Goal: Task Accomplishment & Management: Use online tool/utility

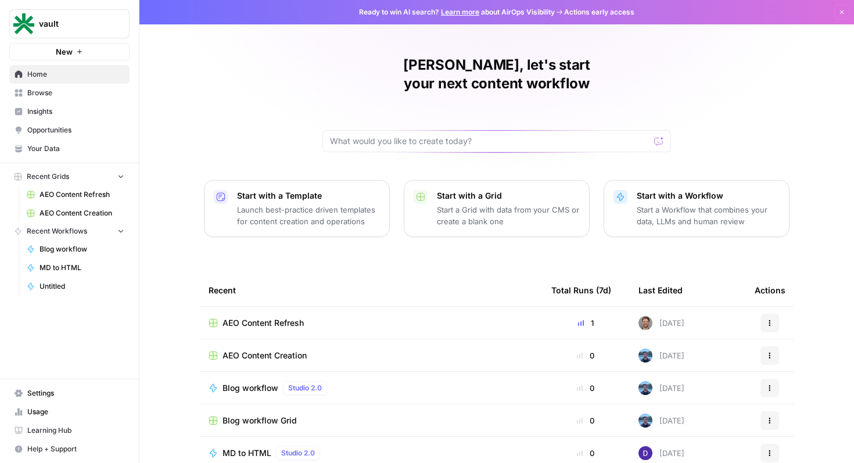
click at [88, 87] on link "Browse" at bounding box center [69, 93] width 120 height 19
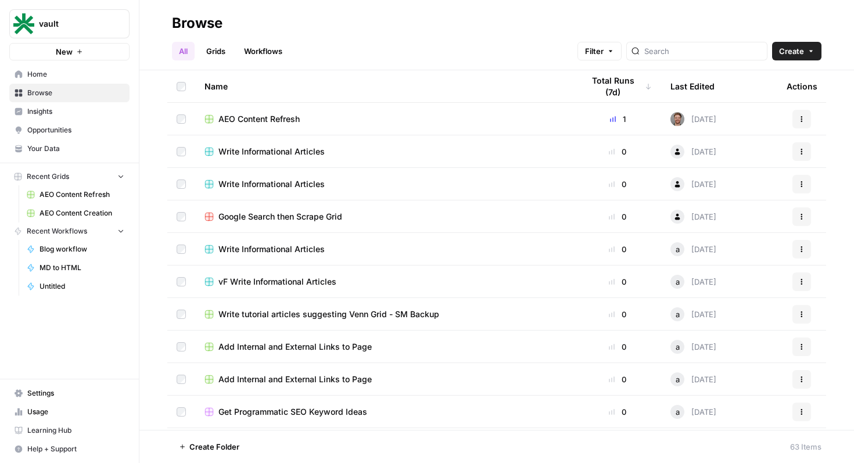
click at [455, 117] on div "AEO Content Refresh" at bounding box center [384, 119] width 360 height 12
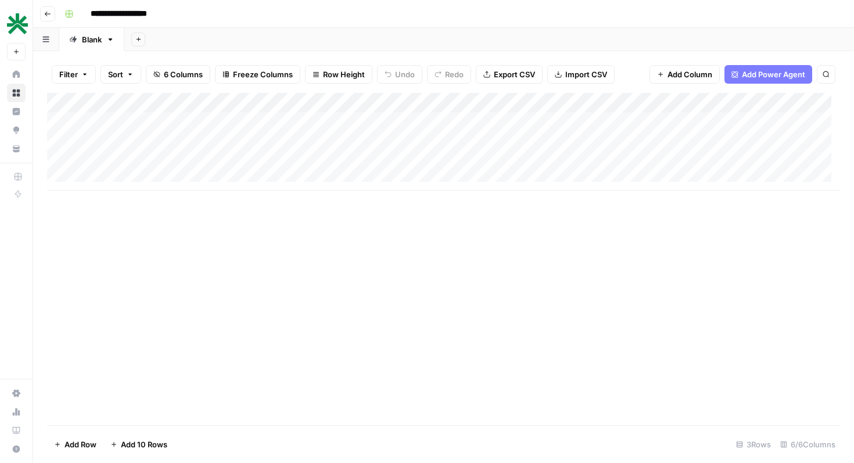
click at [317, 121] on div "Add Column" at bounding box center [443, 142] width 793 height 98
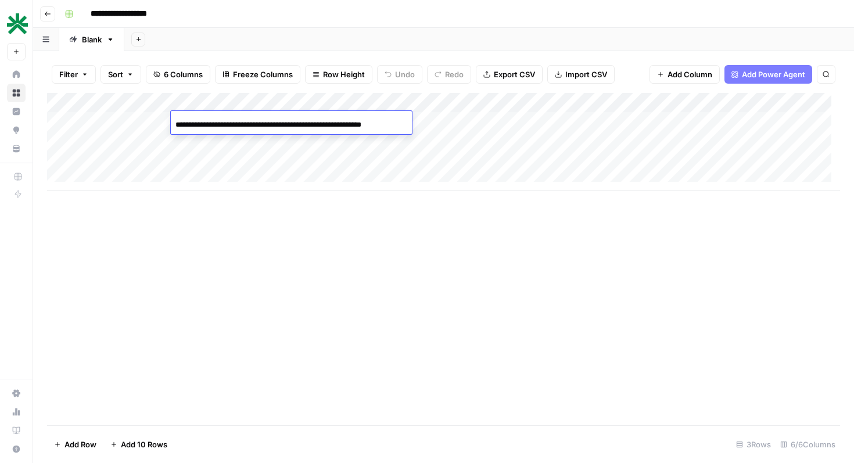
scroll to position [0, 62]
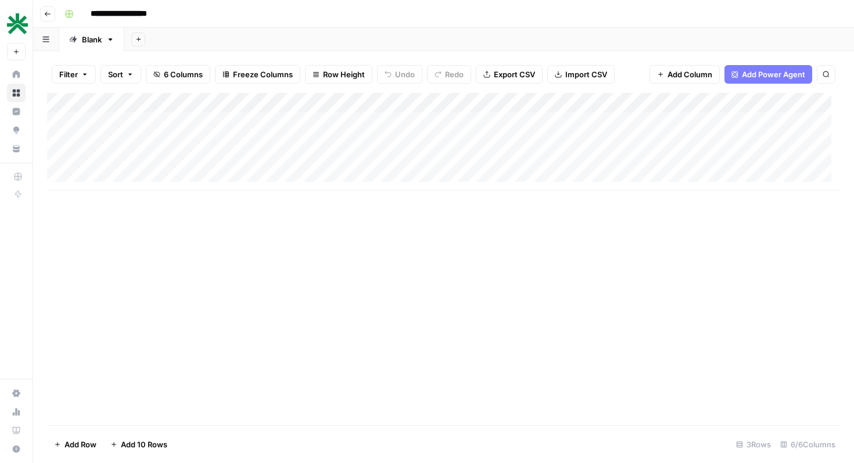
click at [346, 192] on div "Add Column" at bounding box center [443, 259] width 793 height 332
click at [400, 120] on div "Add Column" at bounding box center [443, 142] width 793 height 98
click at [398, 141] on div "Add Column" at bounding box center [443, 142] width 793 height 98
click at [397, 150] on div "Add Column" at bounding box center [443, 142] width 793 height 98
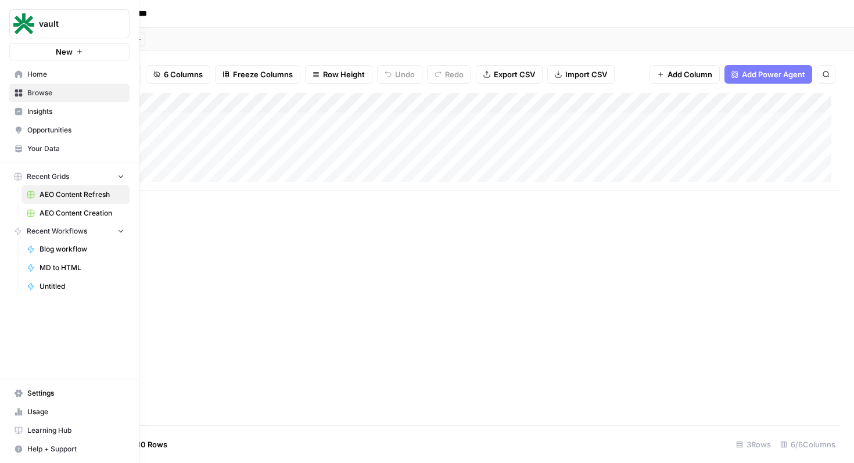
click at [17, 76] on icon at bounding box center [19, 74] width 8 height 8
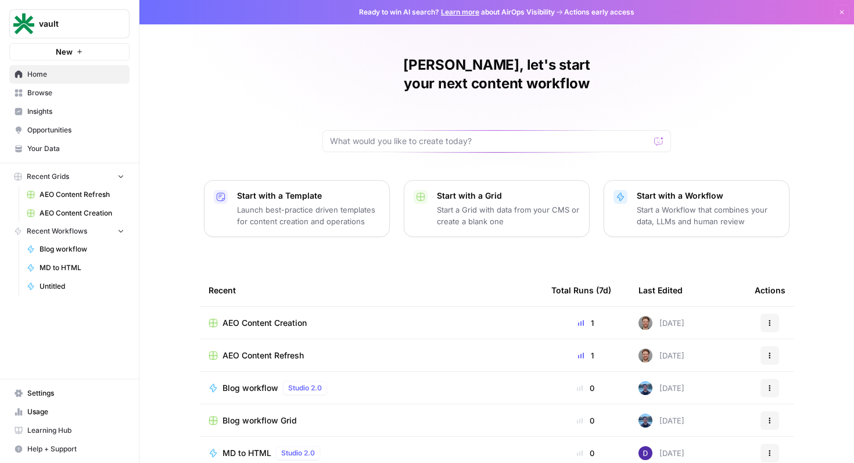
click at [85, 107] on span "Insights" at bounding box center [75, 111] width 97 height 10
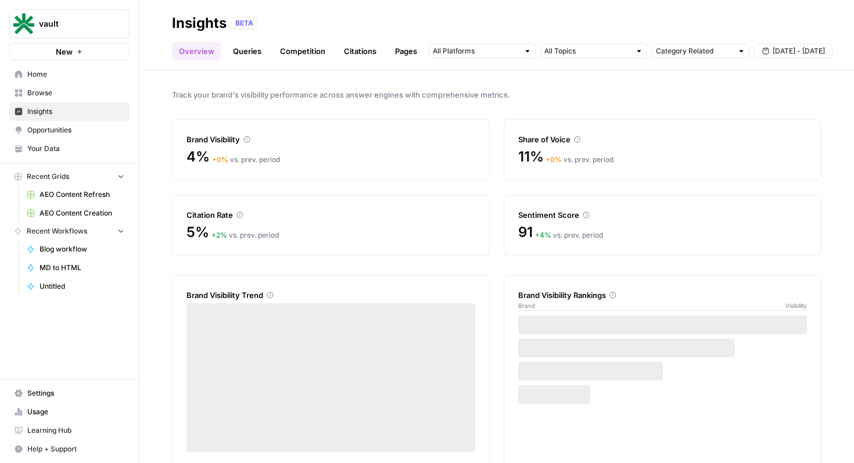
click at [82, 127] on span "Opportunities" at bounding box center [75, 130] width 97 height 10
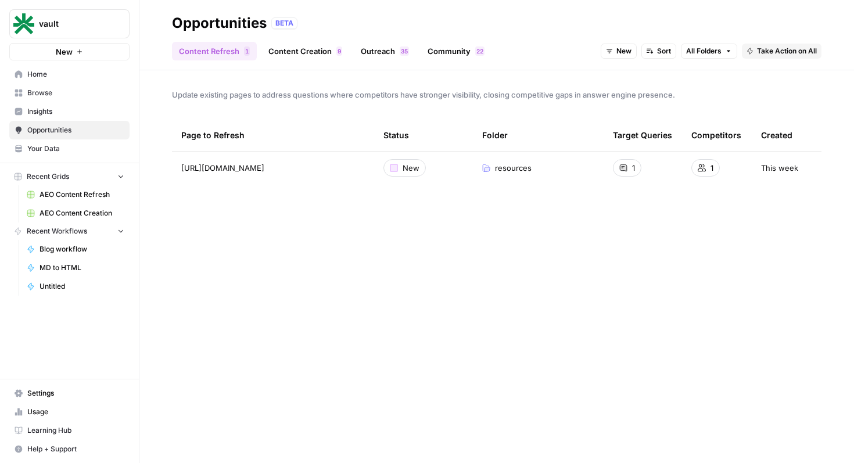
click at [80, 151] on span "Your Data" at bounding box center [75, 148] width 97 height 10
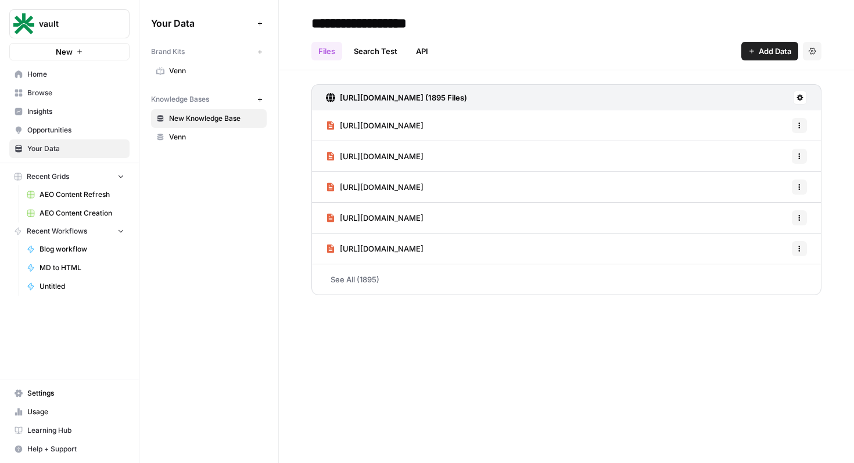
click at [78, 139] on link "Your Data" at bounding box center [69, 148] width 120 height 19
click at [78, 133] on span "Opportunities" at bounding box center [75, 130] width 97 height 10
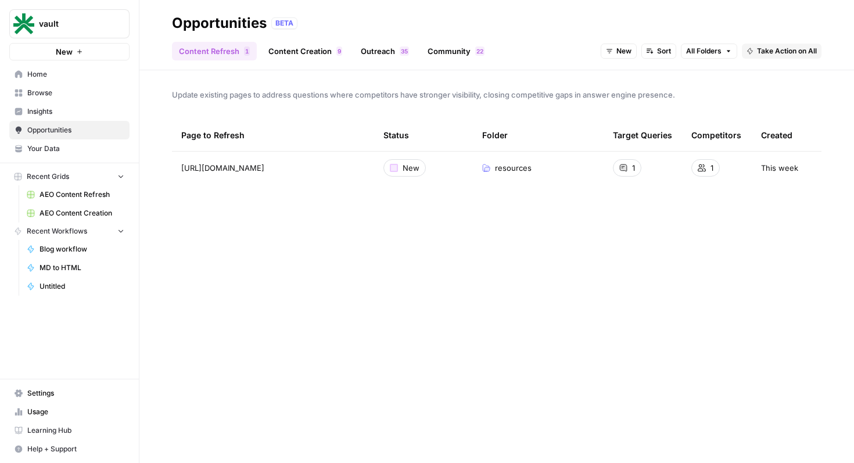
click at [100, 84] on link "Browse" at bounding box center [69, 93] width 120 height 19
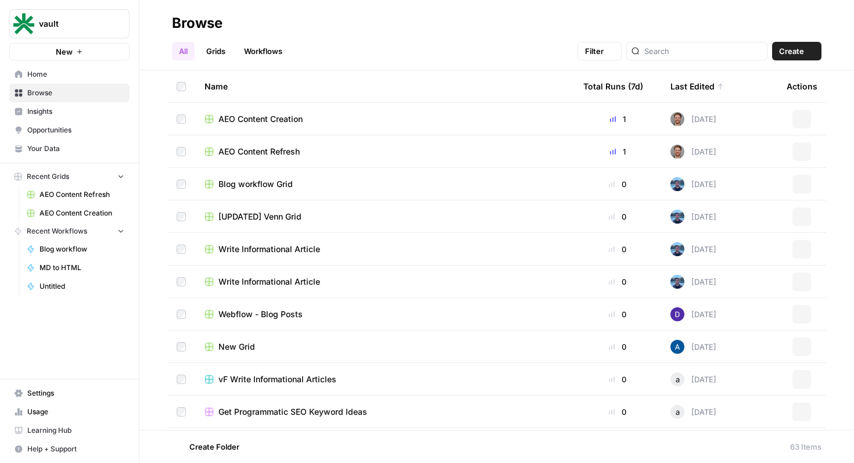
click at [100, 78] on span "Home" at bounding box center [75, 74] width 97 height 10
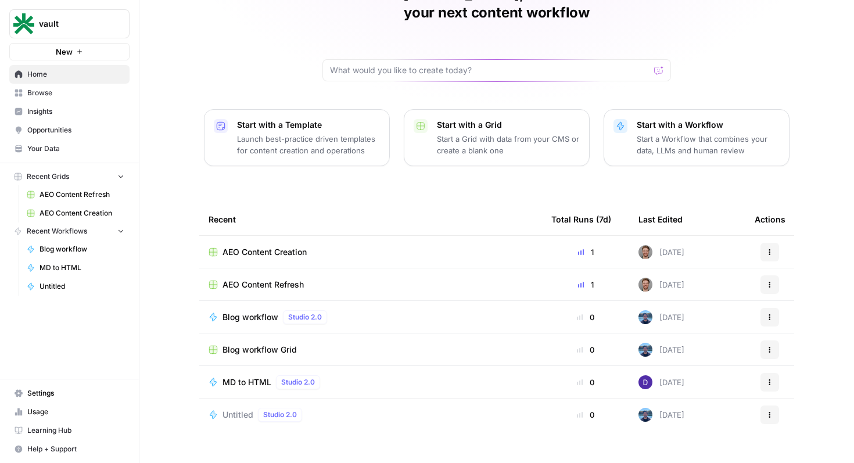
scroll to position [71, 0]
click at [66, 432] on span "Learning Hub" at bounding box center [75, 430] width 97 height 10
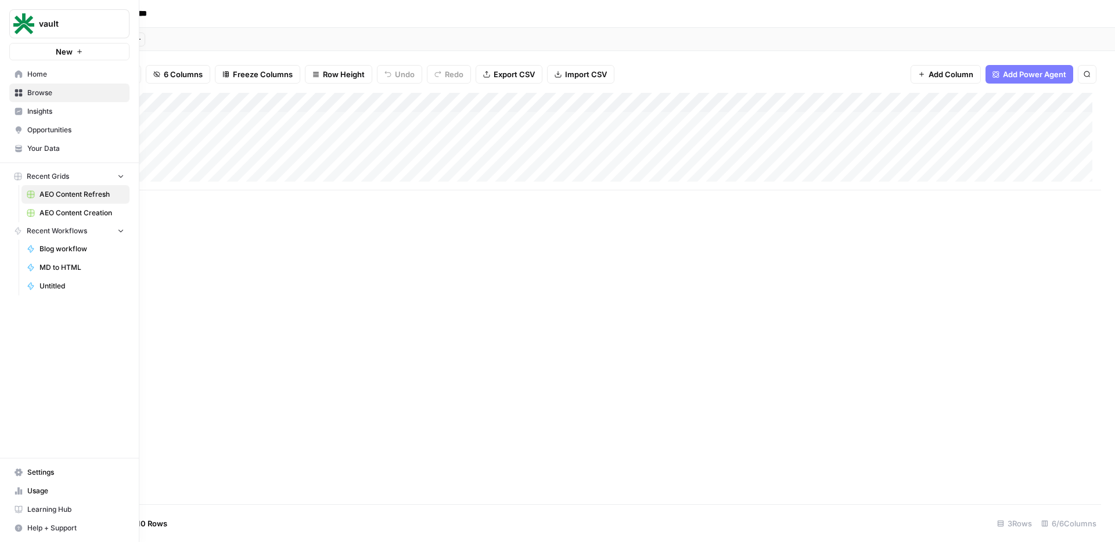
click at [16, 71] on icon at bounding box center [19, 74] width 8 height 8
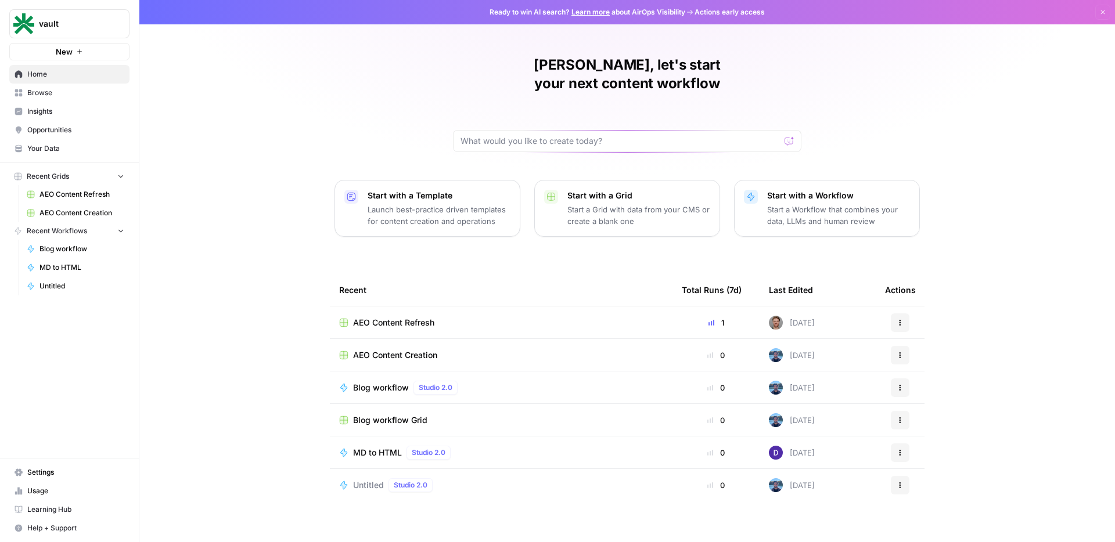
click at [89, 94] on span "Browse" at bounding box center [75, 93] width 97 height 10
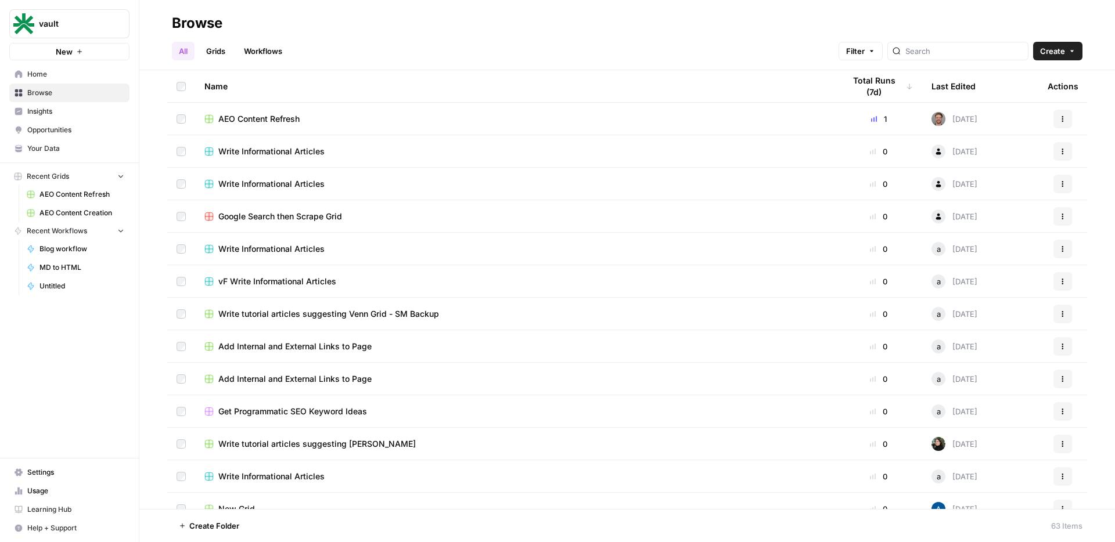
click at [109, 115] on span "Insights" at bounding box center [75, 111] width 97 height 10
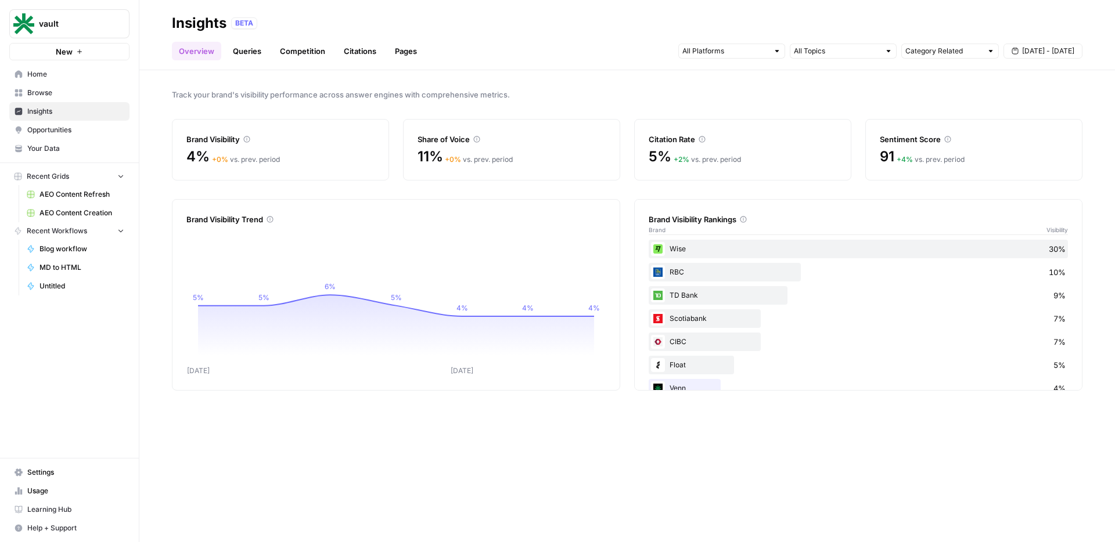
click at [250, 51] on link "Queries" at bounding box center [247, 51] width 42 height 19
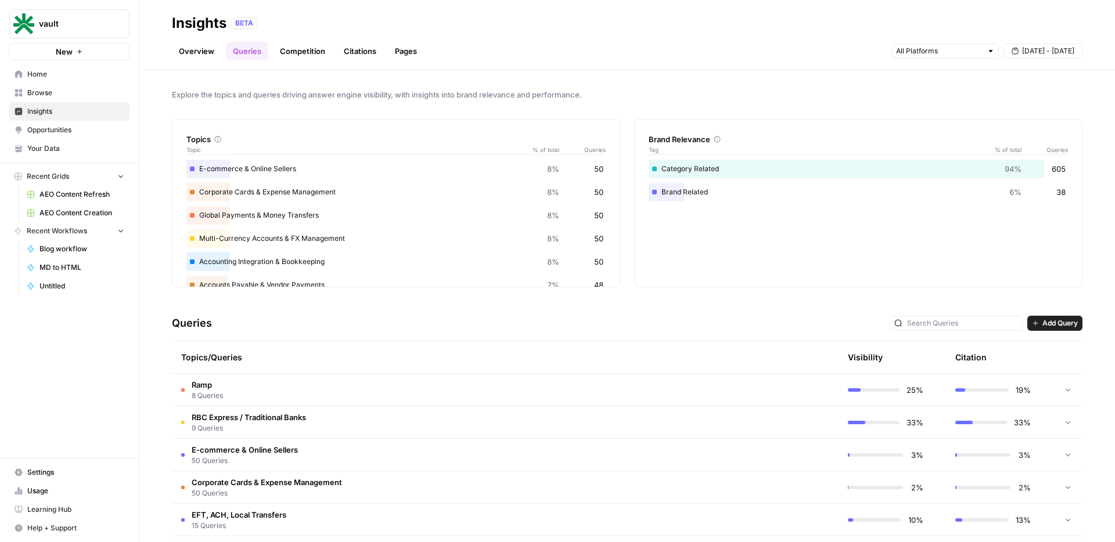
click at [753, 168] on div "Category Related 94% 605" at bounding box center [858, 169] width 419 height 19
click at [299, 52] on link "Competition" at bounding box center [302, 51] width 59 height 19
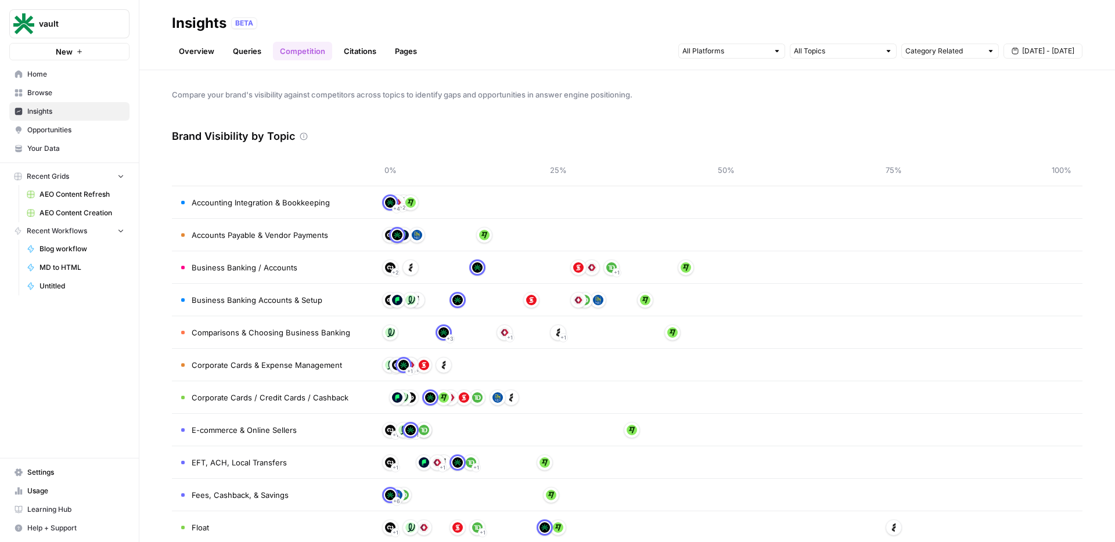
click at [334, 41] on div "Overview Queries Competition Citations Pages Category Related [DATE] - [DATE]" at bounding box center [627, 47] width 911 height 28
click at [368, 56] on link "Citations" at bounding box center [360, 51] width 46 height 19
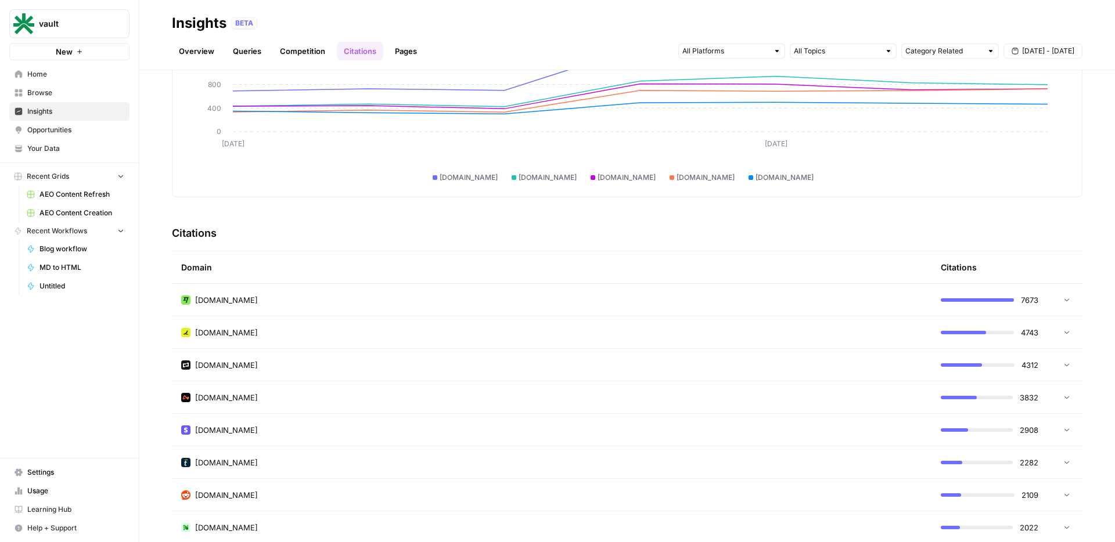
scroll to position [305, 0]
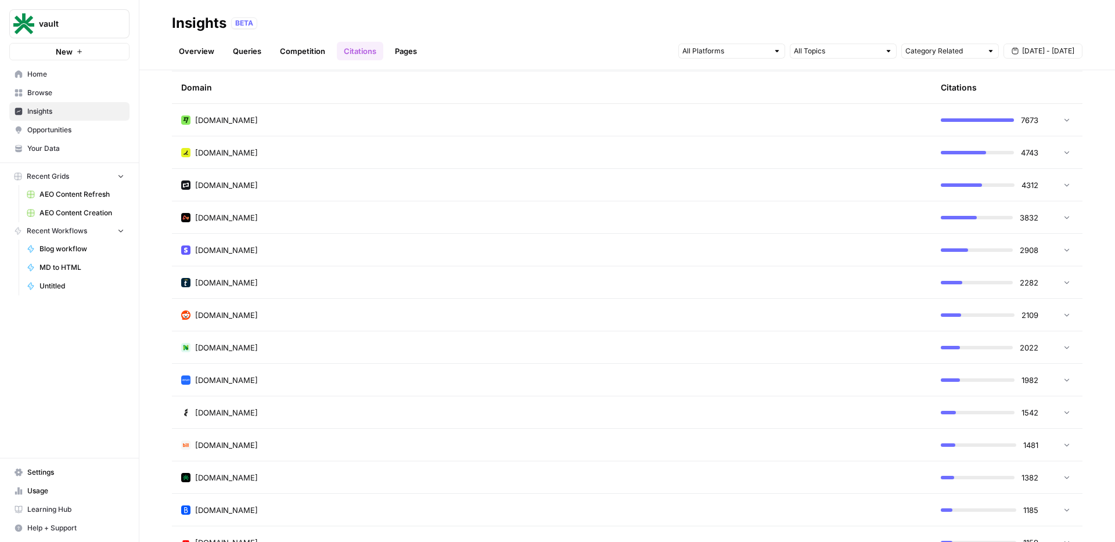
click at [1063, 474] on icon at bounding box center [1067, 477] width 8 height 8
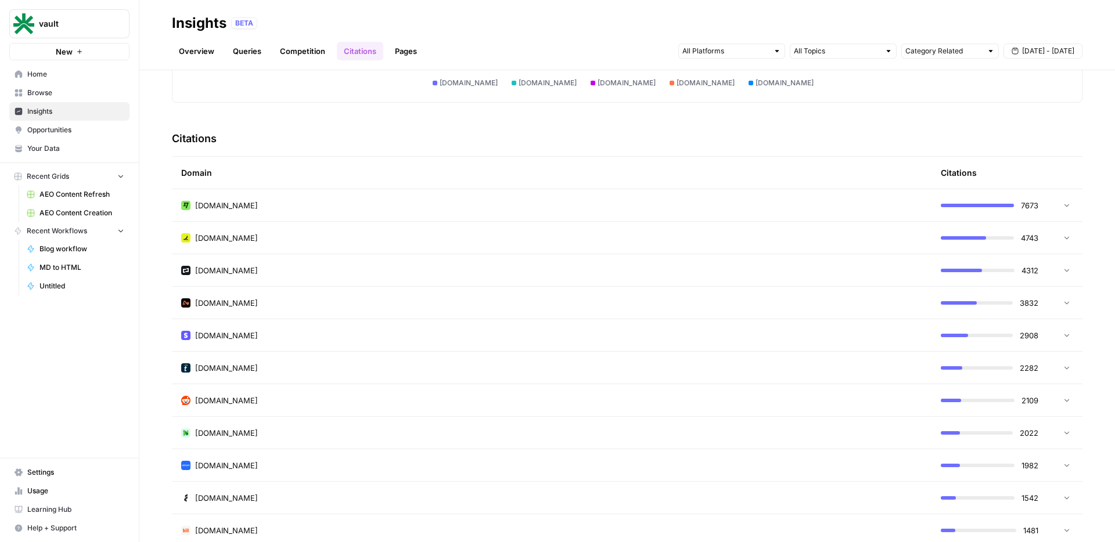
scroll to position [166, 0]
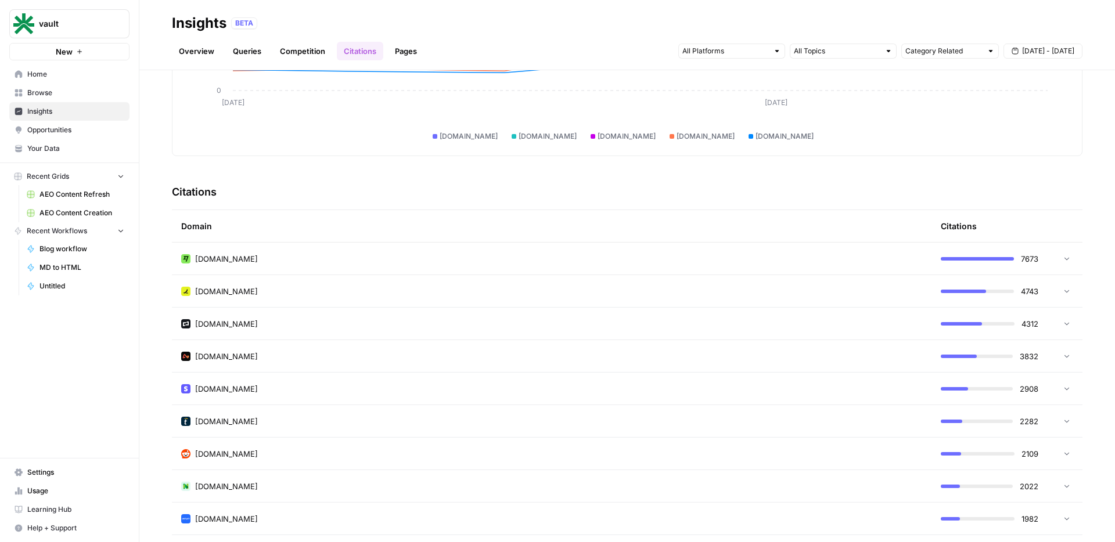
click at [1063, 257] on icon at bounding box center [1067, 258] width 8 height 8
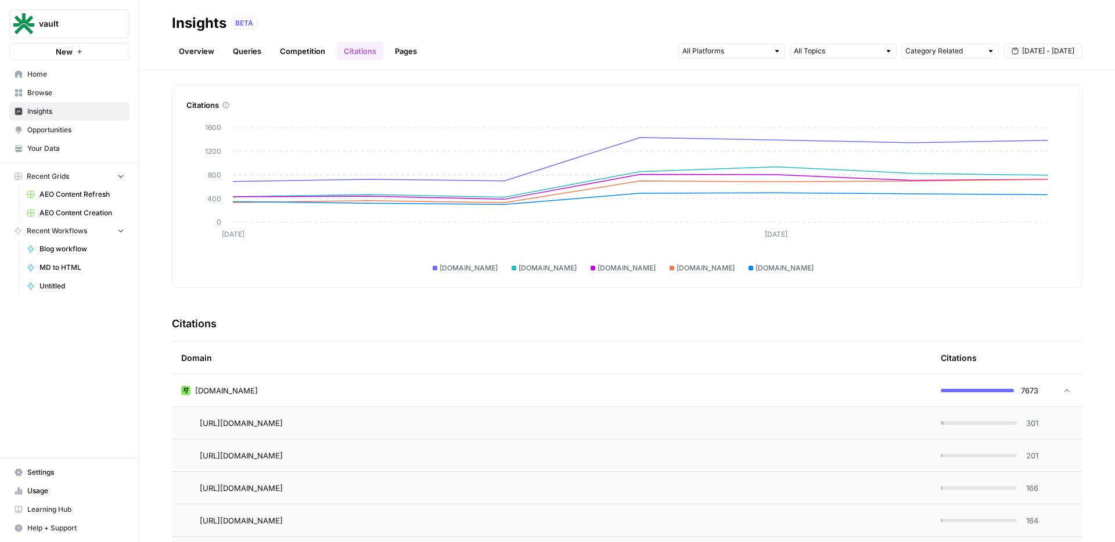
scroll to position [90, 0]
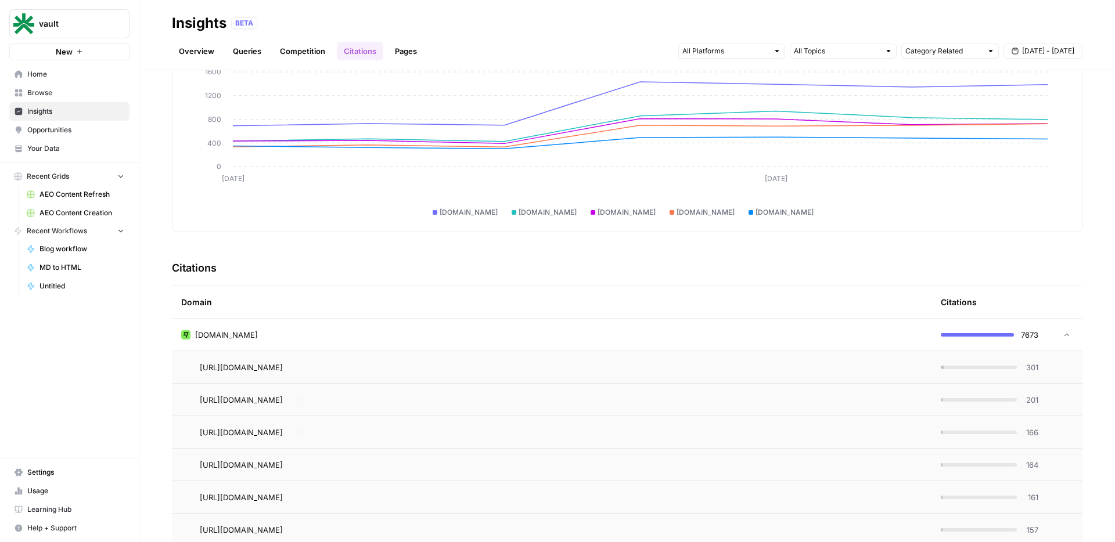
click at [446, 340] on div "wise.com" at bounding box center [551, 335] width 741 height 12
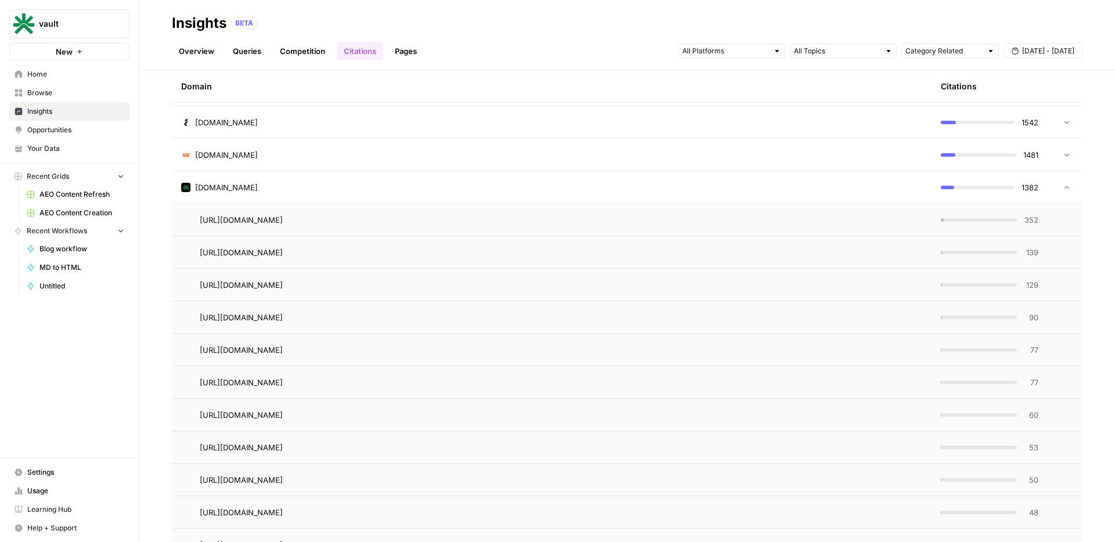
scroll to position [597, 0]
click at [411, 33] on div "Overview Queries Competition Citations Pages Category Related Sep 23 - Sep 29" at bounding box center [627, 47] width 911 height 28
click at [400, 63] on header "Insights BETA Overview Queries Competition Citations Pages Category Related Sep…" at bounding box center [627, 35] width 976 height 70
click at [402, 46] on link "Pages" at bounding box center [406, 51] width 36 height 19
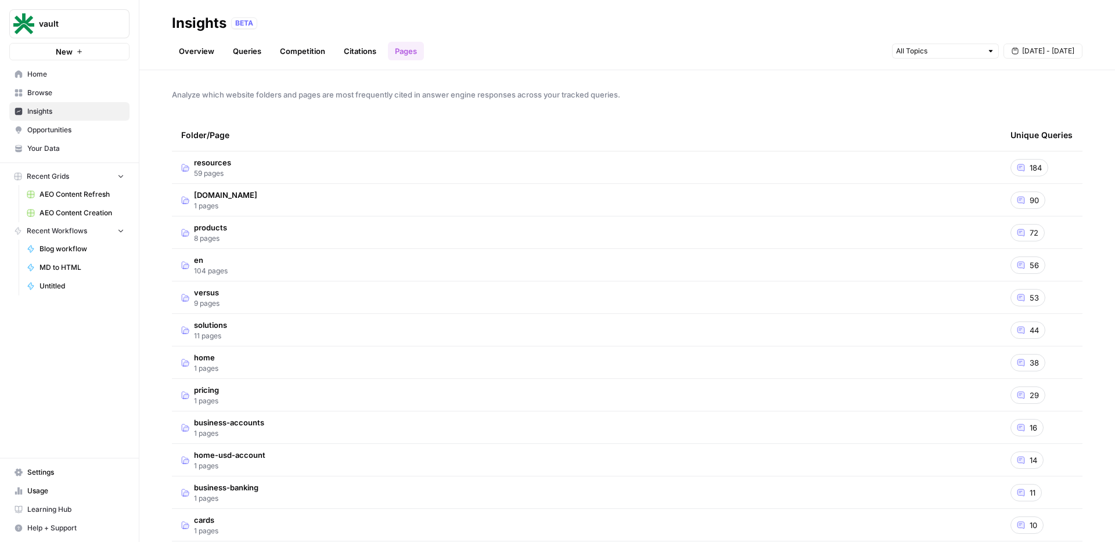
click at [1030, 167] on span "184" at bounding box center [1036, 168] width 12 height 12
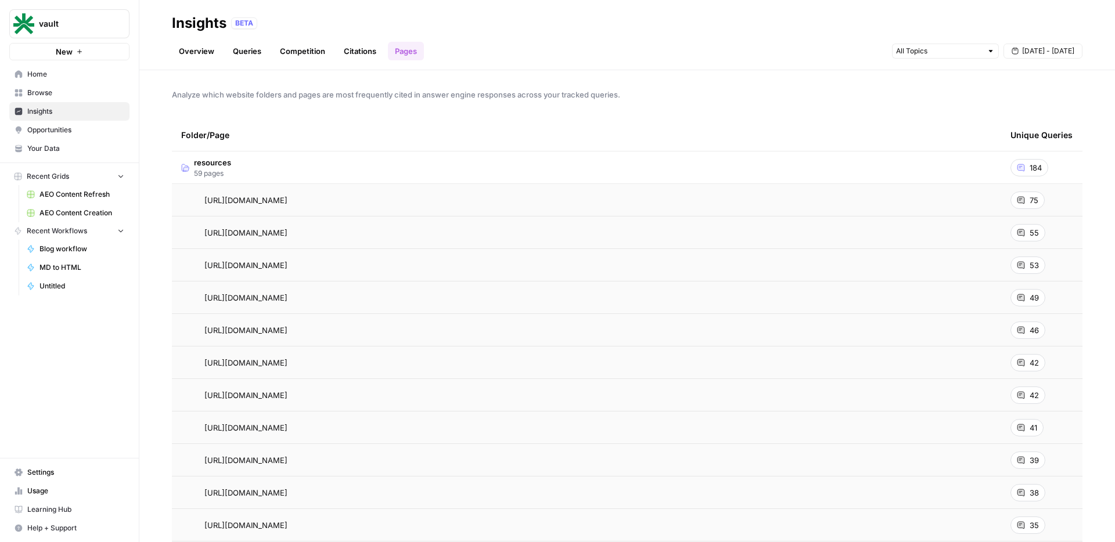
click at [1021, 166] on div "184" at bounding box center [1030, 167] width 38 height 17
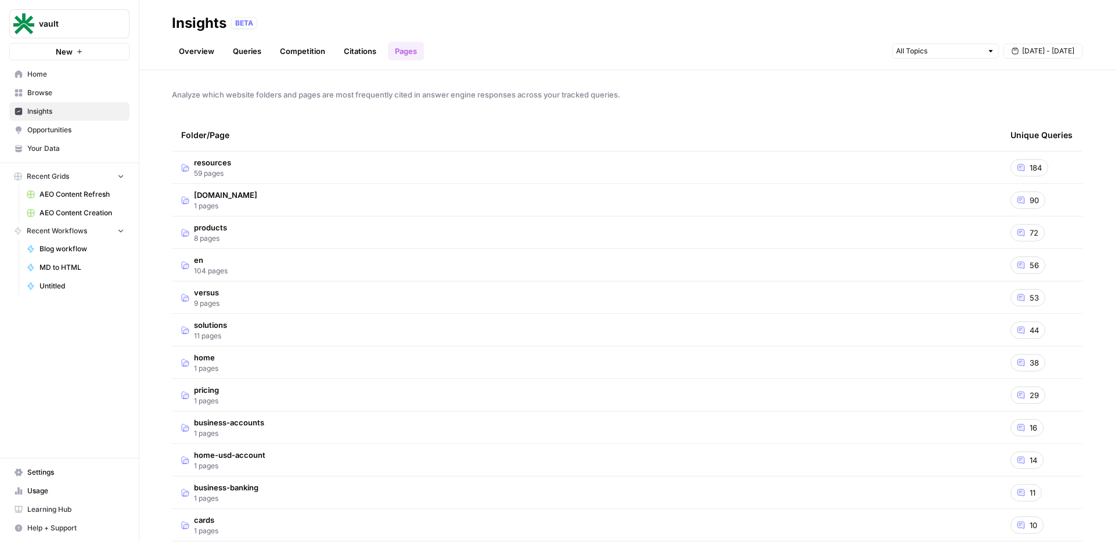
click at [1021, 166] on div "184" at bounding box center [1030, 167] width 38 height 17
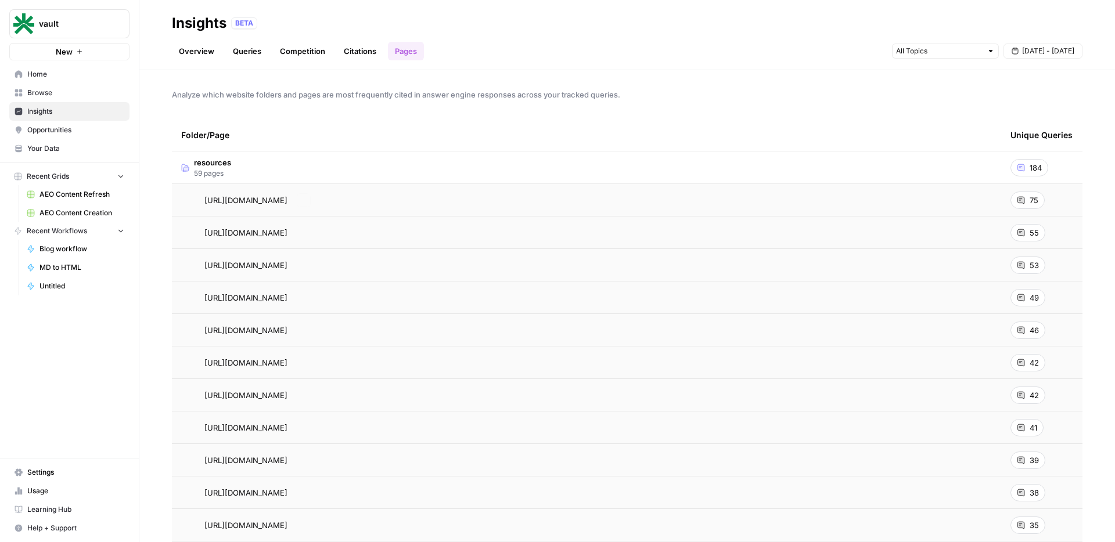
click at [408, 167] on td "resources 59 pages" at bounding box center [586, 168] width 829 height 32
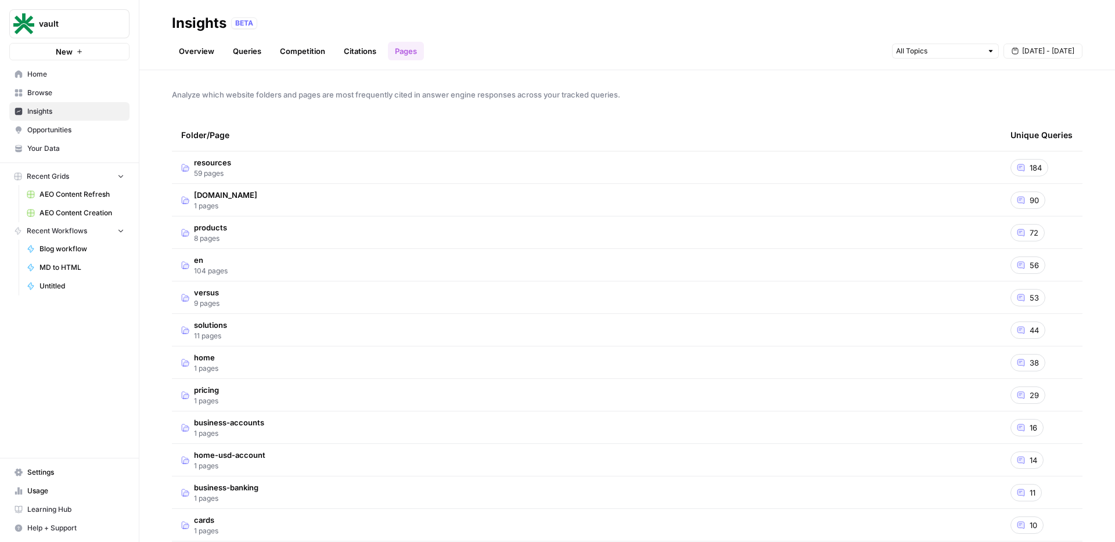
click at [215, 53] on link "Overview" at bounding box center [196, 51] width 49 height 19
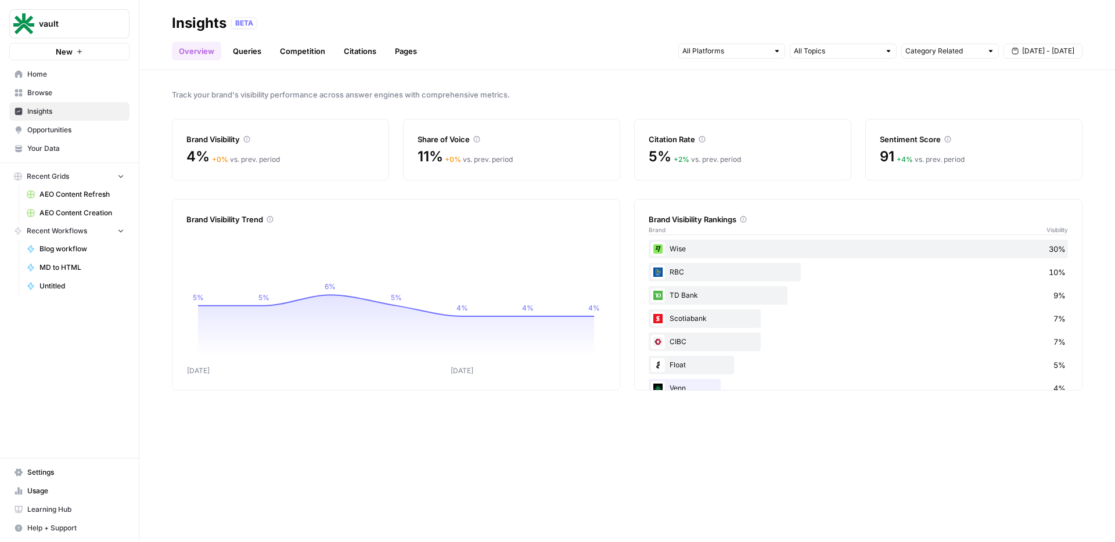
click at [866, 60] on div "Category Related Sep 23 - Sep 29" at bounding box center [880, 51] width 404 height 19
click at [866, 56] on input "text" at bounding box center [837, 51] width 86 height 12
click at [734, 78] on div "Track your brand's visibility performance across answer engines with comprehens…" at bounding box center [627, 306] width 976 height 472
click at [735, 56] on input "text" at bounding box center [725, 51] width 86 height 12
click at [843, 46] on input "text" at bounding box center [837, 51] width 86 height 12
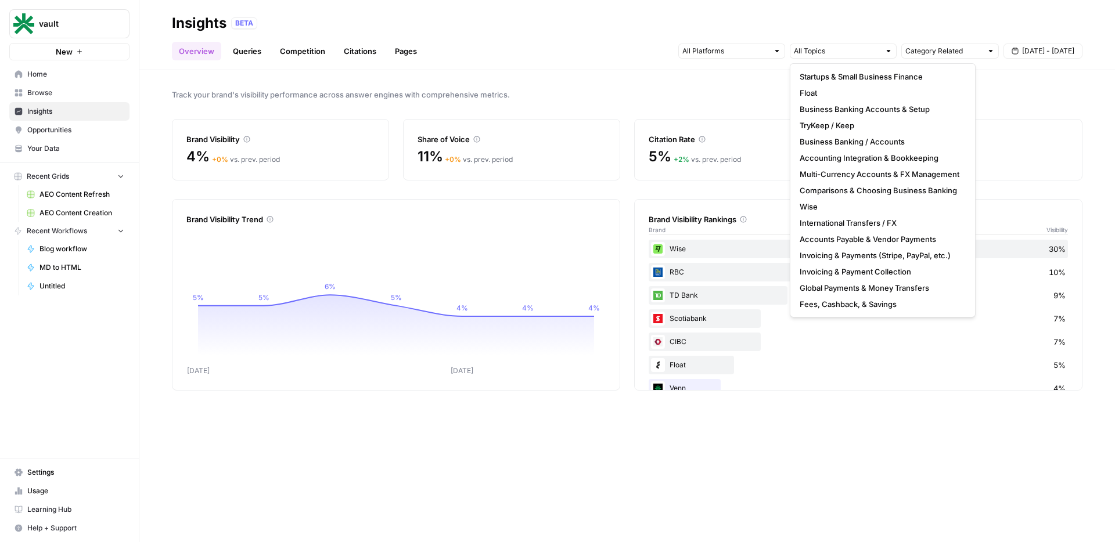
click at [947, 61] on header "Insights BETA Overview Queries Competition Citations Pages Category Related Sep…" at bounding box center [627, 35] width 976 height 70
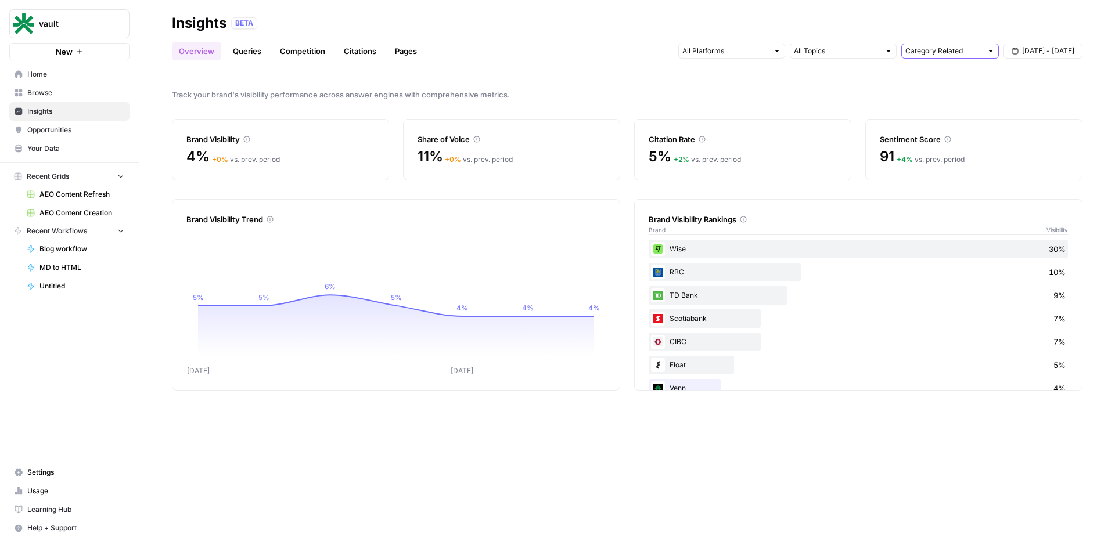
click at [948, 54] on input "text" at bounding box center [944, 51] width 77 height 12
type input "Category Related"
click at [858, 75] on div "Track your brand's visibility performance across answer engines with comprehens…" at bounding box center [627, 306] width 976 height 472
click at [49, 133] on span "Opportunities" at bounding box center [75, 130] width 97 height 10
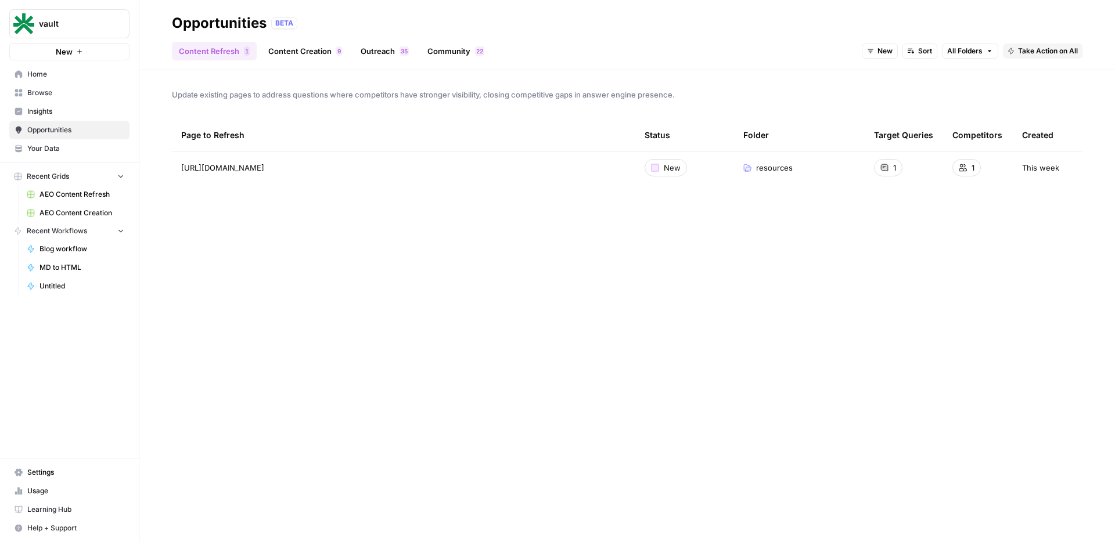
click at [292, 54] on link "Content Creation 9" at bounding box center [305, 51] width 88 height 19
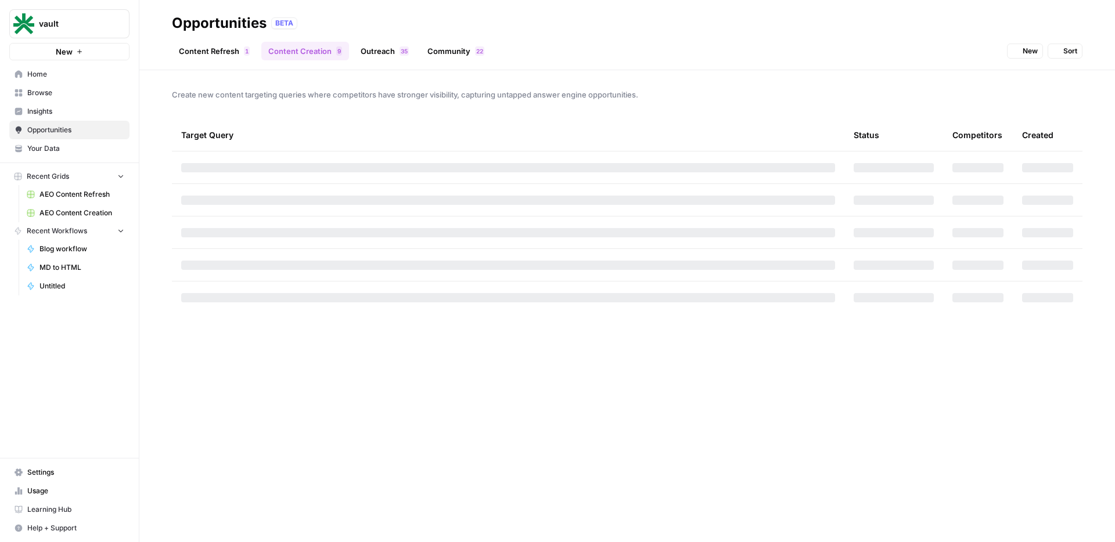
click at [390, 45] on link "Outreach 5 3" at bounding box center [385, 51] width 62 height 19
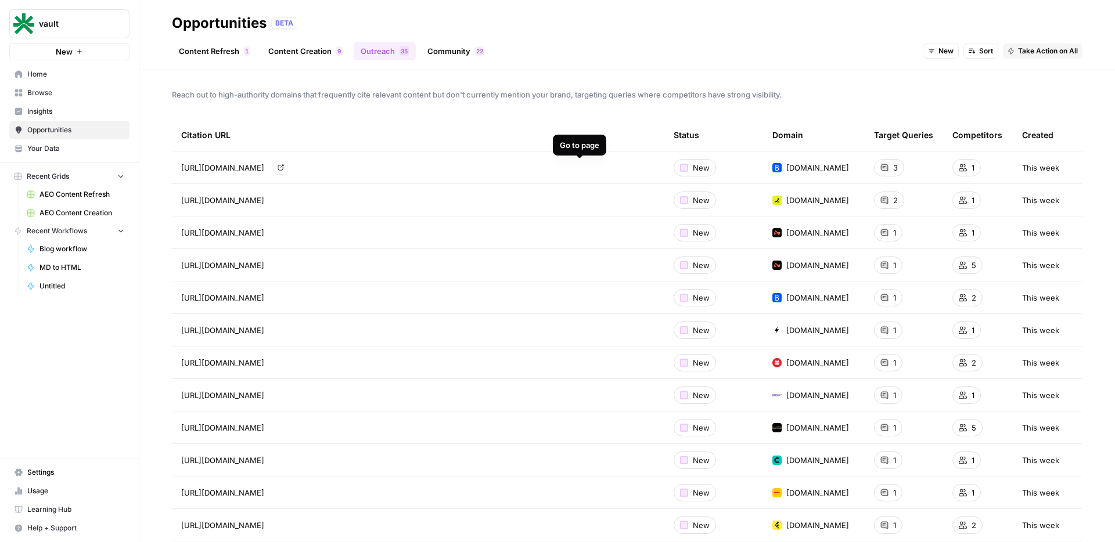
click at [284, 170] on icon "Go to page https://www.bankrate.com/credit-cards/business/best-business-credit-…" at bounding box center [281, 167] width 6 height 6
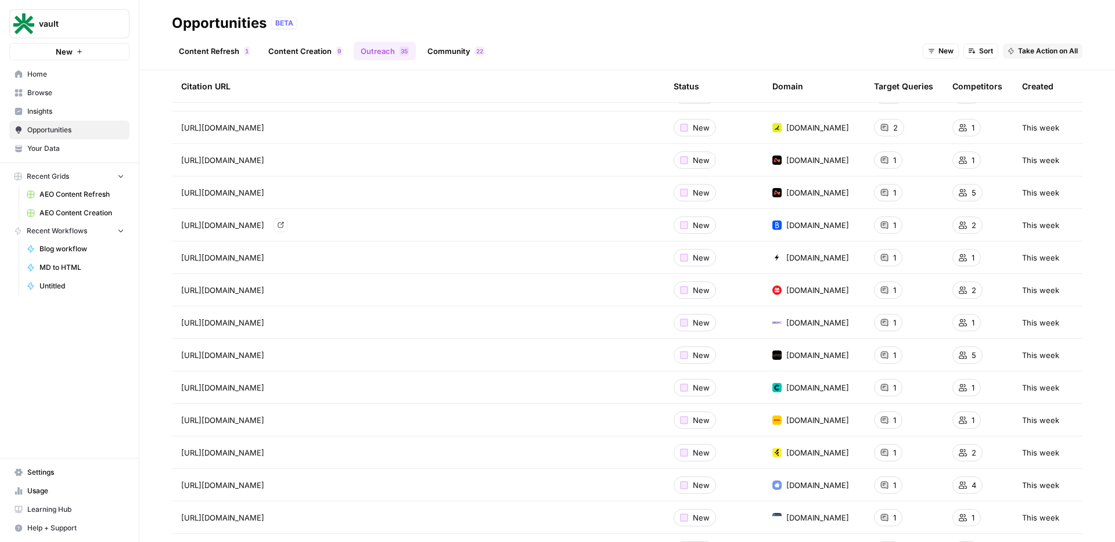
scroll to position [76, 0]
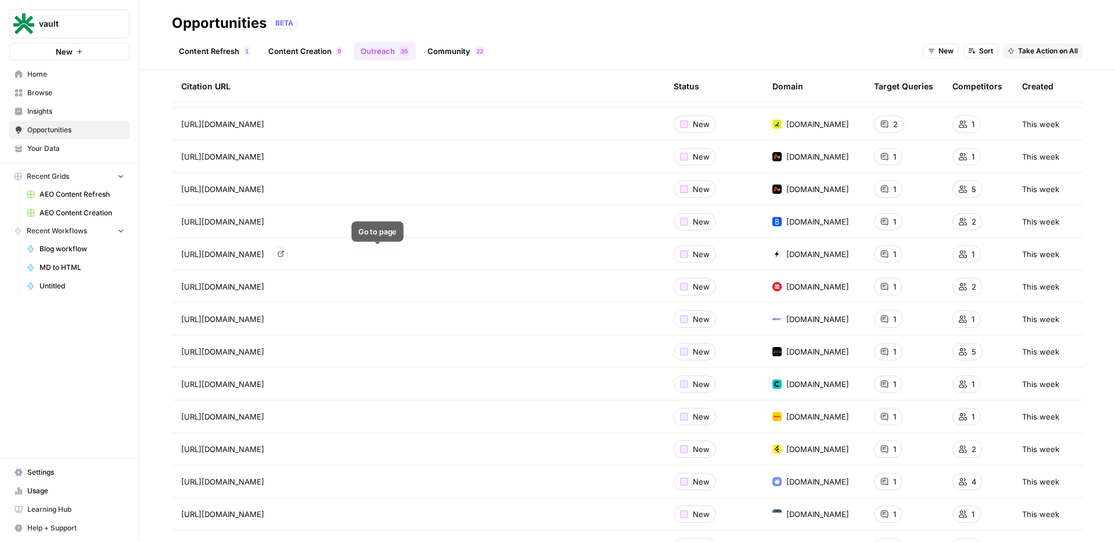
click at [284, 254] on icon "Go to page https://www.blaze.tech/post/financial-applications" at bounding box center [281, 254] width 6 height 6
click at [89, 250] on span "Blog workflow" at bounding box center [81, 249] width 85 height 10
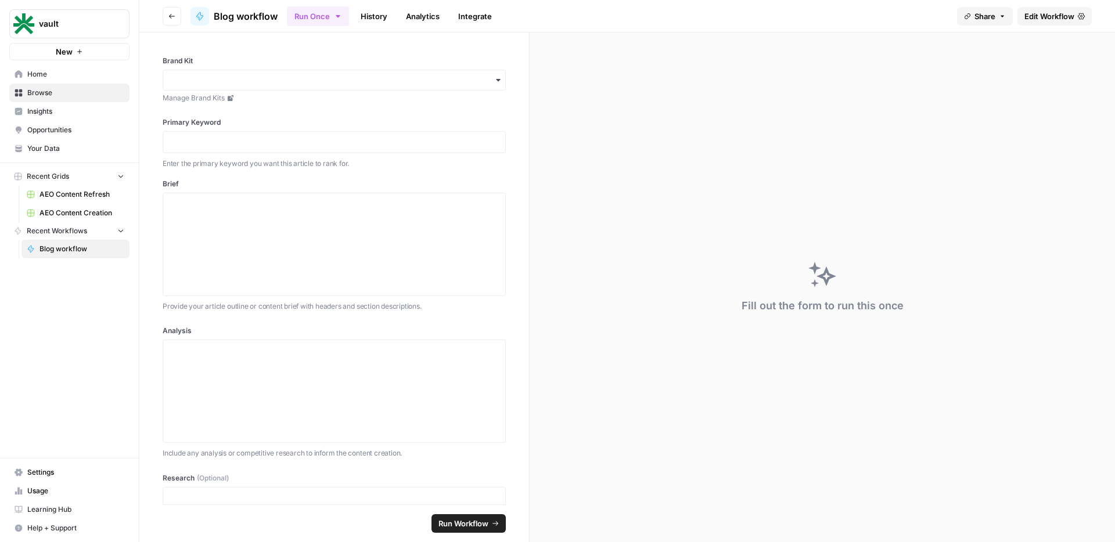
click at [71, 75] on span "Home" at bounding box center [75, 74] width 97 height 10
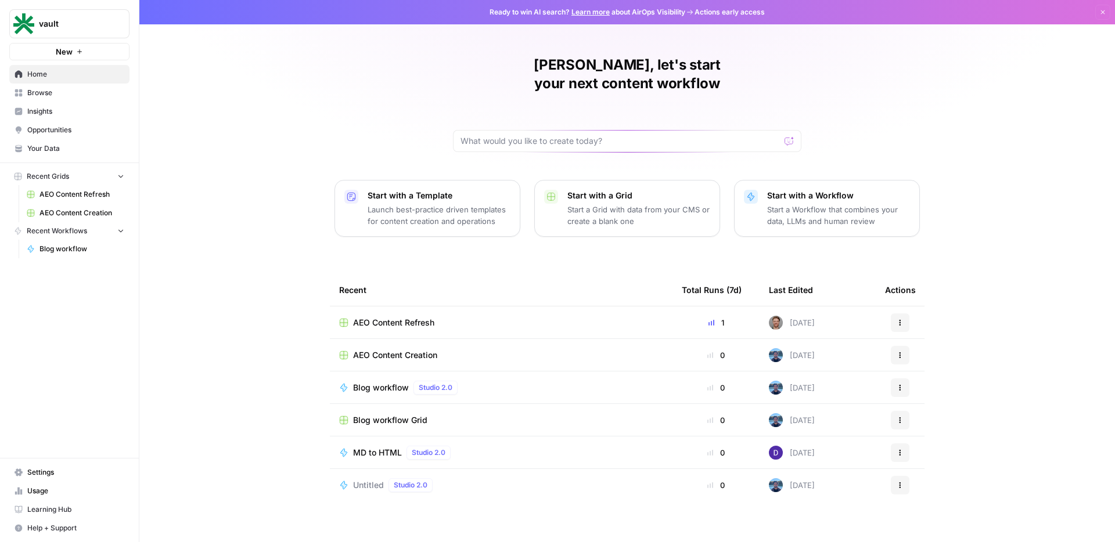
click at [528, 446] on div "MD to HTML Studio 2.0" at bounding box center [501, 453] width 324 height 14
click at [89, 100] on link "Browse" at bounding box center [69, 93] width 120 height 19
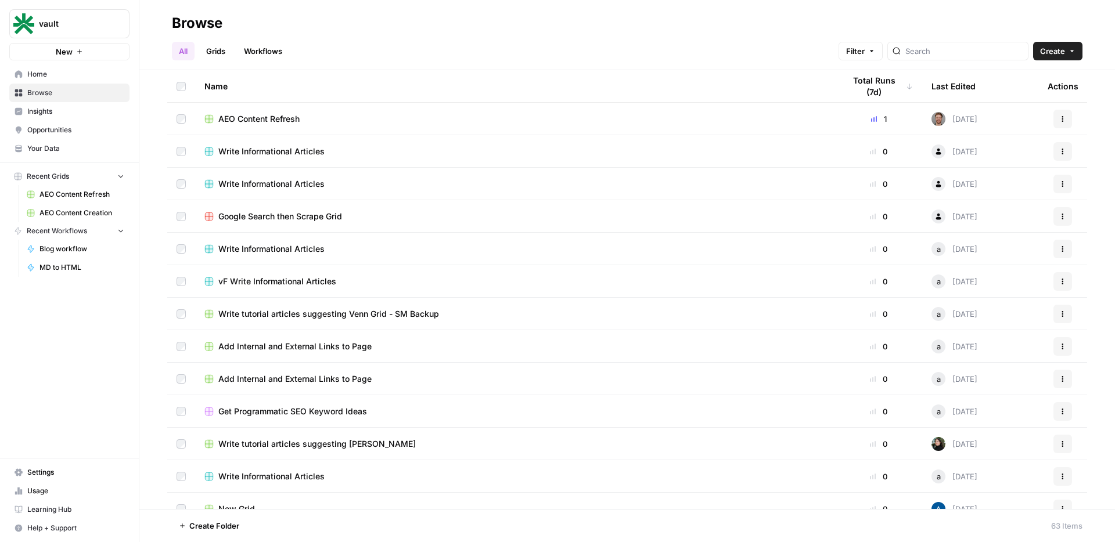
click at [946, 87] on div "Last Edited" at bounding box center [954, 86] width 44 height 32
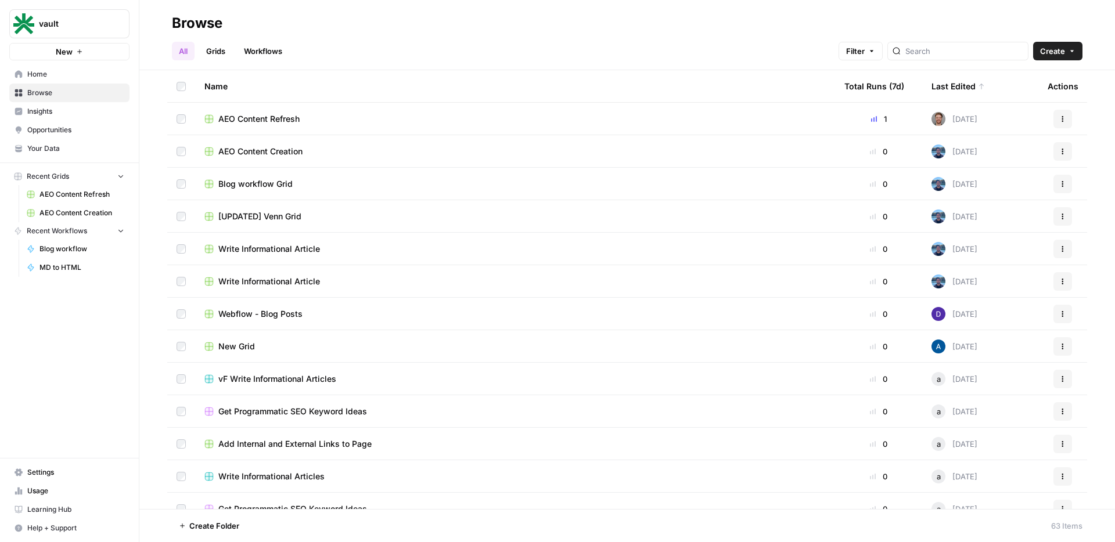
click at [397, 151] on div "AEO Content Creation" at bounding box center [514, 152] width 621 height 12
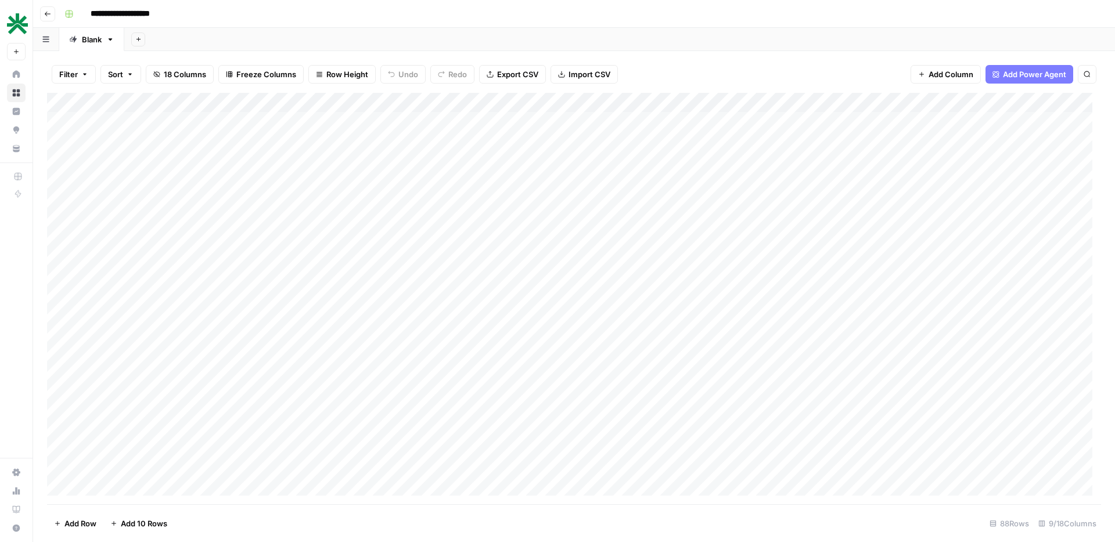
click at [452, 121] on div "Add Column" at bounding box center [574, 299] width 1054 height 412
click at [699, 120] on div "Add Column" at bounding box center [574, 299] width 1054 height 412
click at [947, 121] on div "Add Column" at bounding box center [574, 299] width 1054 height 412
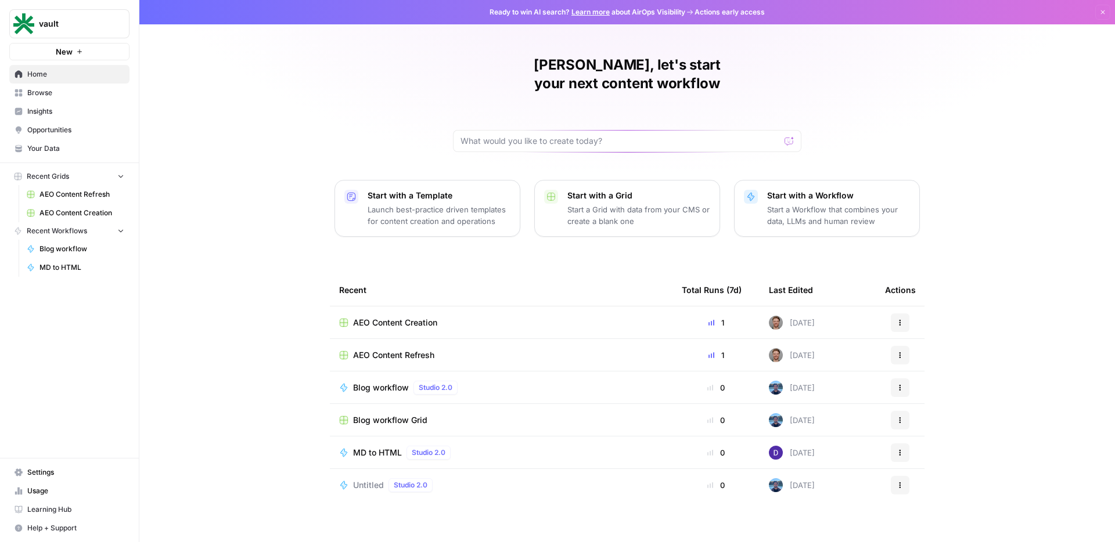
click at [75, 56] on button "New" at bounding box center [69, 51] width 120 height 17
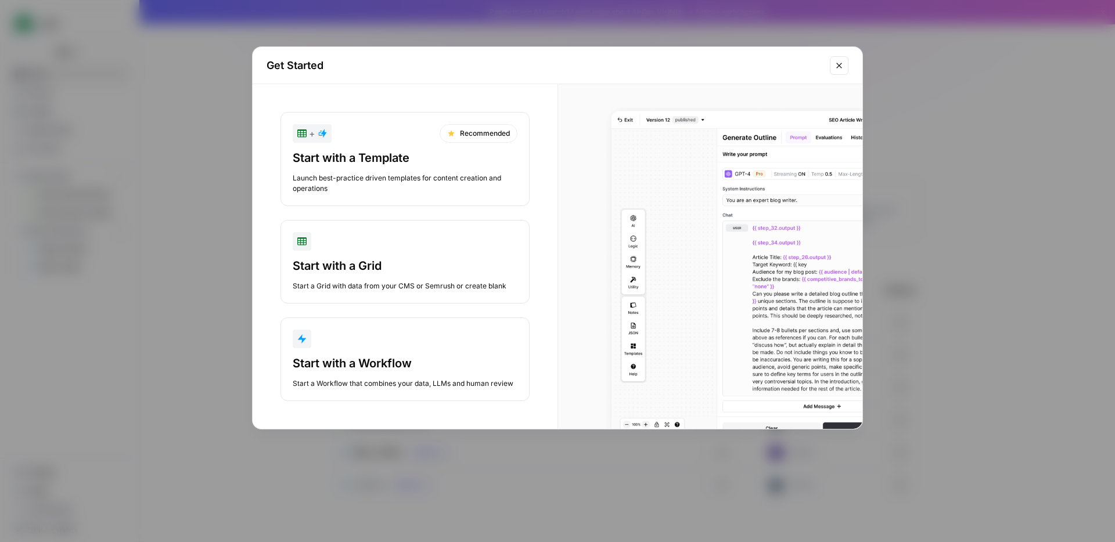
click at [419, 353] on button "Start with a Workflow Start a Workflow that combines your data, LLMs and human …" at bounding box center [405, 360] width 249 height 84
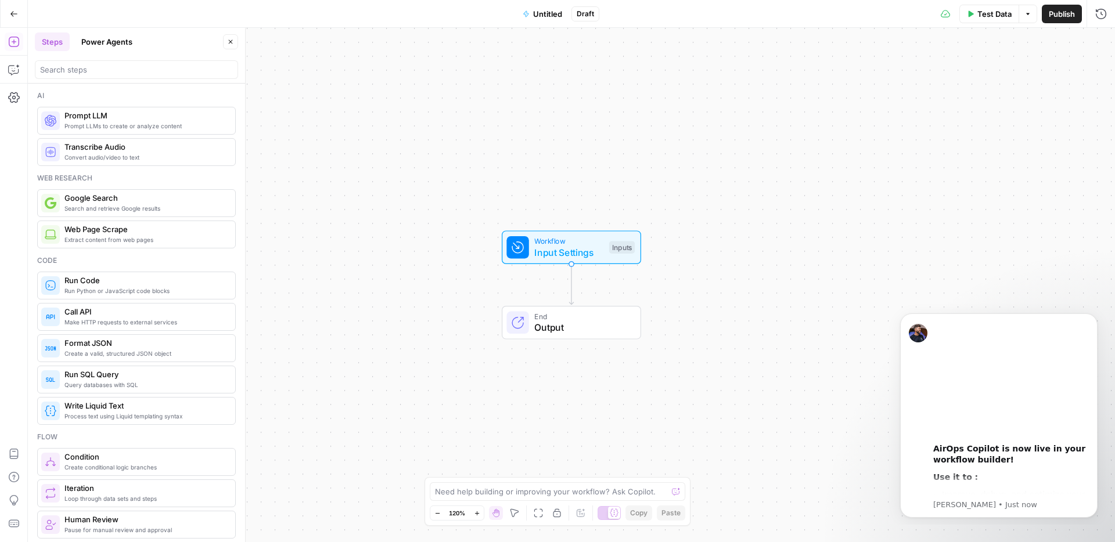
click at [204, 131] on div "Prompt LLMs to create or analyze content Prompt LLM" at bounding box center [136, 121] width 199 height 28
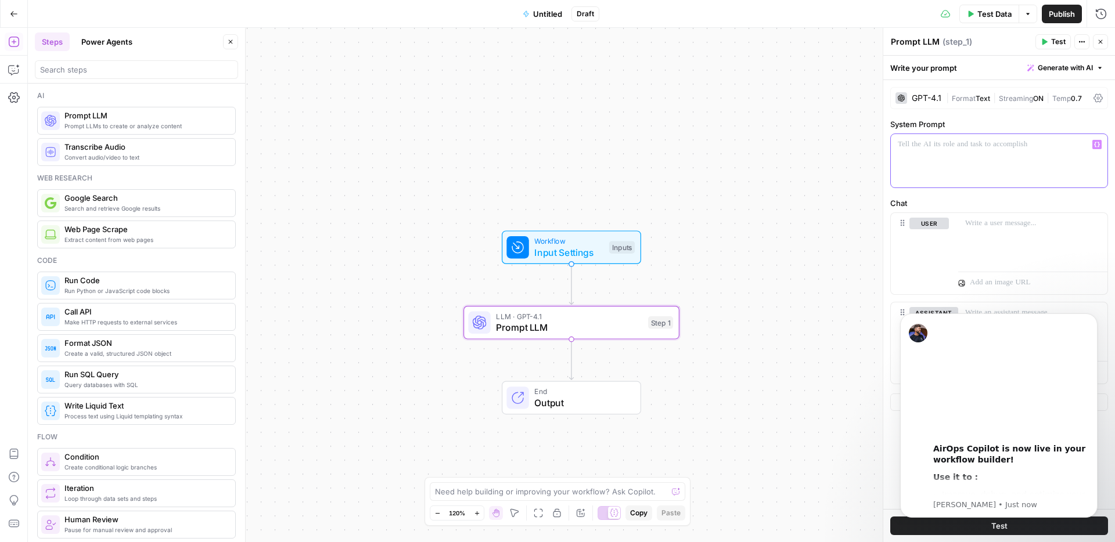
click at [1038, 157] on div at bounding box center [999, 160] width 217 height 53
click at [1093, 319] on icon "Dismiss notification" at bounding box center [1094, 317] width 6 height 6
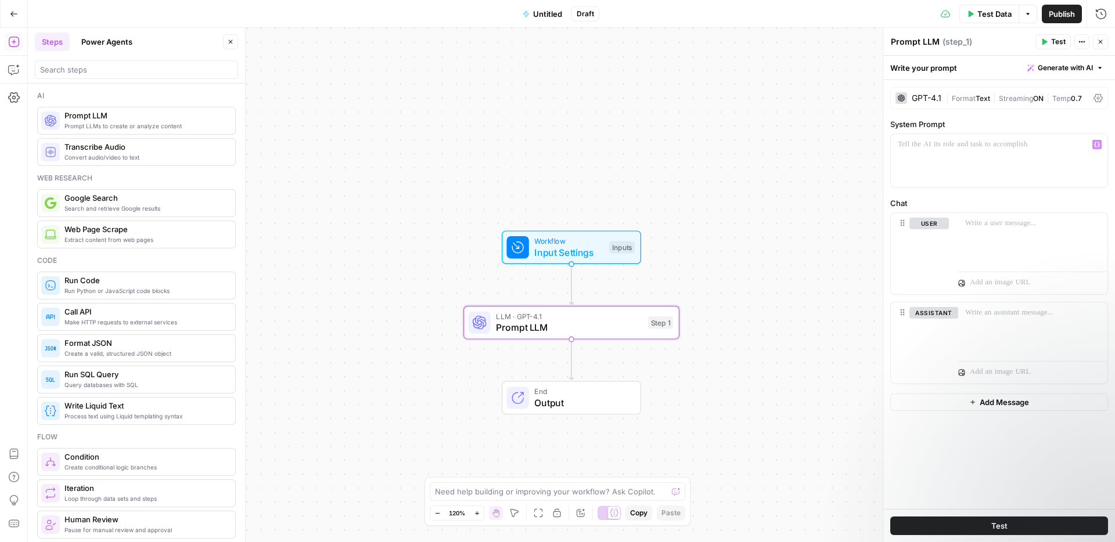
click at [114, 41] on button "Power Agents" at bounding box center [106, 42] width 65 height 19
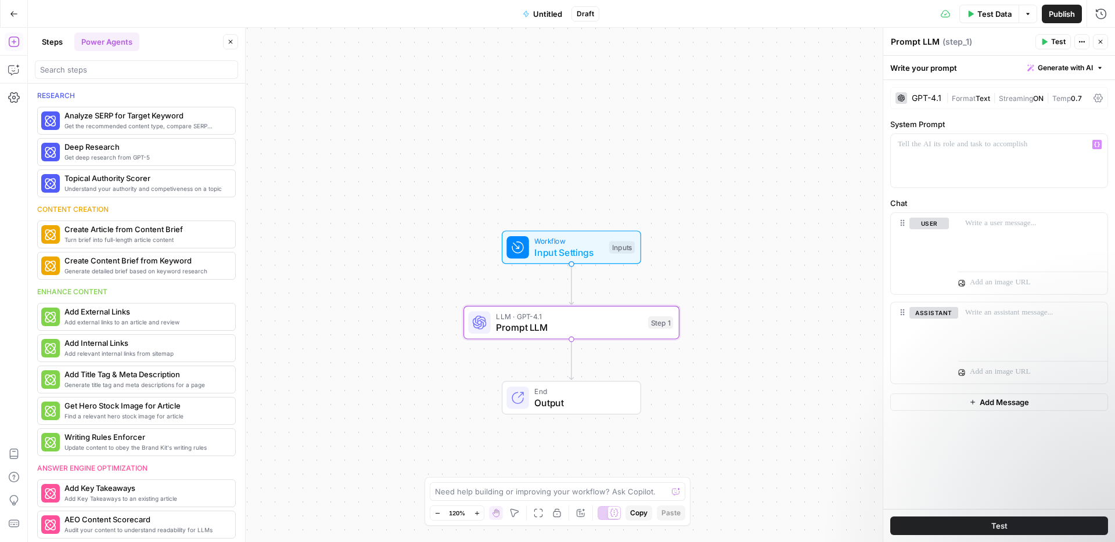
drag, startPoint x: 81, startPoint y: 159, endPoint x: 88, endPoint y: 173, distance: 15.9
click at [88, 172] on div "Steps Power Agents Close Research Get the recommended content type, compare SER…" at bounding box center [137, 285] width 218 height 515
click at [57, 38] on button "Steps" at bounding box center [52, 42] width 35 height 19
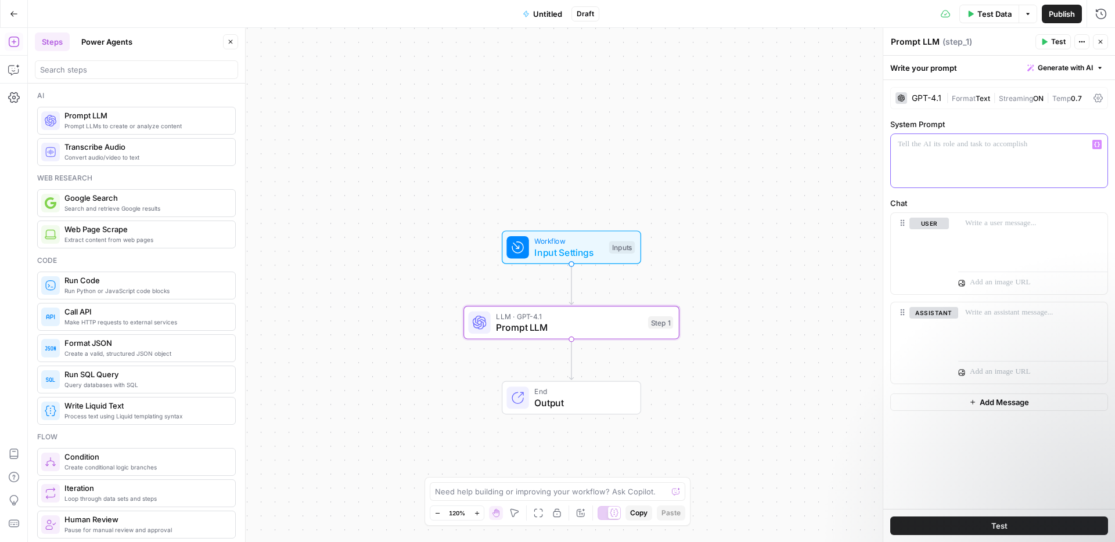
click at [971, 156] on div at bounding box center [999, 160] width 217 height 53
click at [576, 254] on span "Input Settings" at bounding box center [568, 253] width 69 height 14
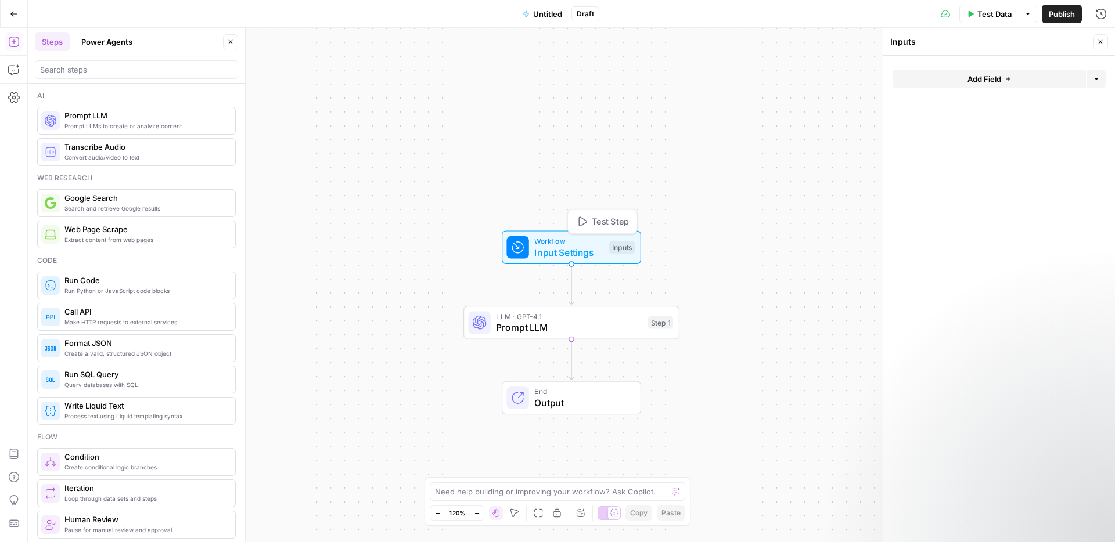
click at [1011, 71] on button "Add Field" at bounding box center [989, 79] width 193 height 19
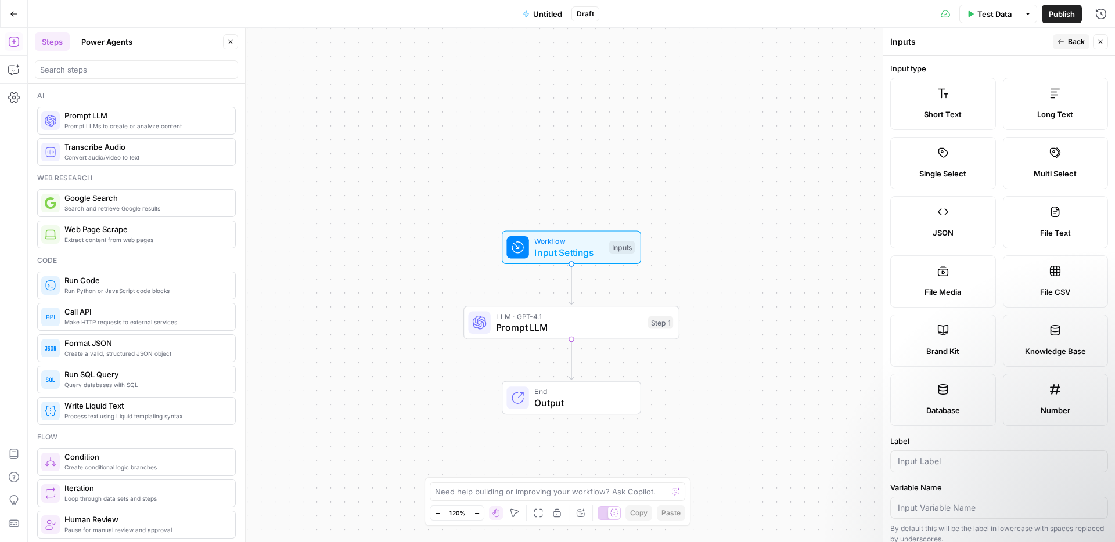
click at [964, 92] on label "Short Text" at bounding box center [943, 104] width 106 height 52
click at [1076, 103] on label "Long Text" at bounding box center [1056, 104] width 106 height 52
click at [962, 103] on label "Short Text" at bounding box center [943, 104] width 106 height 52
drag, startPoint x: 12, startPoint y: 13, endPoint x: 368, endPoint y: 227, distance: 415.0
click at [358, 178] on div "Go Back Untitled Draft Test Data Options Publish Run History Add Steps Copilot …" at bounding box center [557, 271] width 1115 height 542
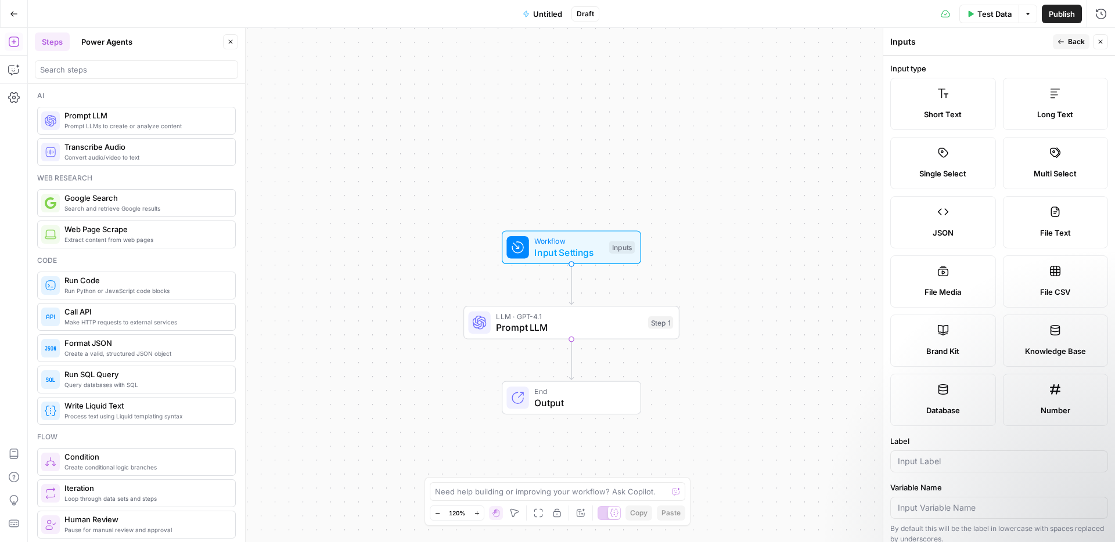
click at [566, 323] on span "Prompt LLM" at bounding box center [569, 328] width 146 height 14
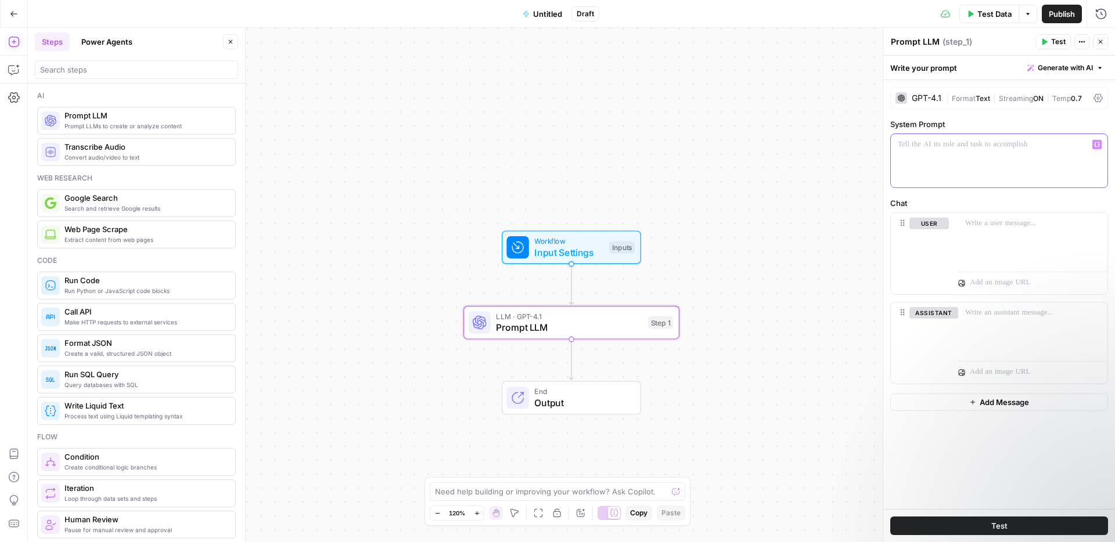
click at [989, 167] on div at bounding box center [999, 160] width 217 height 53
click at [566, 250] on span "Input Settings" at bounding box center [568, 253] width 69 height 14
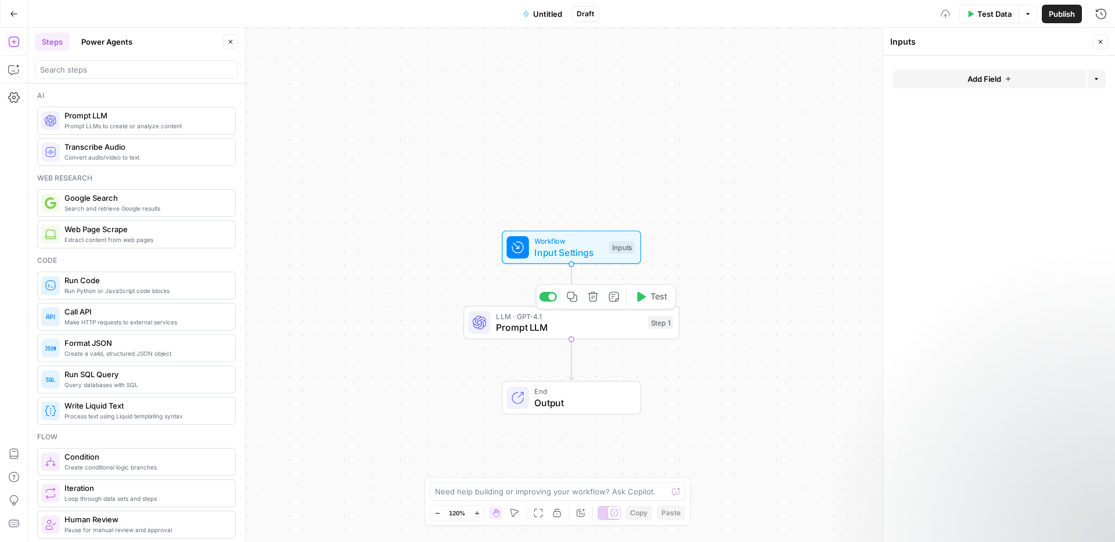
click at [593, 331] on span "Prompt LLM" at bounding box center [569, 328] width 146 height 14
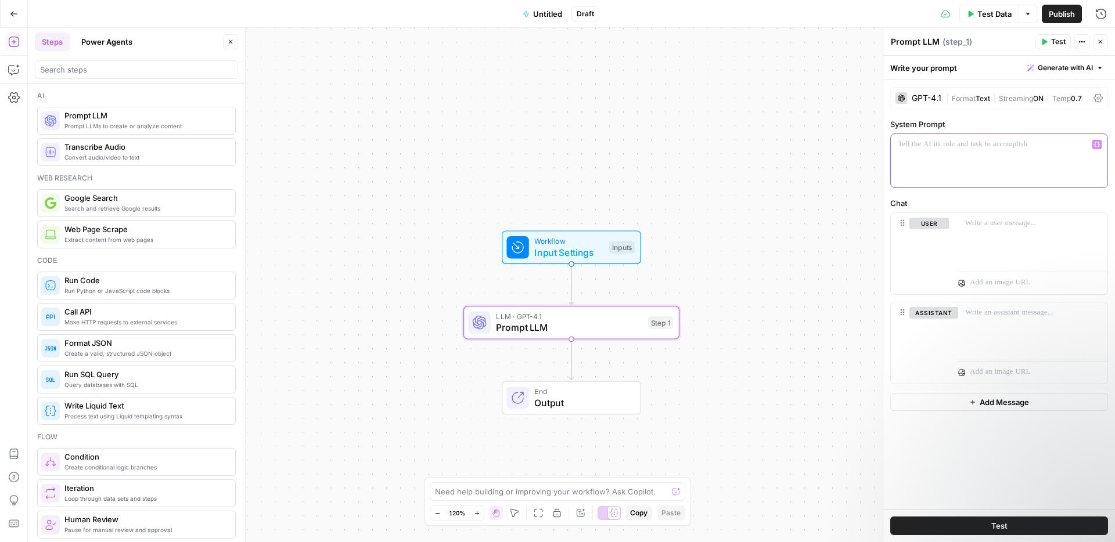
click at [960, 152] on div at bounding box center [999, 160] width 217 height 53
click at [901, 100] on icon at bounding box center [901, 98] width 7 height 7
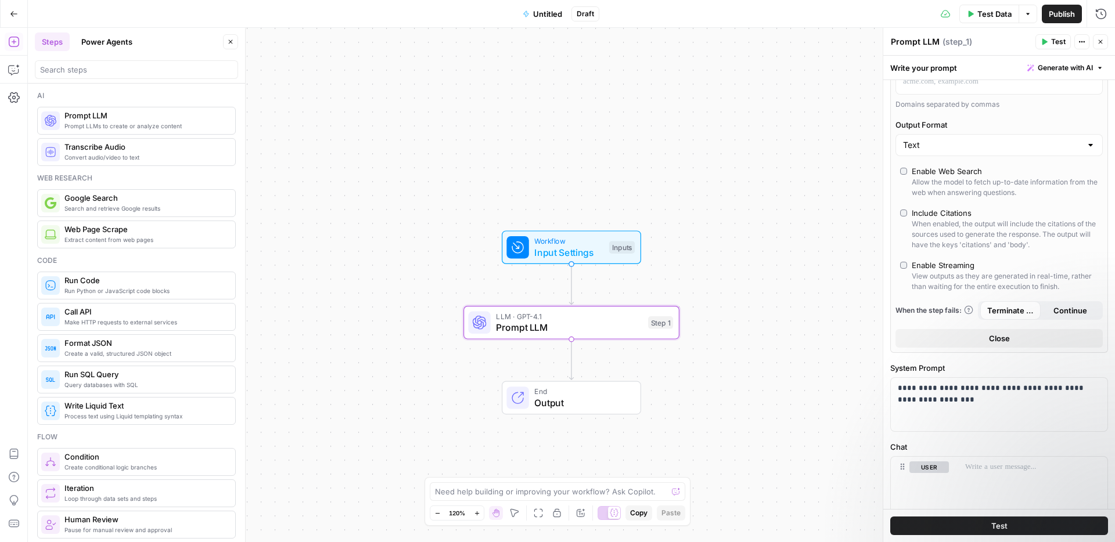
scroll to position [305, 0]
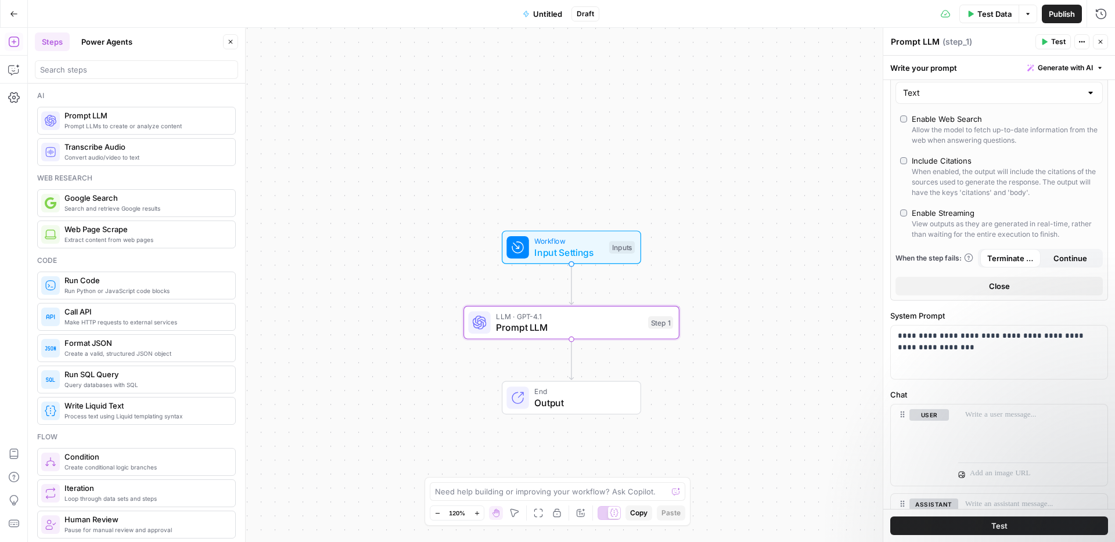
drag, startPoint x: 943, startPoint y: 130, endPoint x: 940, endPoint y: 143, distance: 14.4
click at [943, 130] on div "Allow the model to fetch up-to-date information from the web when answering que…" at bounding box center [1005, 135] width 186 height 21
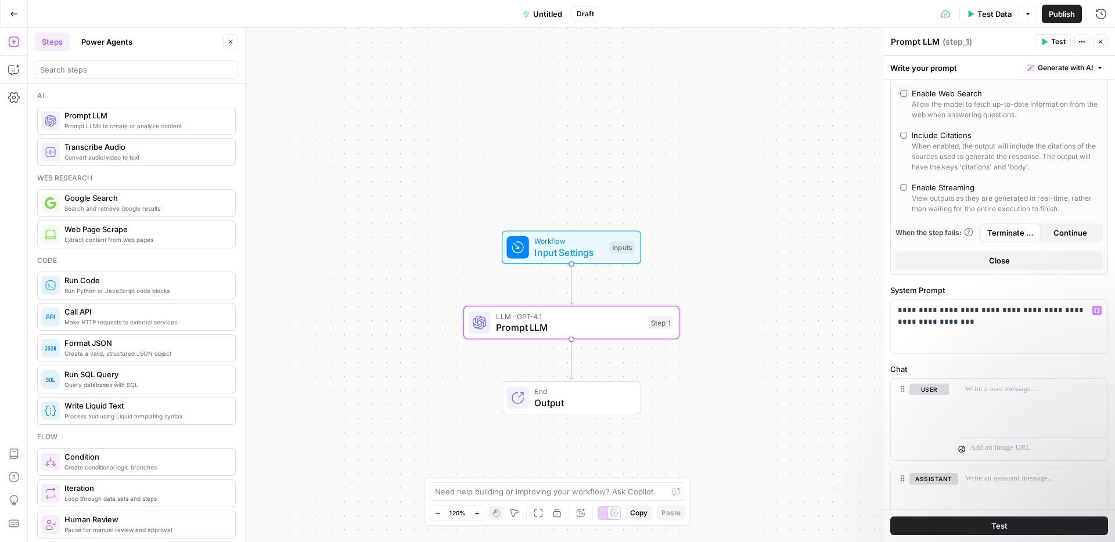
scroll to position [405, 0]
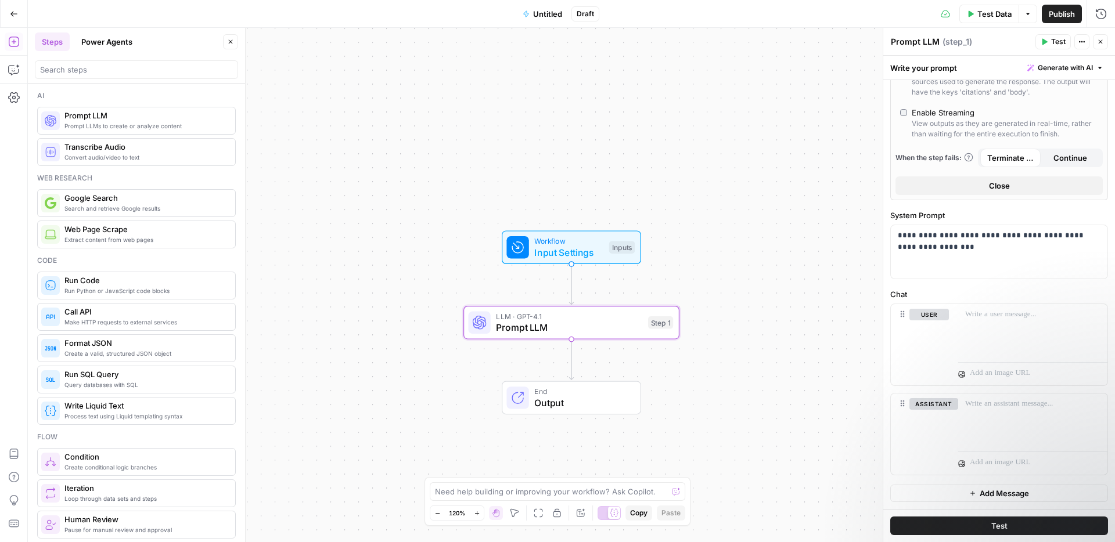
click at [1007, 531] on button "Test" at bounding box center [999, 526] width 218 height 19
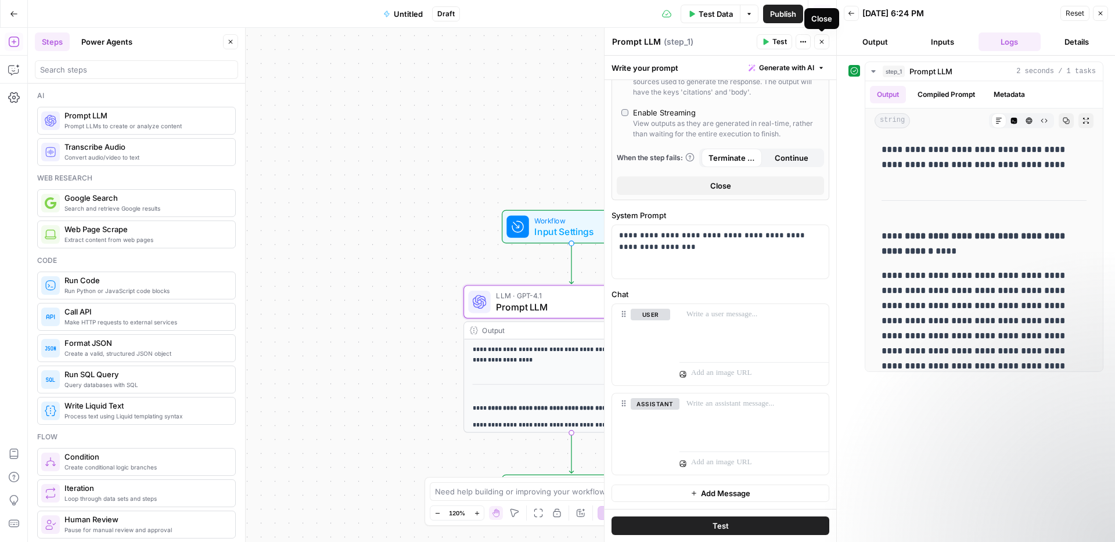
click at [821, 42] on icon "button" at bounding box center [822, 42] width 4 height 4
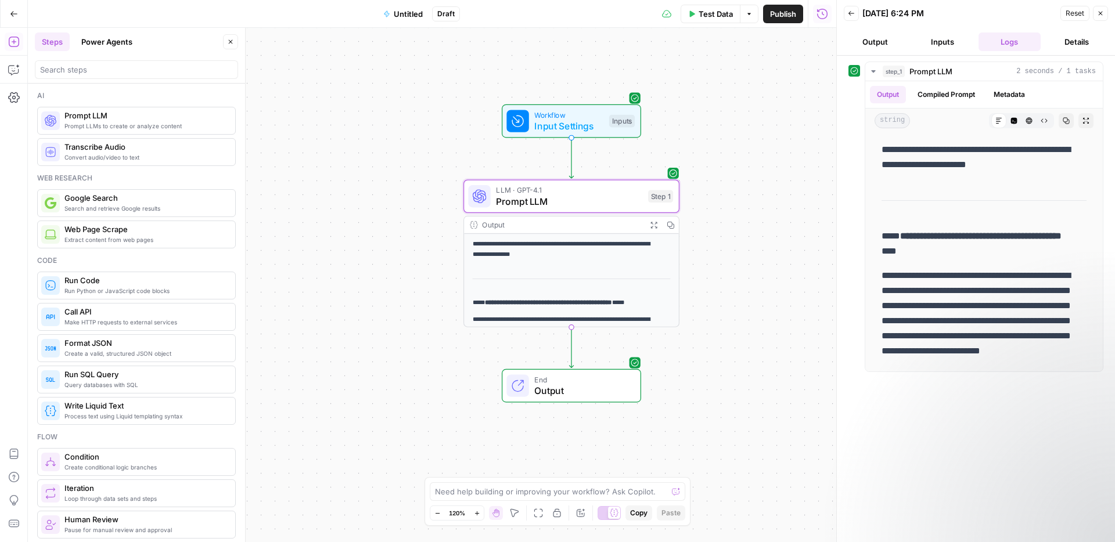
click at [785, 8] on span "Publish" at bounding box center [783, 14] width 26 height 12
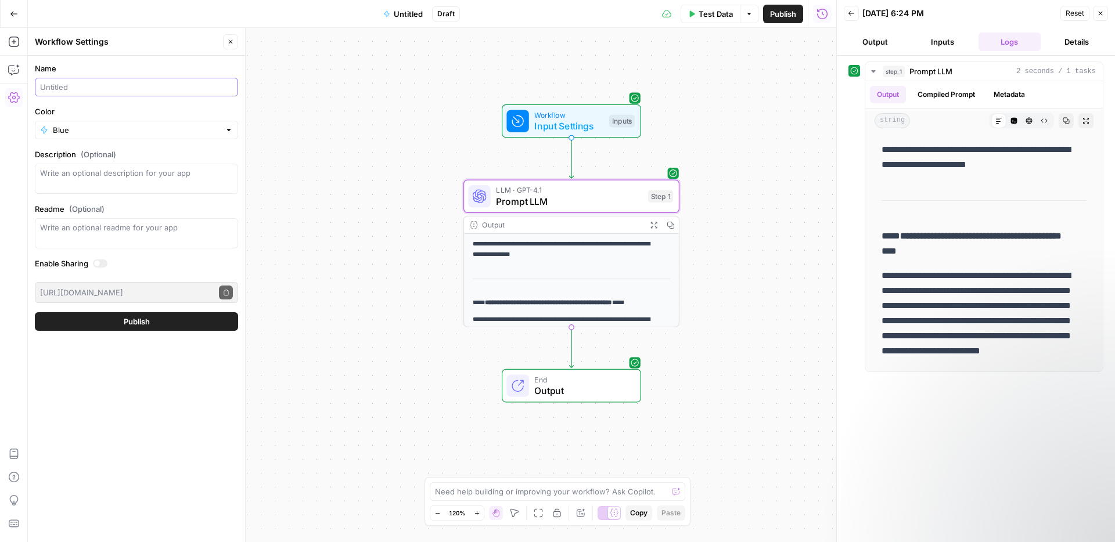
click at [140, 84] on input "Name" at bounding box center [136, 87] width 193 height 12
type input "R"
type input "t"
drag, startPoint x: 142, startPoint y: 321, endPoint x: 134, endPoint y: 89, distance: 232.5
click at [149, 77] on form "Name Testing Color Blue Description (Optional) Readme (Optional) Write an optio…" at bounding box center [136, 197] width 217 height 282
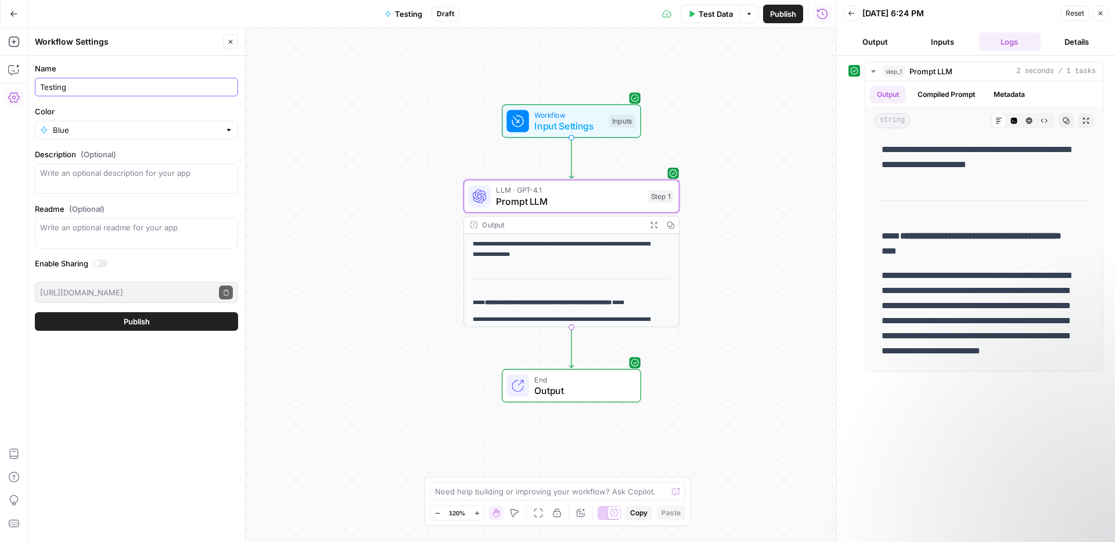
click at [130, 92] on input "Testing" at bounding box center [136, 87] width 193 height 12
type input "Testing - AR"
click at [143, 319] on span "Publish" at bounding box center [137, 322] width 26 height 12
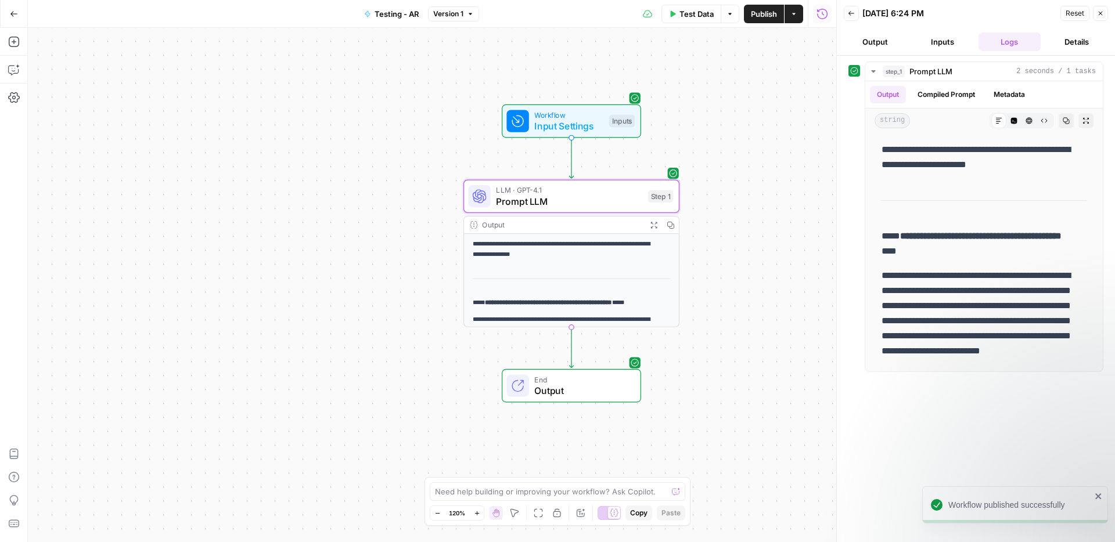
click at [799, 13] on button "Actions" at bounding box center [794, 14] width 19 height 19
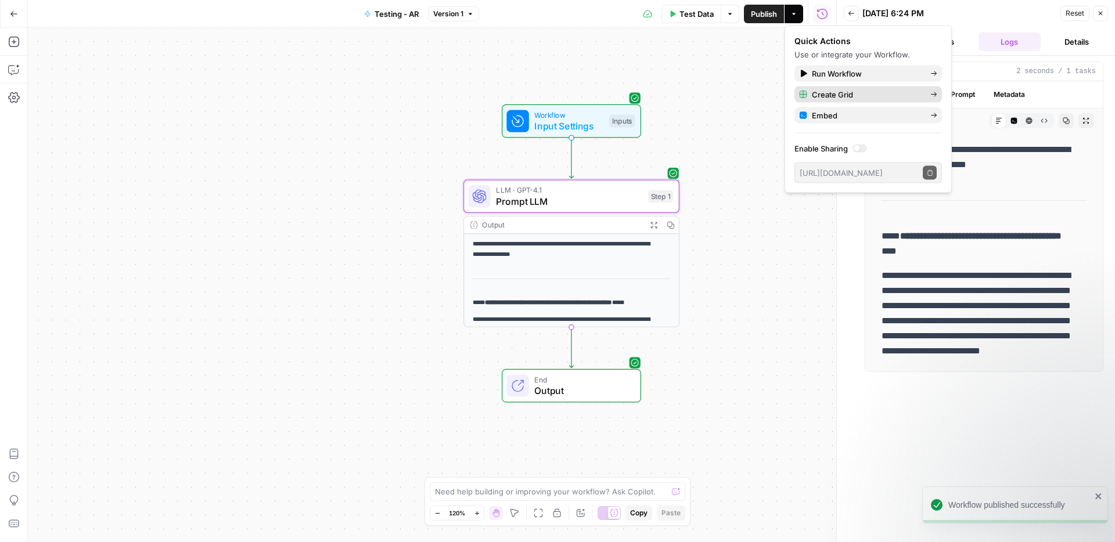
click at [825, 92] on span "Create Grid" at bounding box center [866, 95] width 109 height 12
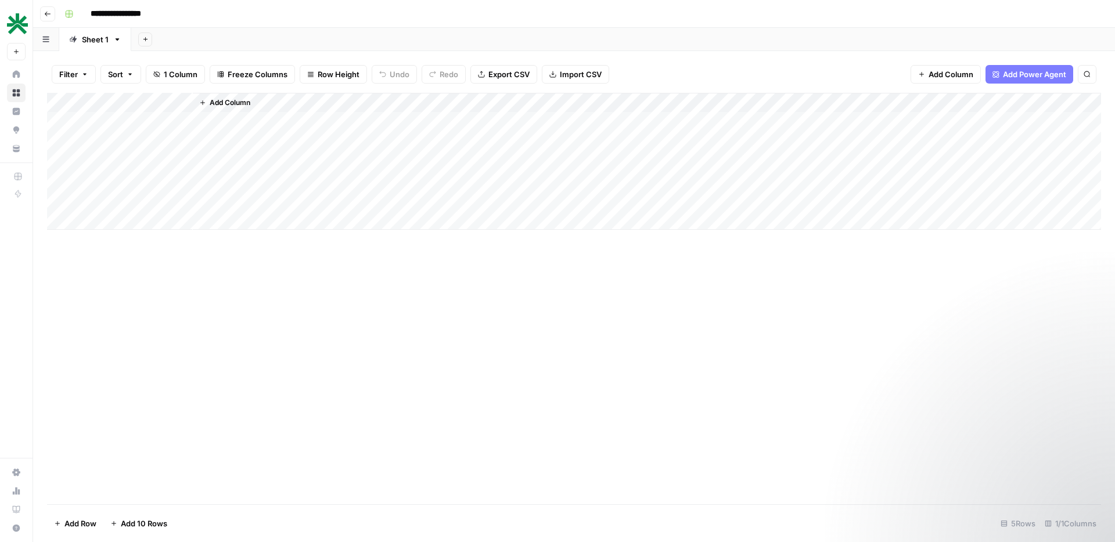
click at [157, 121] on div "Add Column" at bounding box center [574, 161] width 1054 height 137
drag, startPoint x: 150, startPoint y: 99, endPoint x: 325, endPoint y: 96, distance: 174.9
click at [325, 96] on div "Add Column" at bounding box center [574, 161] width 1054 height 137
click at [145, 105] on div "Add Column" at bounding box center [574, 161] width 1054 height 137
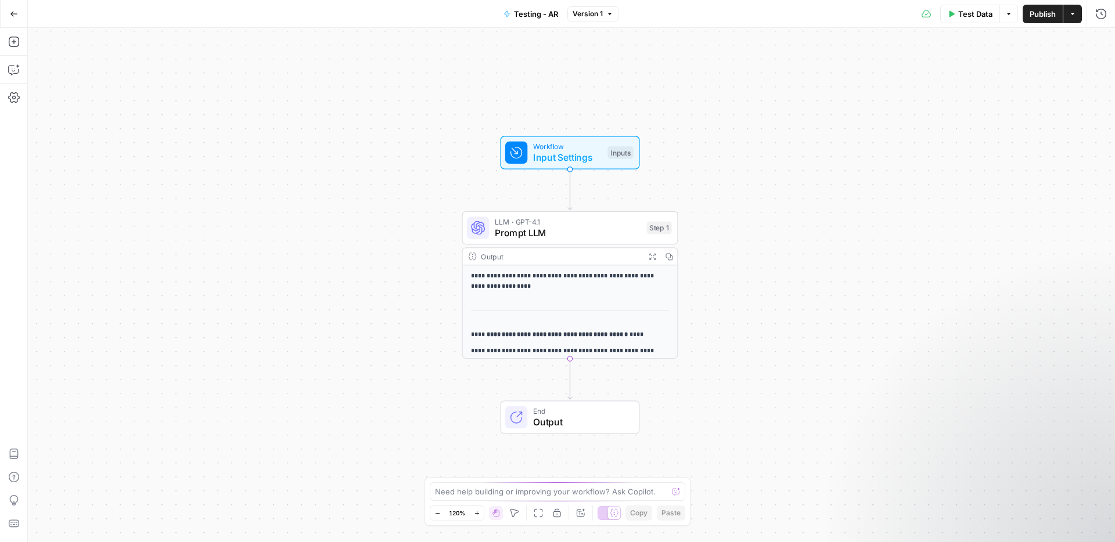
click at [579, 159] on span "Input Settings" at bounding box center [567, 157] width 69 height 14
click at [1012, 73] on button "Add Field" at bounding box center [989, 79] width 193 height 19
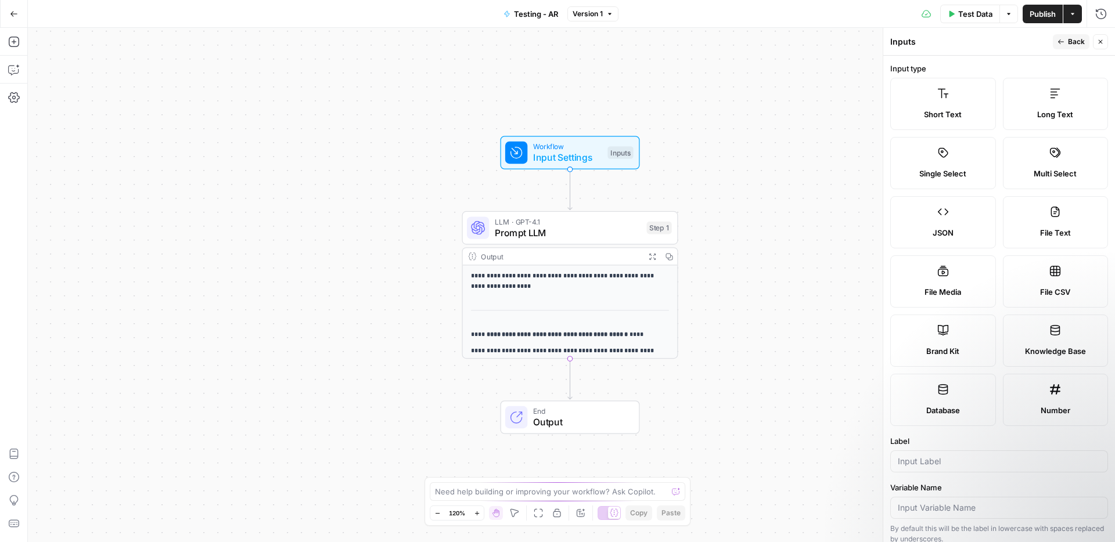
click at [1033, 105] on label "Long Text" at bounding box center [1056, 104] width 106 height 52
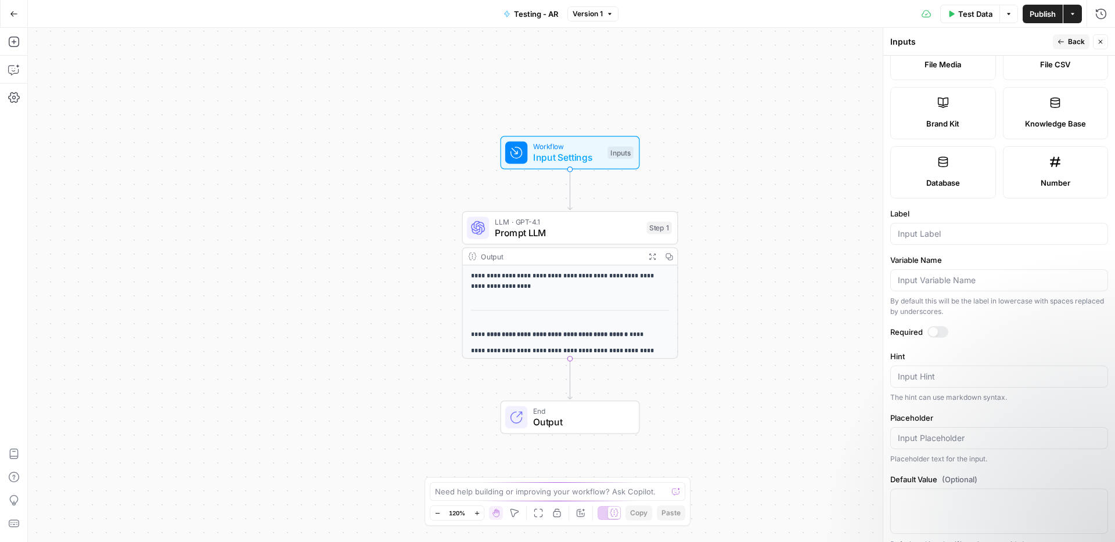
scroll to position [242, 0]
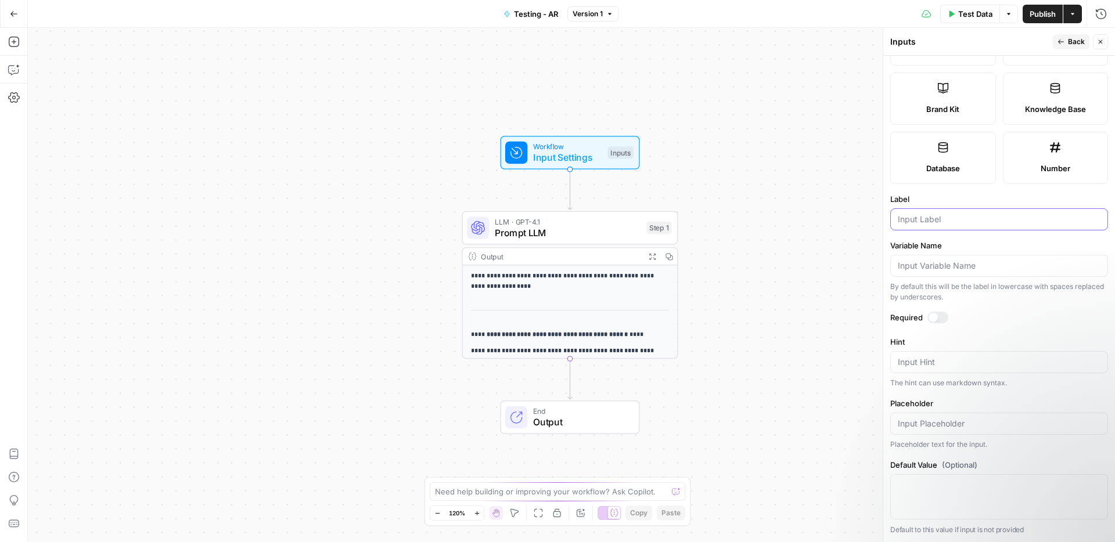
click at [947, 217] on input "Label" at bounding box center [999, 220] width 203 height 12
type input "Social post"
click at [1040, 335] on form "Input type Short Text Long Text Single Select Multi Select JSON File Text File …" at bounding box center [999, 299] width 232 height 487
click at [844, 330] on div "**********" at bounding box center [571, 285] width 1087 height 515
click at [1063, 46] on button "Back" at bounding box center [1071, 41] width 37 height 15
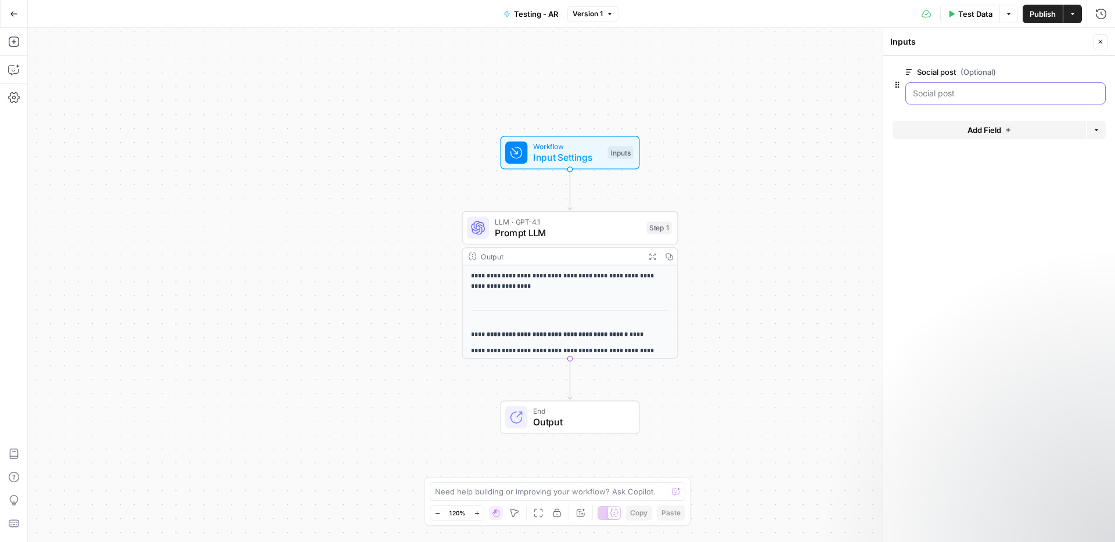
click at [969, 91] on post "Social post (Optional)" at bounding box center [1005, 94] width 185 height 12
click at [959, 92] on post "Social post (Optional)" at bounding box center [1005, 94] width 185 height 12
click at [965, 70] on span "(Optional)" at bounding box center [978, 72] width 35 height 12
click at [965, 88] on post "Social post (Optional)" at bounding box center [1005, 94] width 185 height 12
click at [1061, 68] on span "edit field" at bounding box center [1063, 71] width 26 height 9
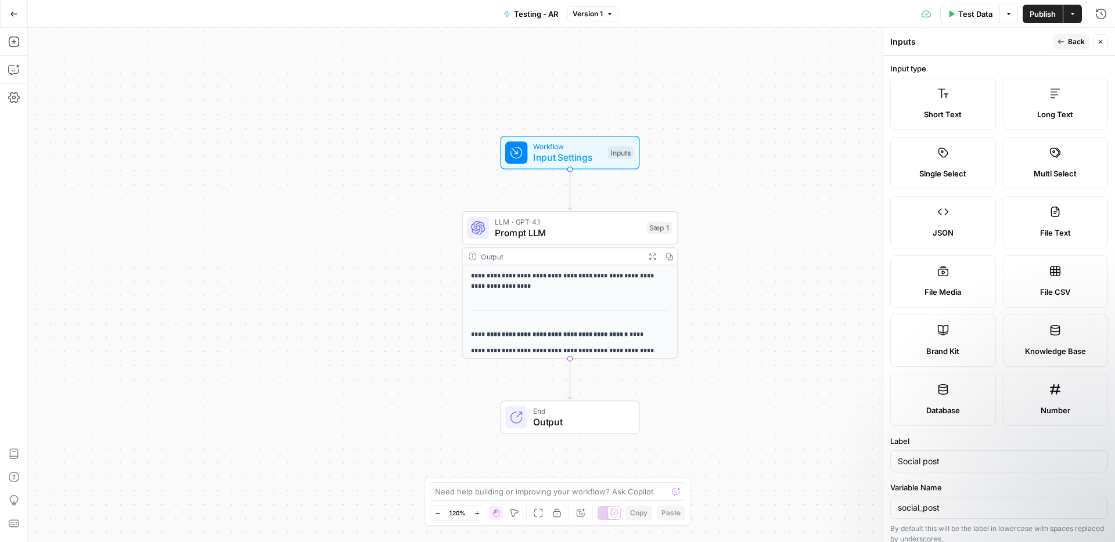
click at [980, 102] on label "Short Text" at bounding box center [943, 104] width 106 height 52
click at [1073, 42] on span "Back" at bounding box center [1076, 42] width 17 height 10
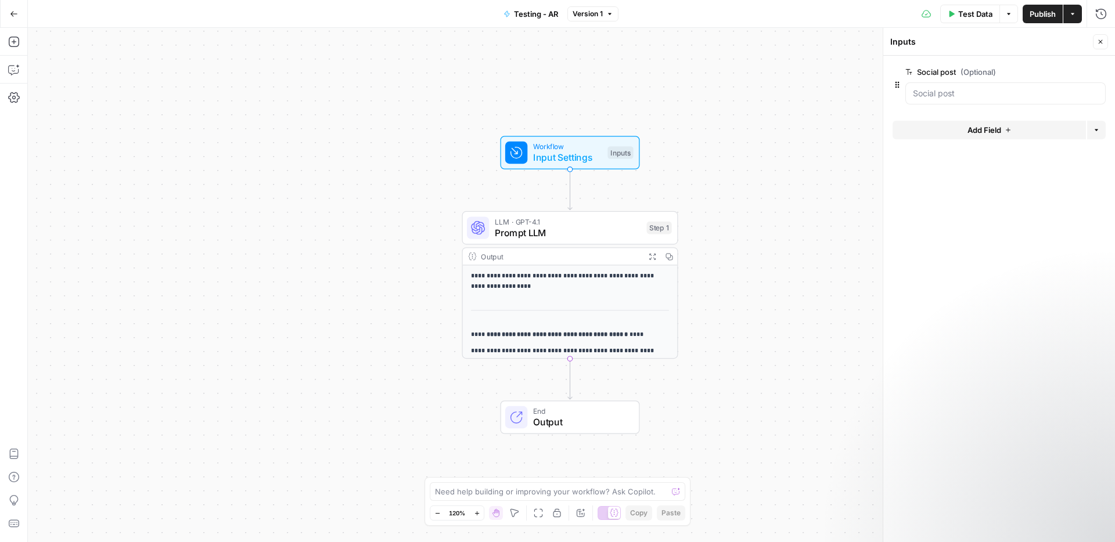
click at [969, 101] on div at bounding box center [1006, 93] width 200 height 22
click at [606, 233] on span "Prompt LLM" at bounding box center [568, 233] width 146 height 14
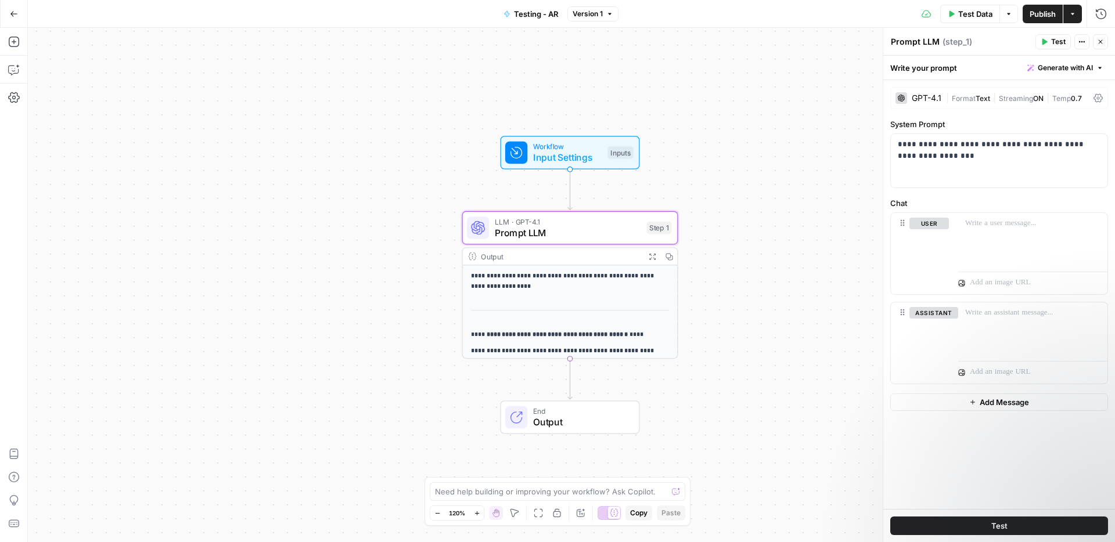
click at [577, 149] on span "Workflow" at bounding box center [567, 146] width 69 height 11
click at [585, 161] on span "Input Settings" at bounding box center [567, 157] width 69 height 14
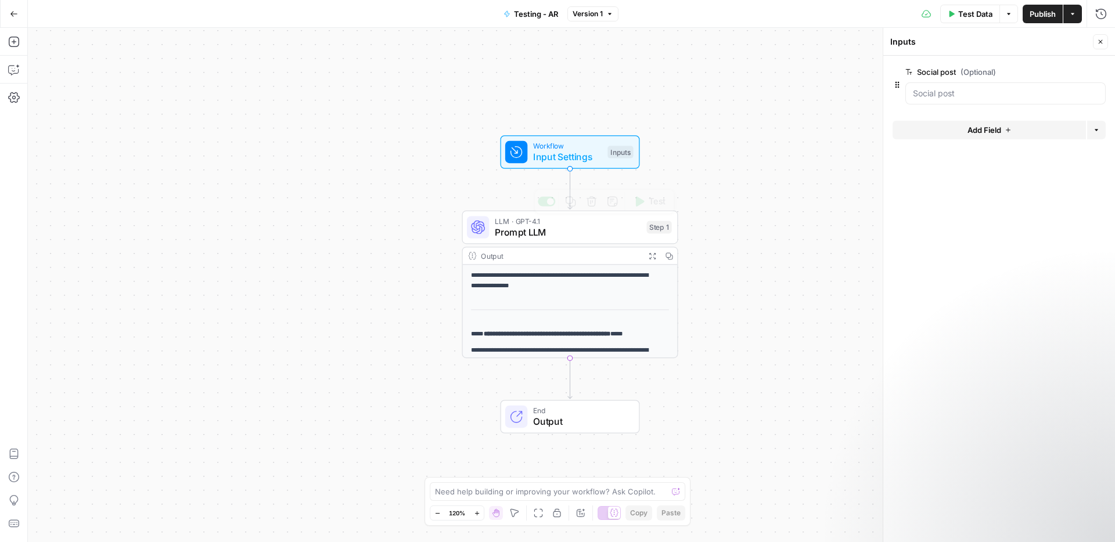
click at [570, 233] on span "Prompt LLM" at bounding box center [568, 232] width 146 height 14
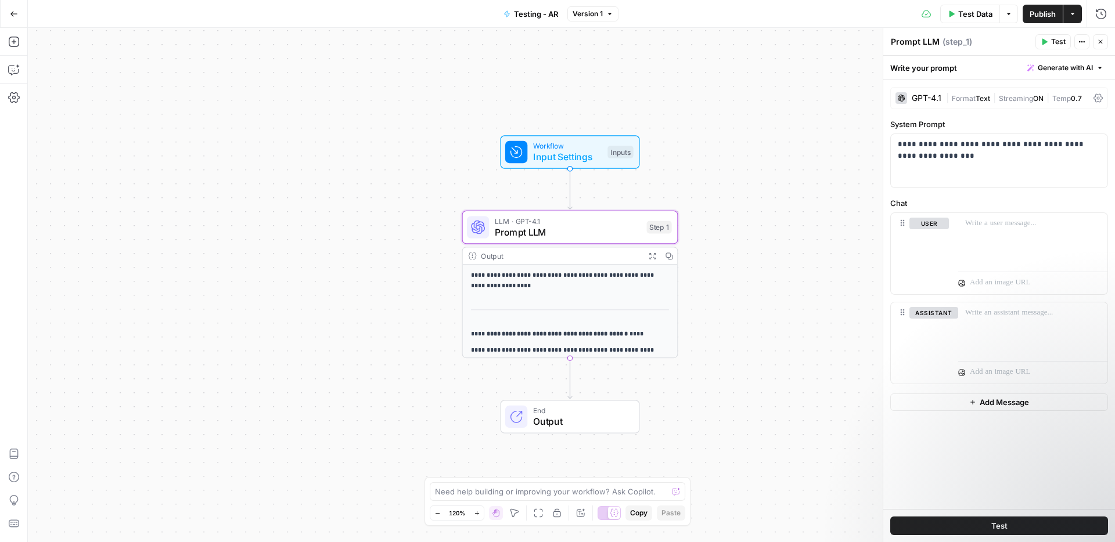
click at [982, 11] on span "Test Data" at bounding box center [975, 14] width 34 height 12
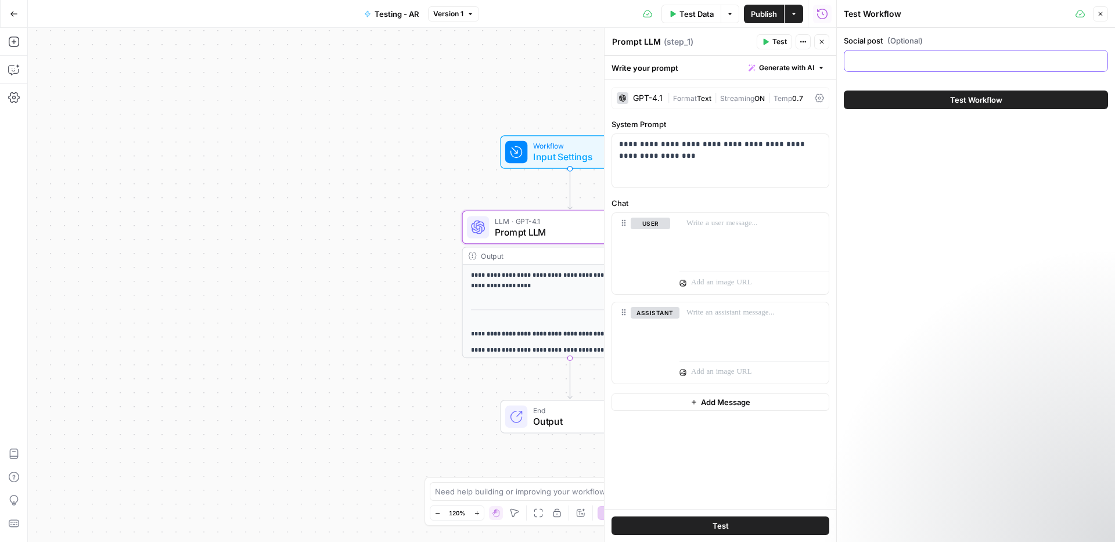
click at [927, 62] on input "Social post (Optional)" at bounding box center [975, 61] width 249 height 12
click at [752, 157] on p "**********" at bounding box center [720, 150] width 203 height 23
click at [343, 403] on div "**********" at bounding box center [432, 285] width 809 height 515
click at [824, 37] on button "Close" at bounding box center [821, 41] width 15 height 15
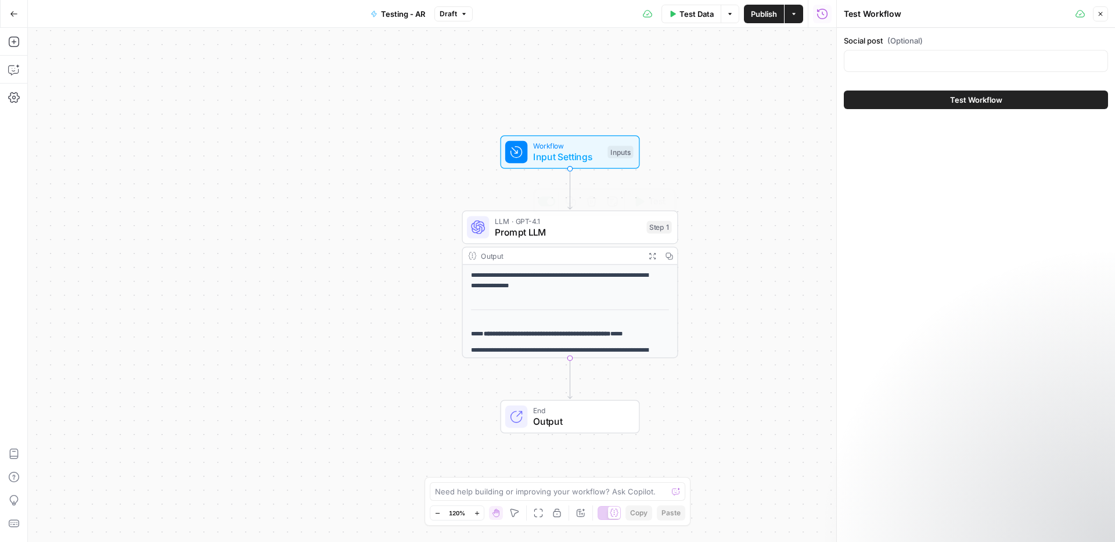
click at [590, 233] on span "Prompt LLM" at bounding box center [568, 232] width 146 height 14
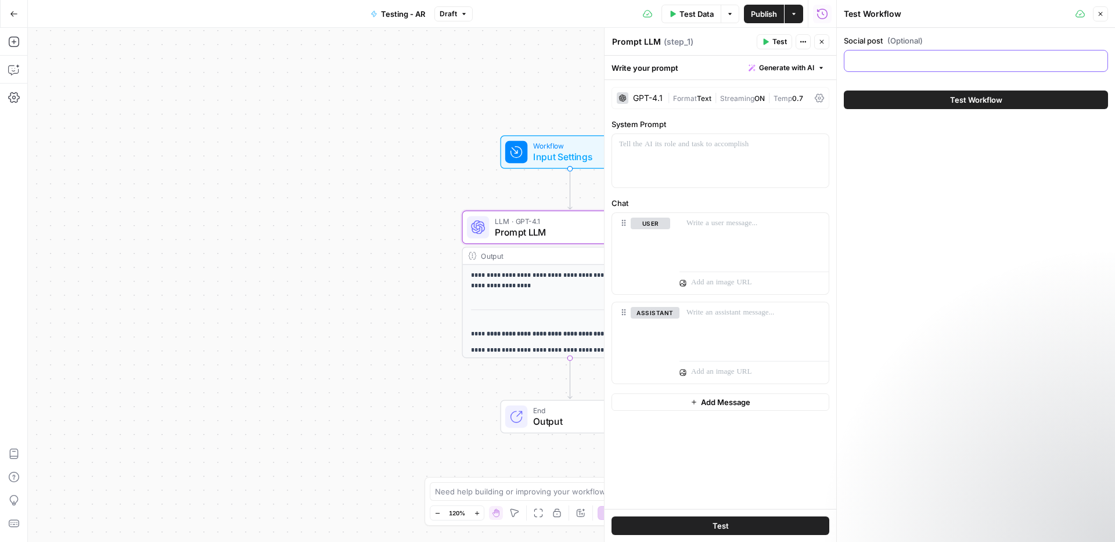
click at [1002, 64] on input "Social post (Optional)" at bounding box center [975, 61] width 249 height 12
type input "C"
type input "ho w"
click at [780, 158] on div at bounding box center [720, 160] width 217 height 53
click at [875, 67] on div "ho w" at bounding box center [976, 61] width 264 height 22
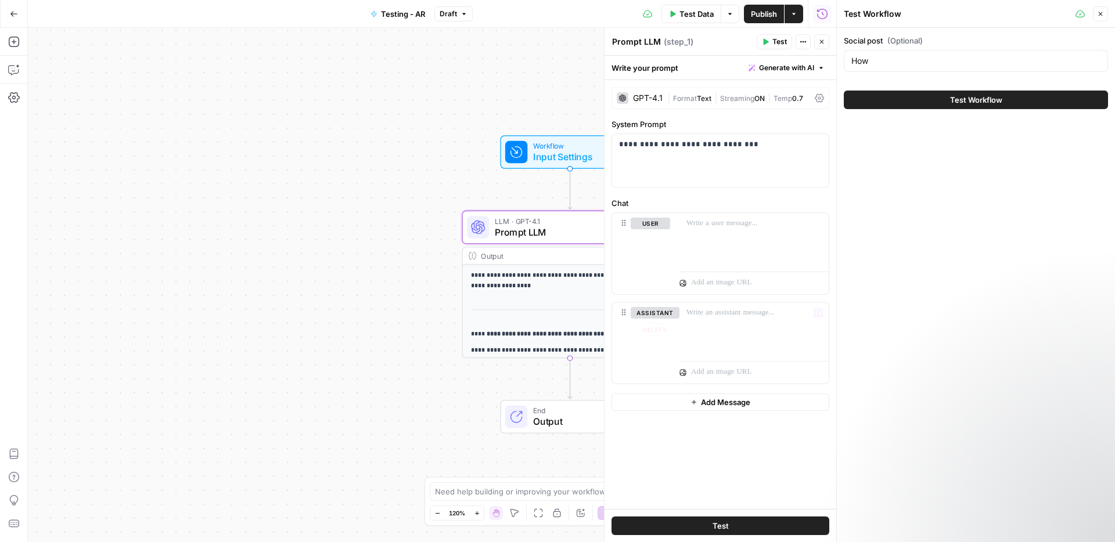
click at [757, 465] on div "**********" at bounding box center [721, 294] width 232 height 429
click at [930, 65] on input "How" at bounding box center [975, 61] width 249 height 12
type input "How to send money to [GEOGRAPHIC_DATA]"
click at [985, 96] on span "Test Workflow" at bounding box center [976, 100] width 52 height 12
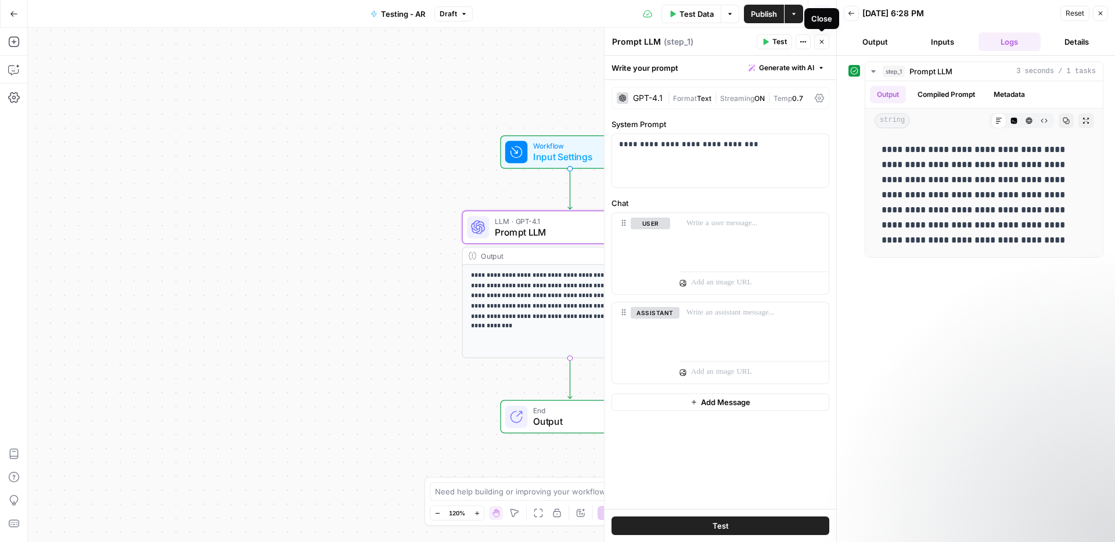
click at [824, 40] on icon "button" at bounding box center [822, 42] width 4 height 4
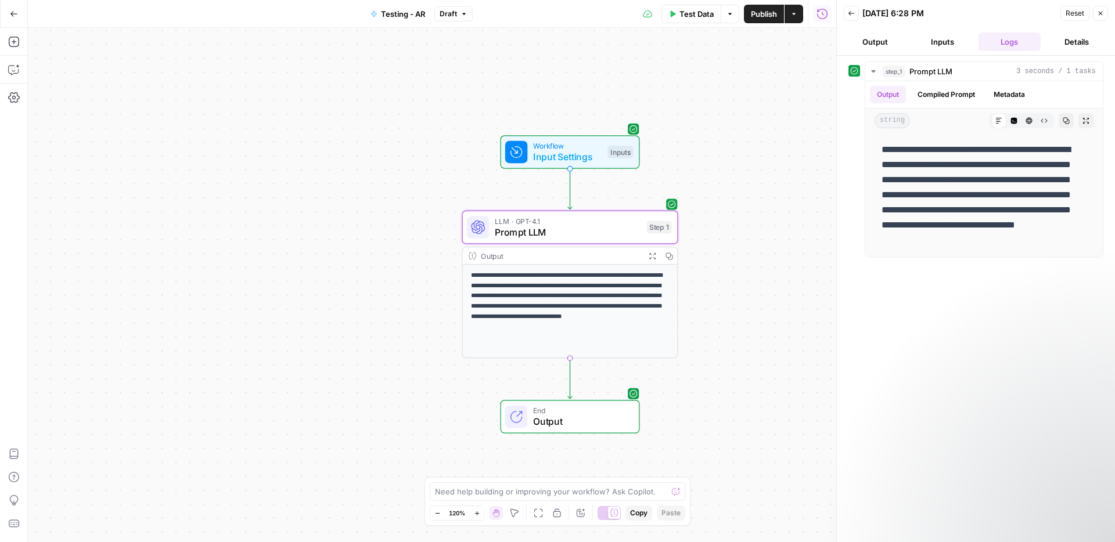
click at [874, 44] on button "Output" at bounding box center [875, 42] width 63 height 19
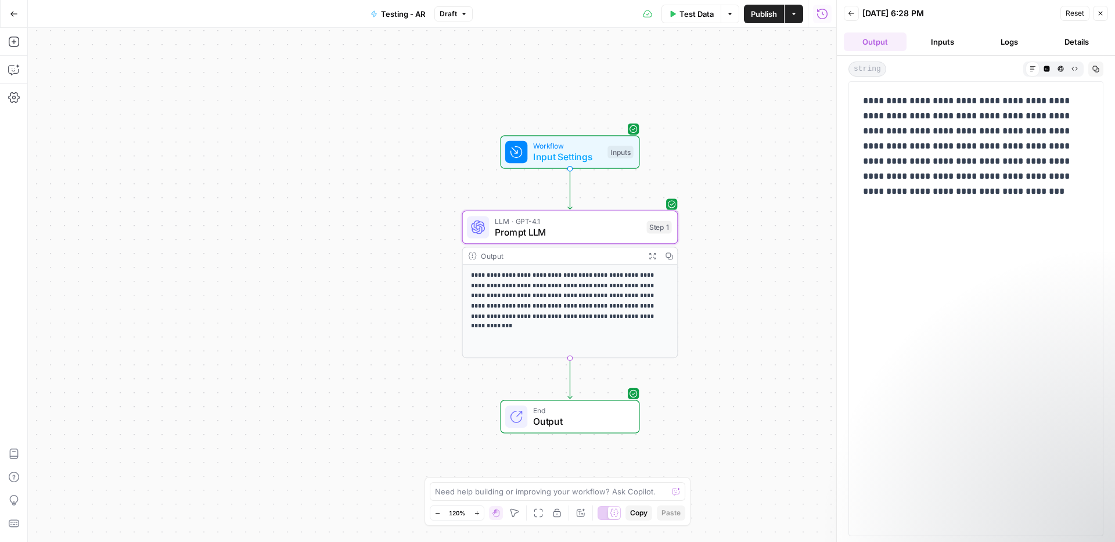
click at [597, 150] on span "Input Settings" at bounding box center [567, 157] width 69 height 14
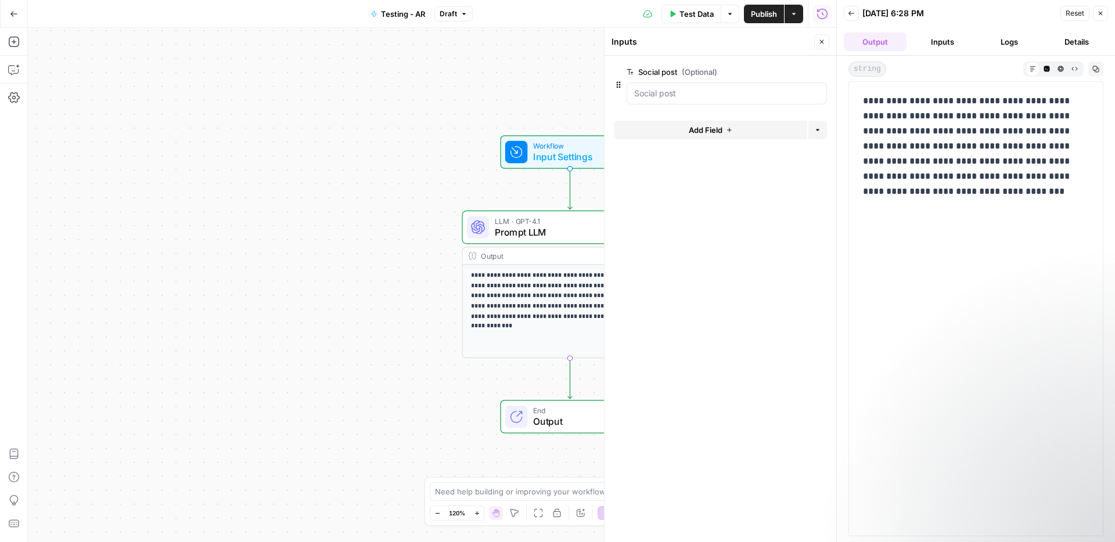
click at [562, 240] on div "LLM · GPT-4.1 Prompt LLM Step 1 Copy step Delete step Add Note Test" at bounding box center [570, 228] width 216 height 34
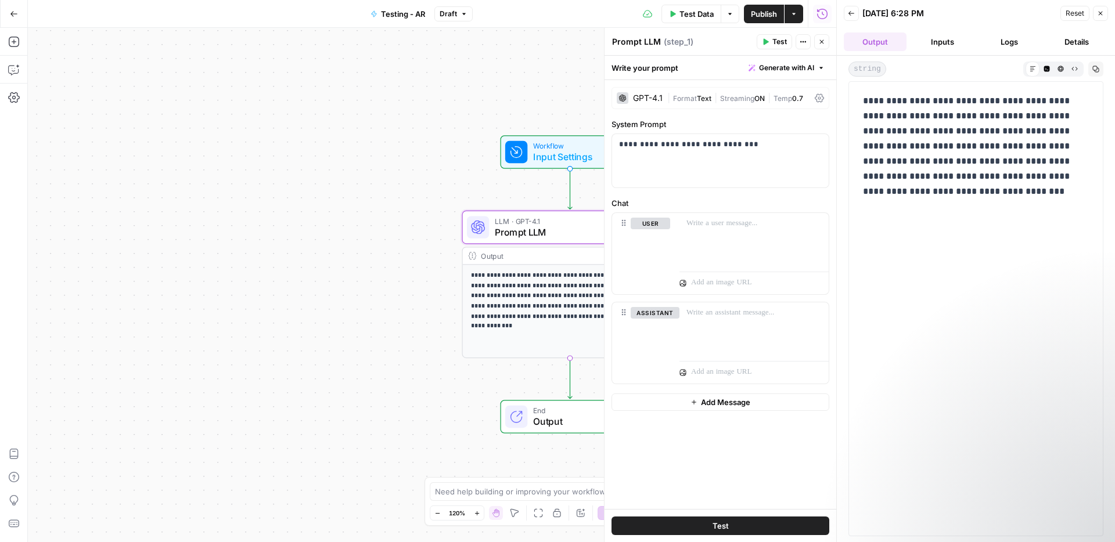
click at [947, 40] on button "Inputs" at bounding box center [942, 42] width 63 height 19
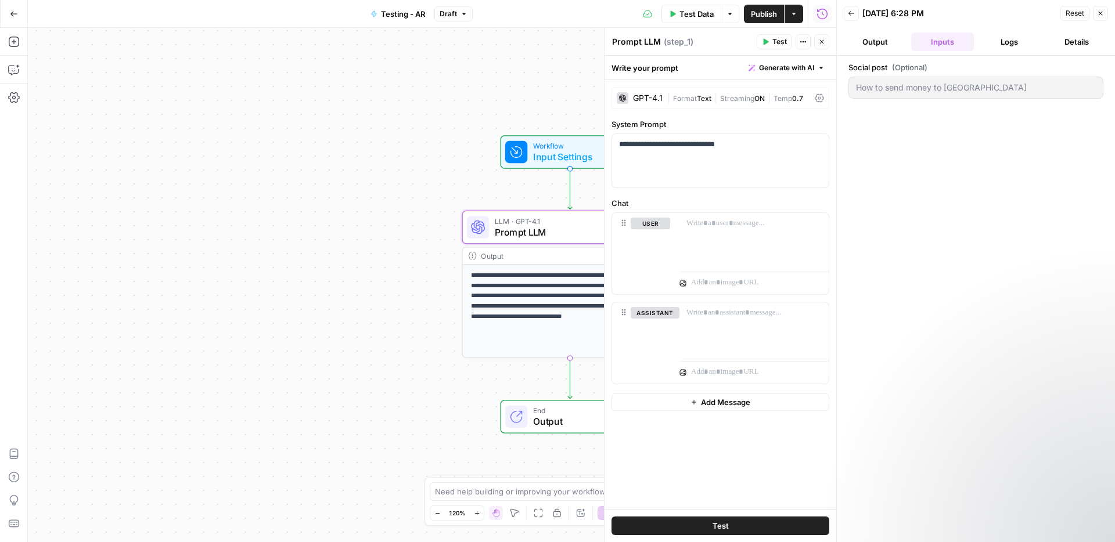
click at [792, 68] on span "Generate with AI" at bounding box center [786, 68] width 55 height 10
click at [984, 43] on button "Logs" at bounding box center [1010, 42] width 63 height 19
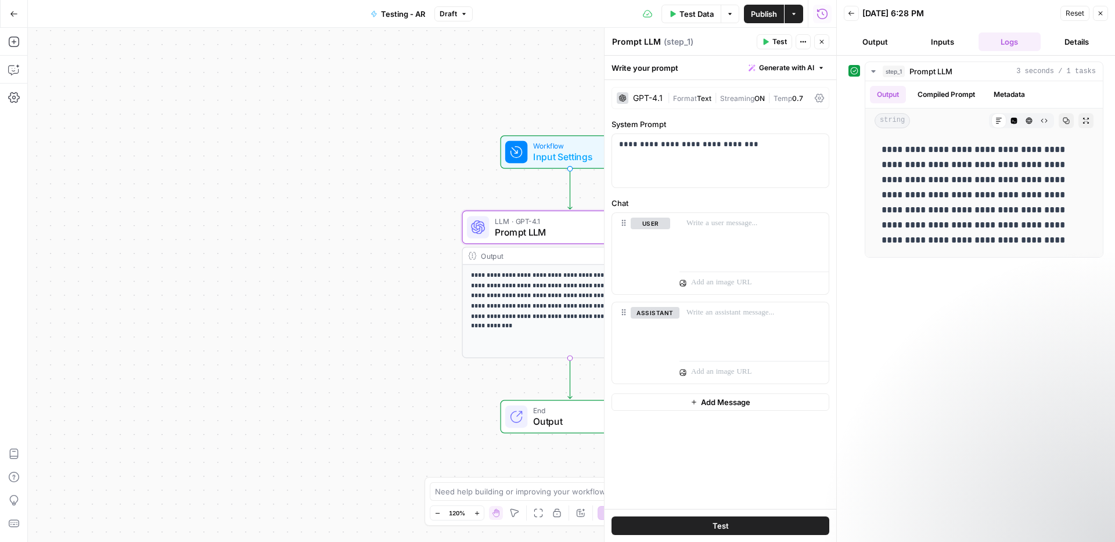
click at [933, 39] on button "Inputs" at bounding box center [942, 42] width 63 height 19
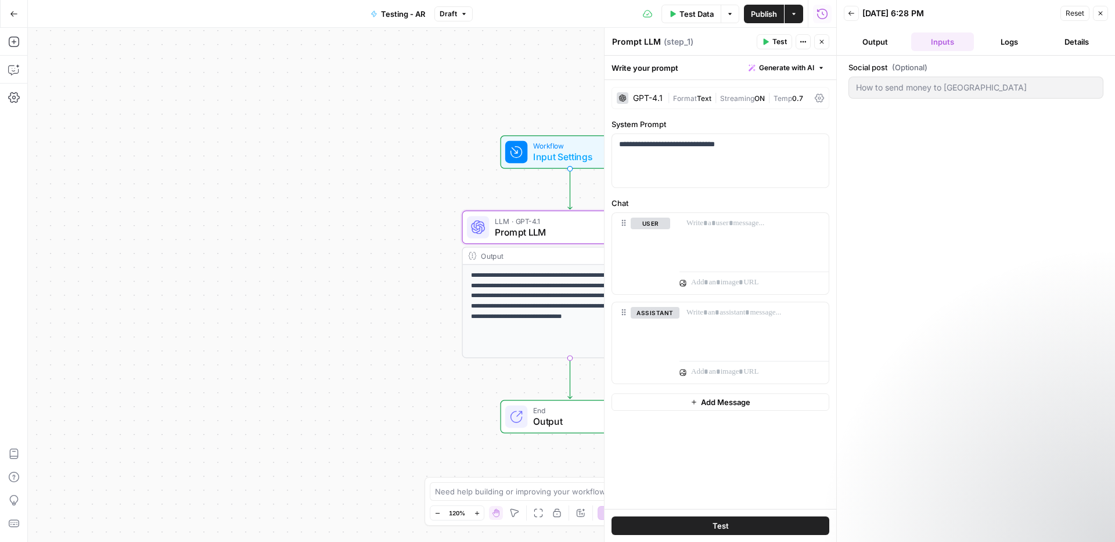
click at [888, 39] on button "Output" at bounding box center [875, 42] width 63 height 19
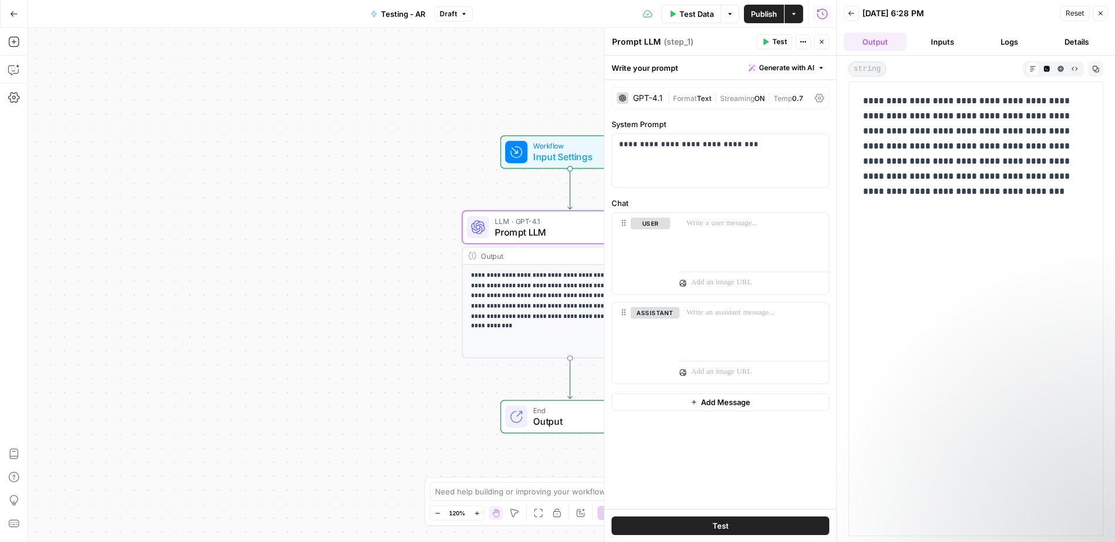
click at [587, 143] on span "Workflow" at bounding box center [567, 146] width 69 height 11
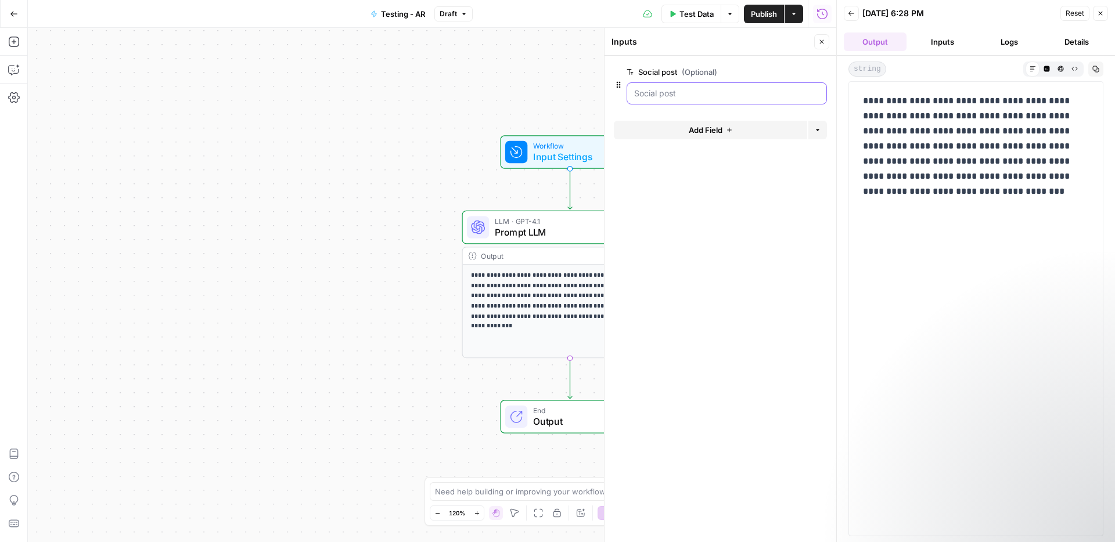
click at [698, 95] on post "Social post (Optional)" at bounding box center [726, 94] width 185 height 12
click at [823, 42] on icon "button" at bounding box center [821, 41] width 7 height 7
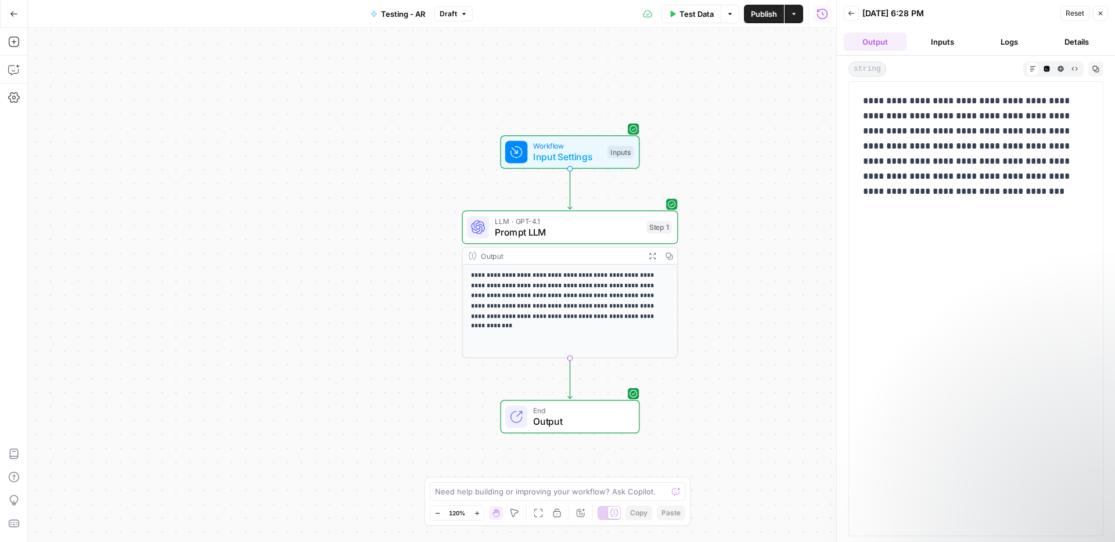
click at [1100, 11] on icon "button" at bounding box center [1100, 13] width 7 height 7
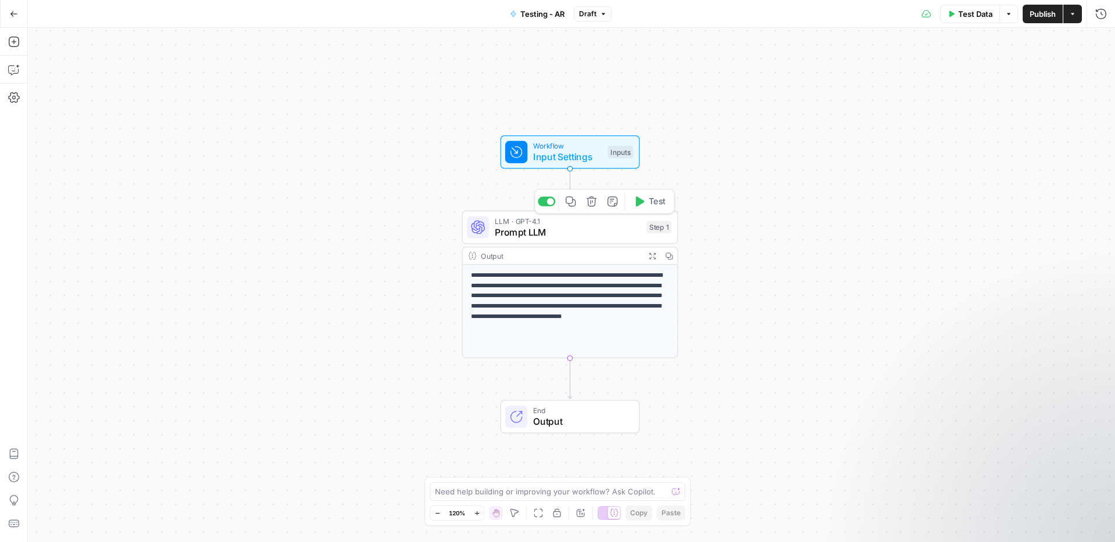
click at [570, 240] on div "LLM · GPT-4.1 Prompt LLM Step 1 Copy step Delete step Add Note Test" at bounding box center [570, 228] width 216 height 34
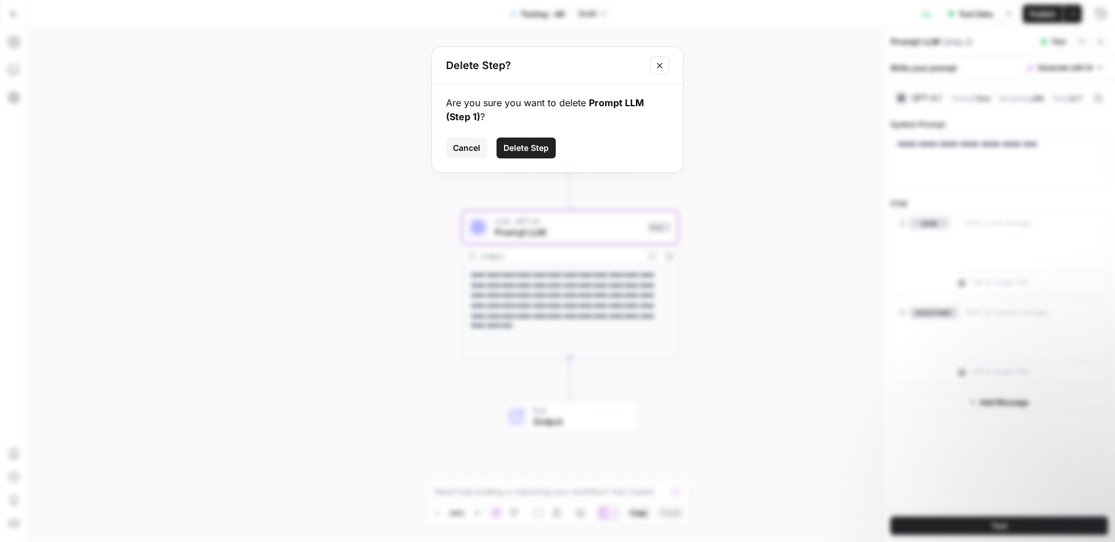
click at [523, 142] on span "Delete Step" at bounding box center [526, 148] width 45 height 12
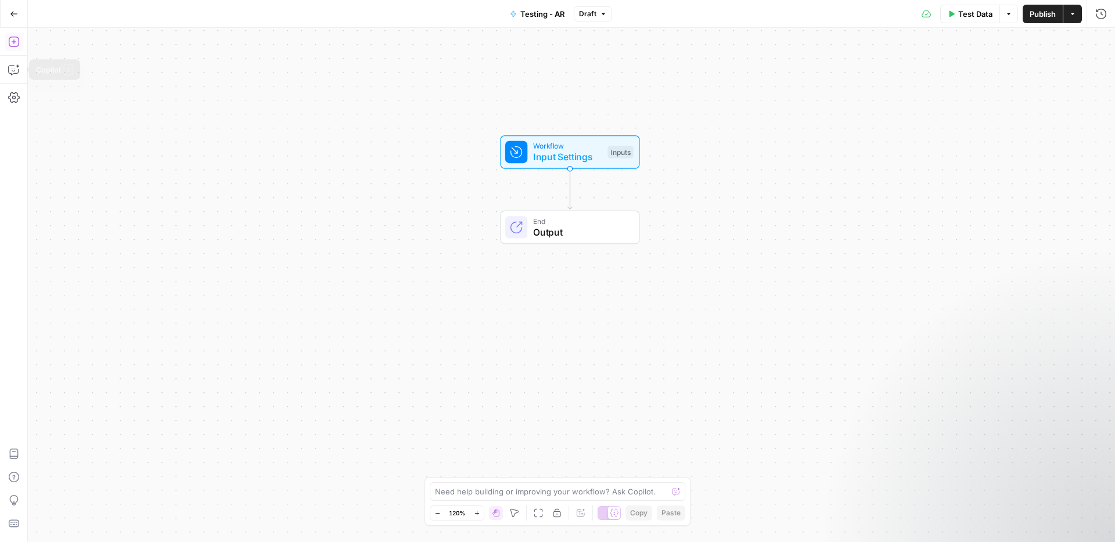
click at [15, 43] on icon "button" at bounding box center [14, 42] width 12 height 12
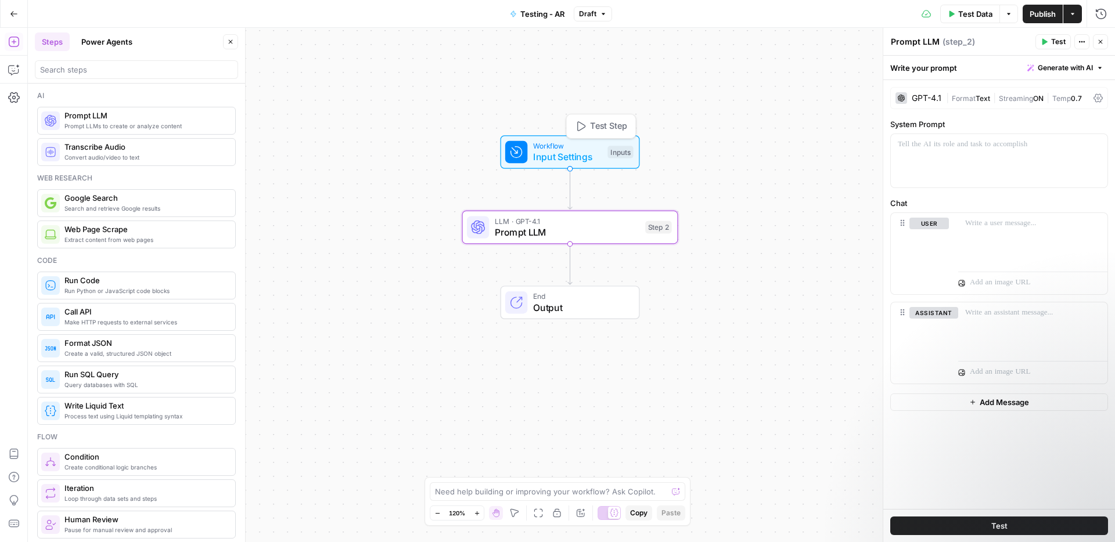
click at [589, 148] on span "Workflow" at bounding box center [567, 146] width 69 height 11
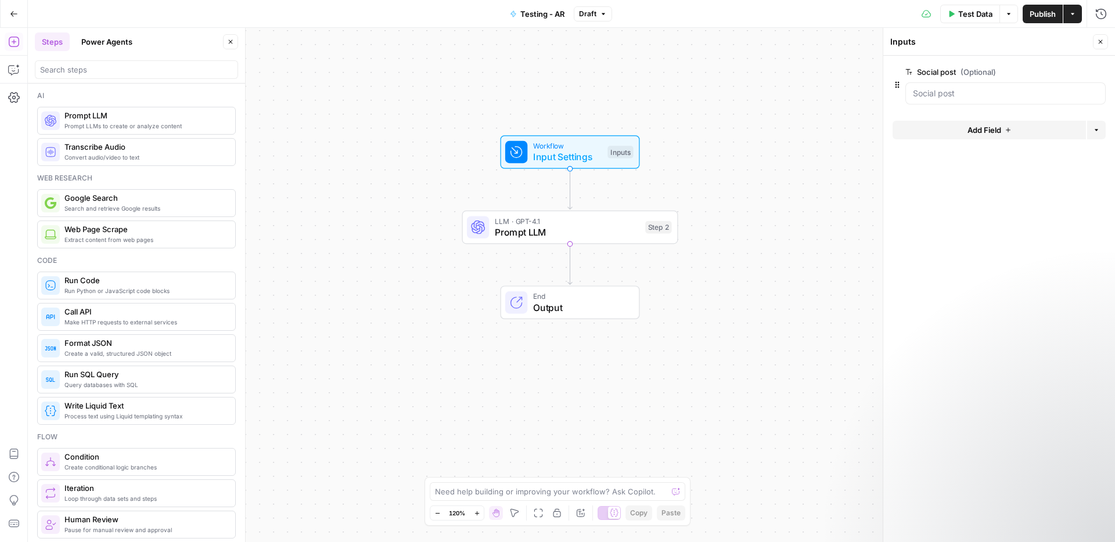
click at [554, 231] on span "Prompt LLM" at bounding box center [567, 232] width 145 height 14
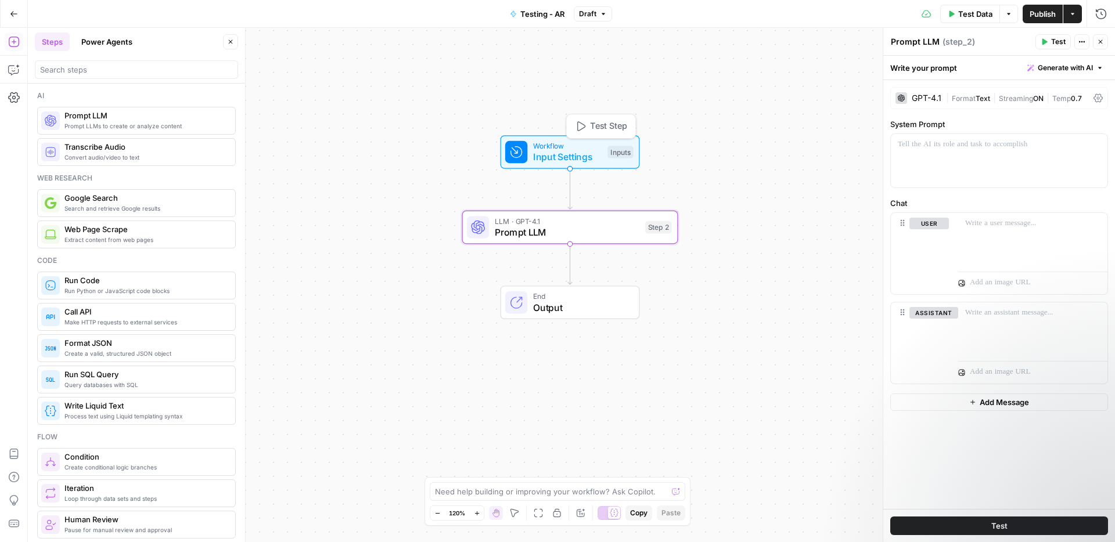
click at [567, 155] on span "Input Settings" at bounding box center [567, 157] width 69 height 14
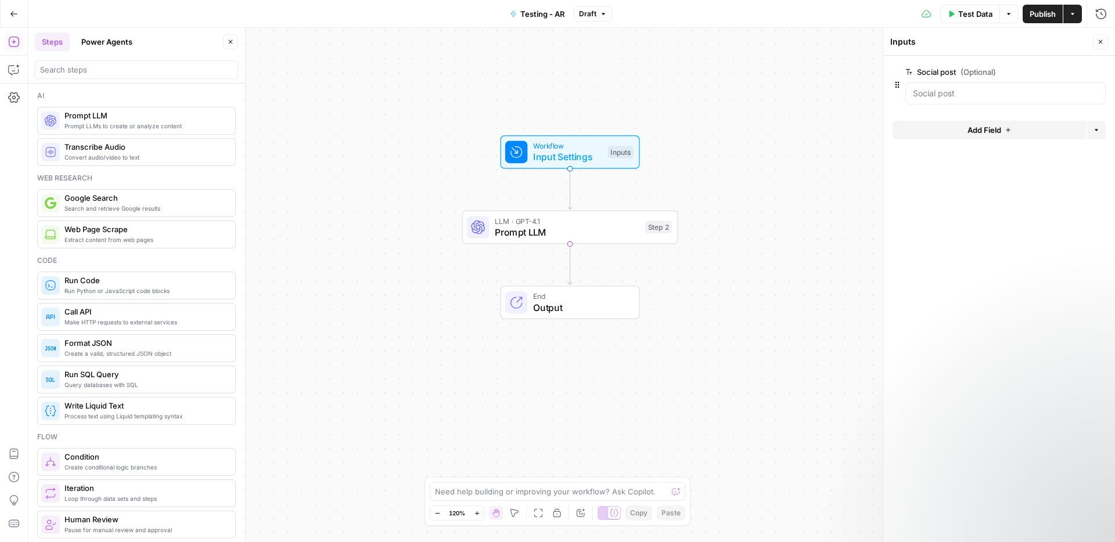
click at [810, 88] on div "Workflow Input Settings Inputs LLM · GPT-4.1 Prompt LLM Step 2 End Output" at bounding box center [571, 285] width 1087 height 515
click at [598, 309] on span "Output" at bounding box center [580, 308] width 95 height 14
click at [584, 159] on span "Input Settings" at bounding box center [567, 157] width 69 height 14
click at [1011, 15] on icon "button" at bounding box center [1008, 13] width 7 height 7
click at [991, 12] on span "Test Data" at bounding box center [975, 14] width 34 height 12
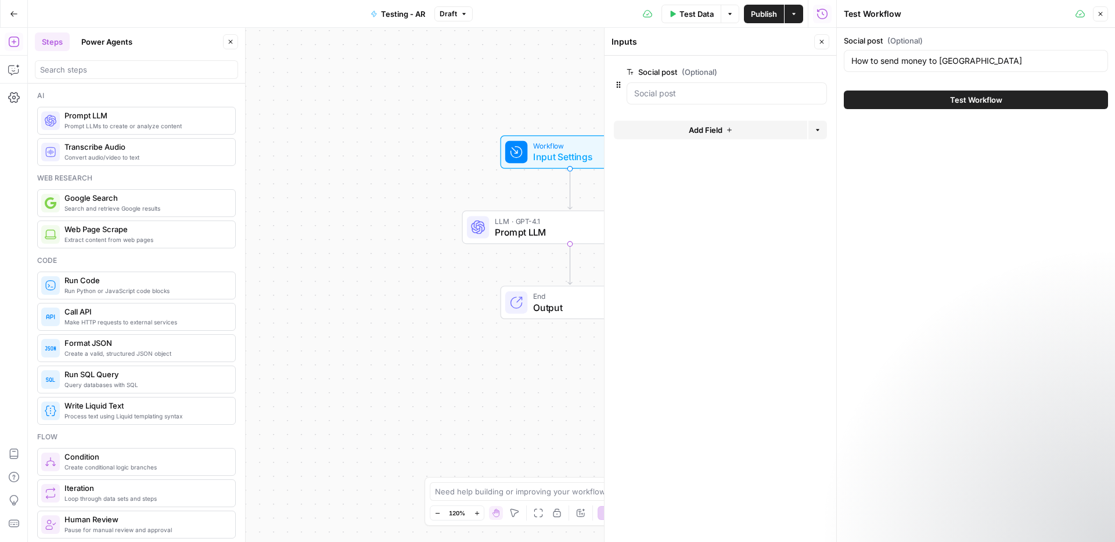
click at [955, 95] on span "Test Workflow" at bounding box center [976, 100] width 52 height 12
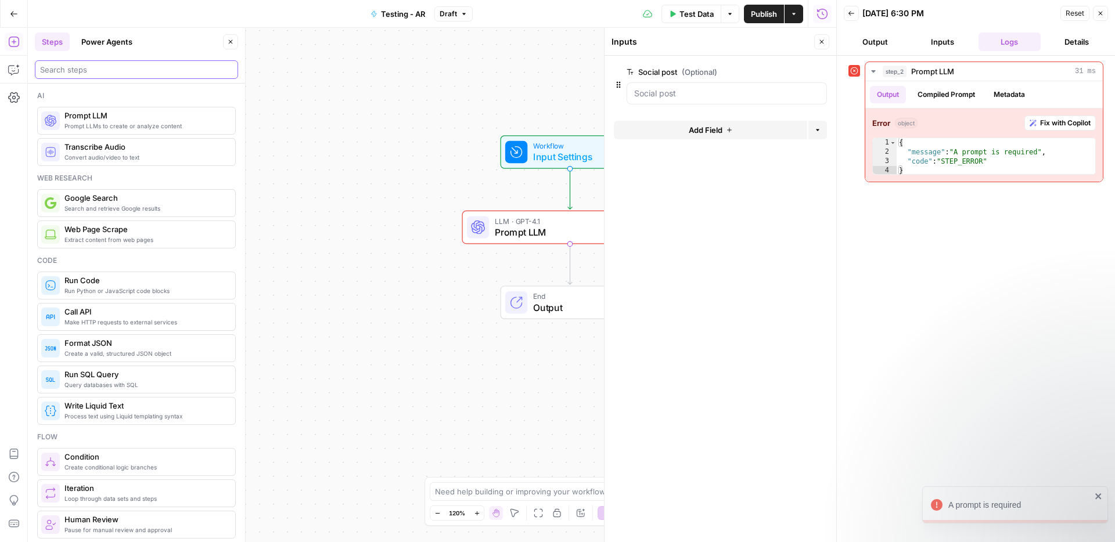
click at [127, 69] on input "search" at bounding box center [136, 70] width 193 height 12
click at [119, 33] on button "Power Agents" at bounding box center [106, 42] width 65 height 19
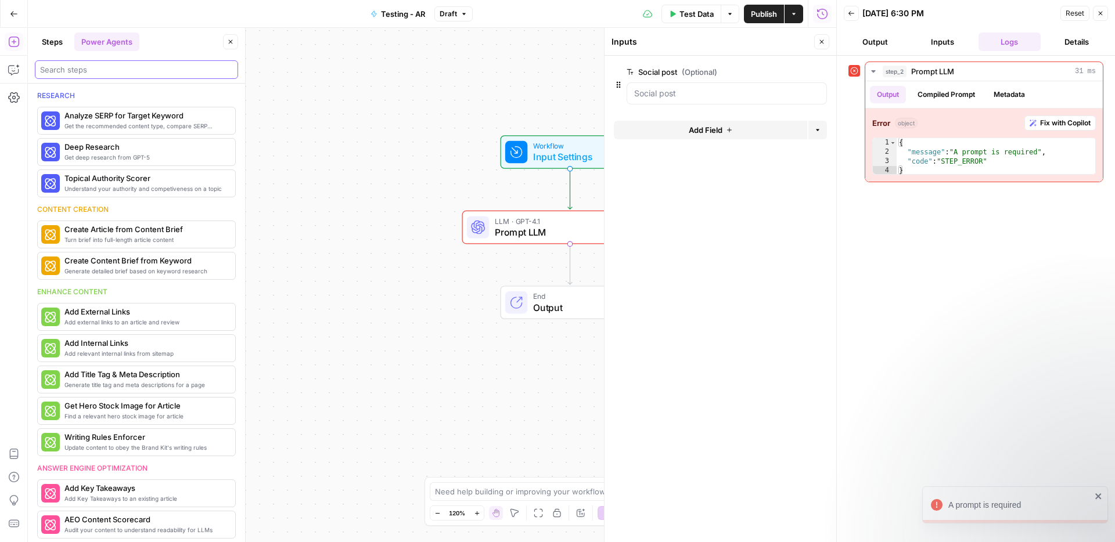
click at [113, 65] on input "search" at bounding box center [136, 70] width 193 height 12
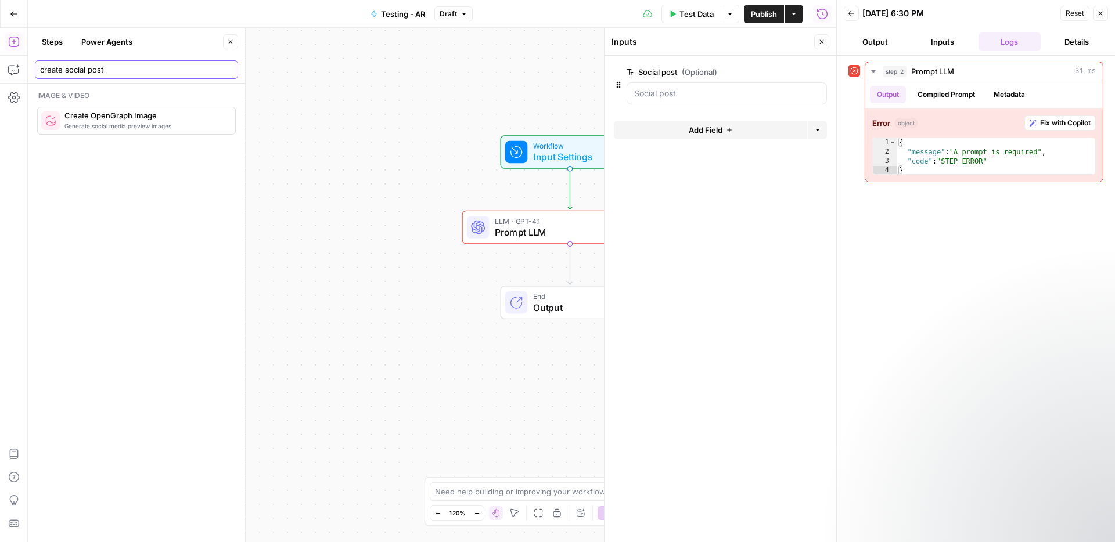
type input "create social post"
click at [946, 45] on button "Inputs" at bounding box center [942, 42] width 63 height 19
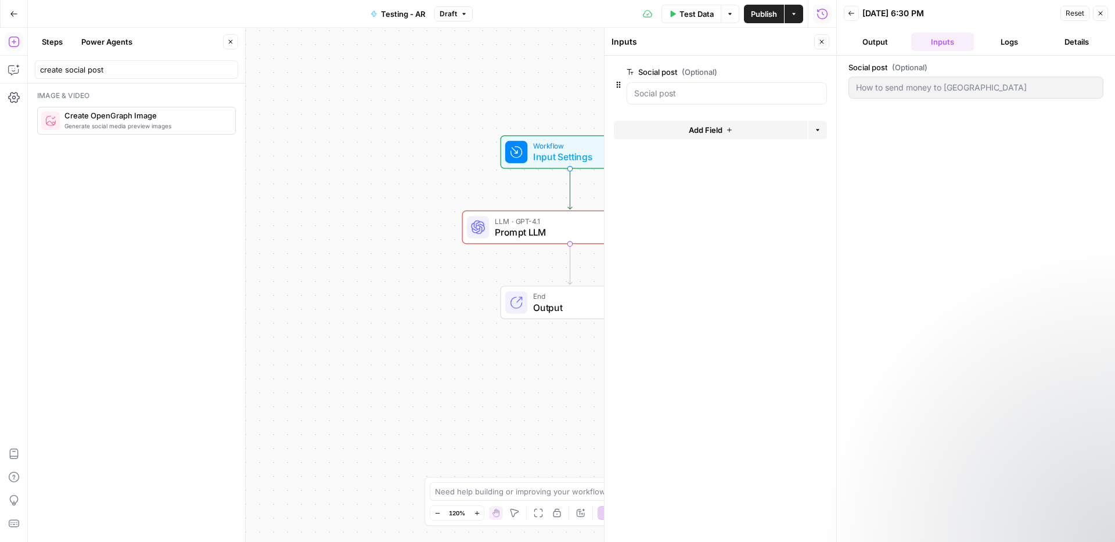
click at [583, 147] on span "Workflow" at bounding box center [567, 146] width 69 height 11
click at [493, 100] on div "Workflow Input Settings Inputs Test Step Error LLM · GPT-4.1 Prompt LLM Step 2 …" at bounding box center [432, 285] width 809 height 515
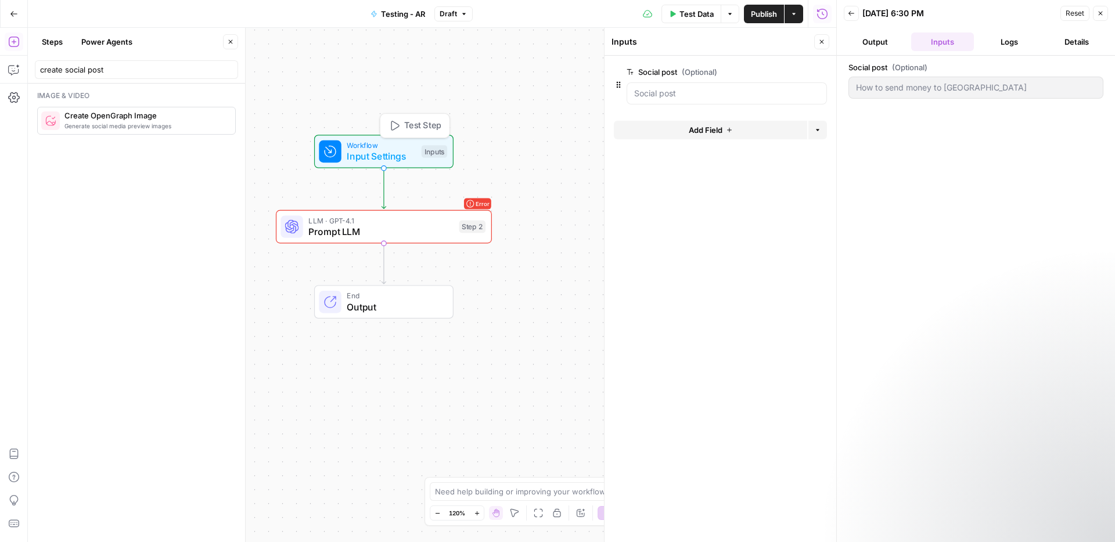
click at [385, 150] on span "Input Settings" at bounding box center [381, 156] width 69 height 14
click at [404, 127] on span "Test Step" at bounding box center [422, 126] width 37 height 13
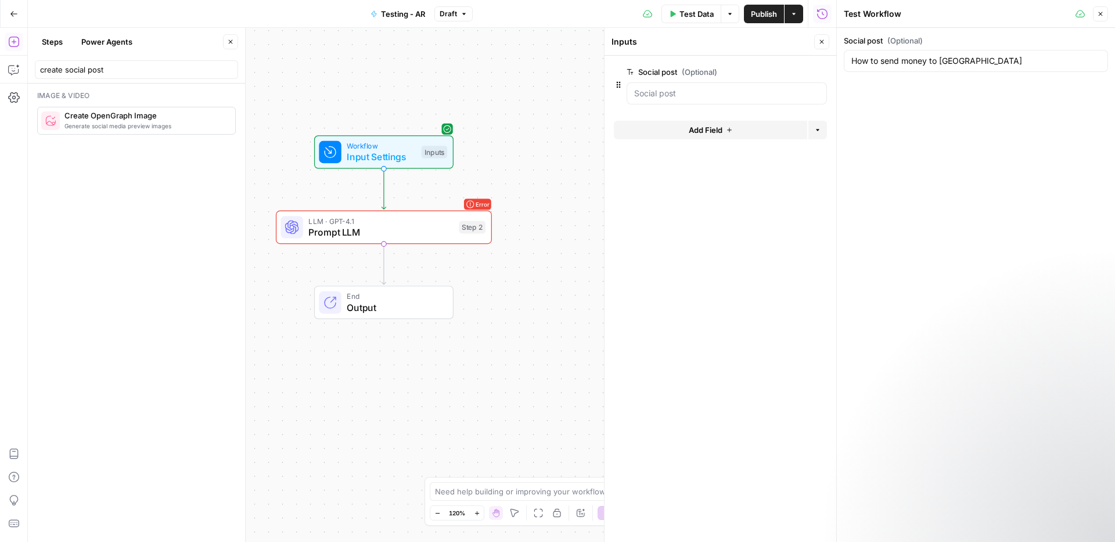
click at [1106, 16] on button "Close" at bounding box center [1100, 13] width 15 height 15
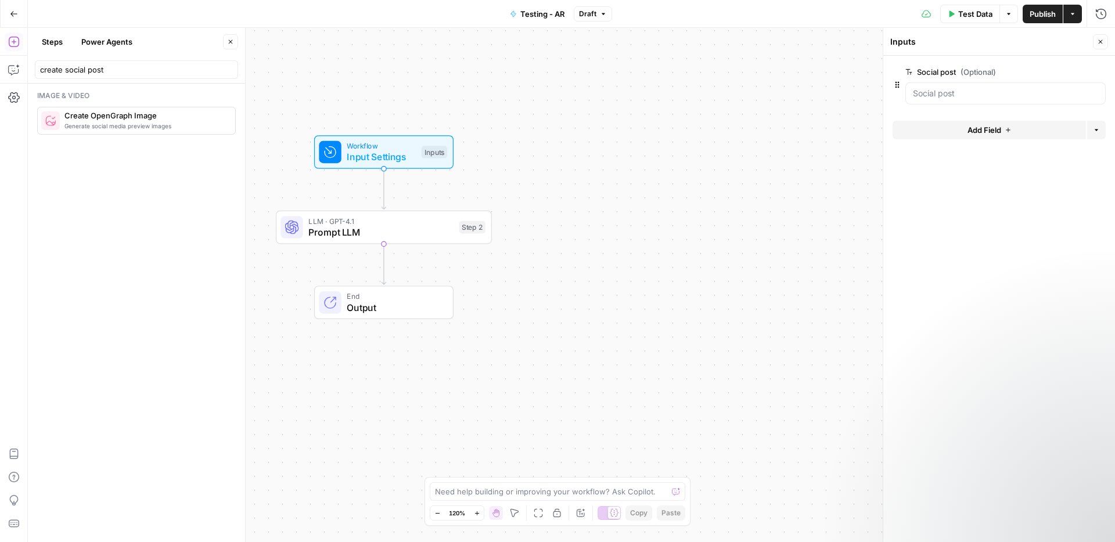
click at [1097, 41] on icon "button" at bounding box center [1100, 41] width 7 height 7
click at [376, 148] on span "Workflow" at bounding box center [381, 146] width 69 height 11
click at [405, 131] on span "Test Step" at bounding box center [423, 126] width 37 height 13
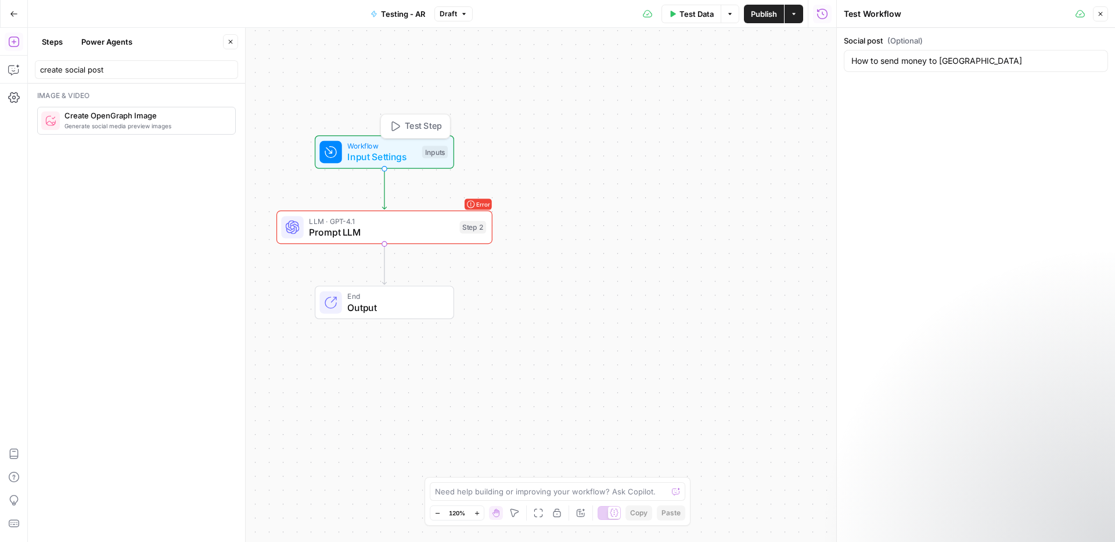
click at [404, 162] on span "Input Settings" at bounding box center [381, 157] width 69 height 14
click at [19, 15] on button "Go Back" at bounding box center [13, 13] width 21 height 21
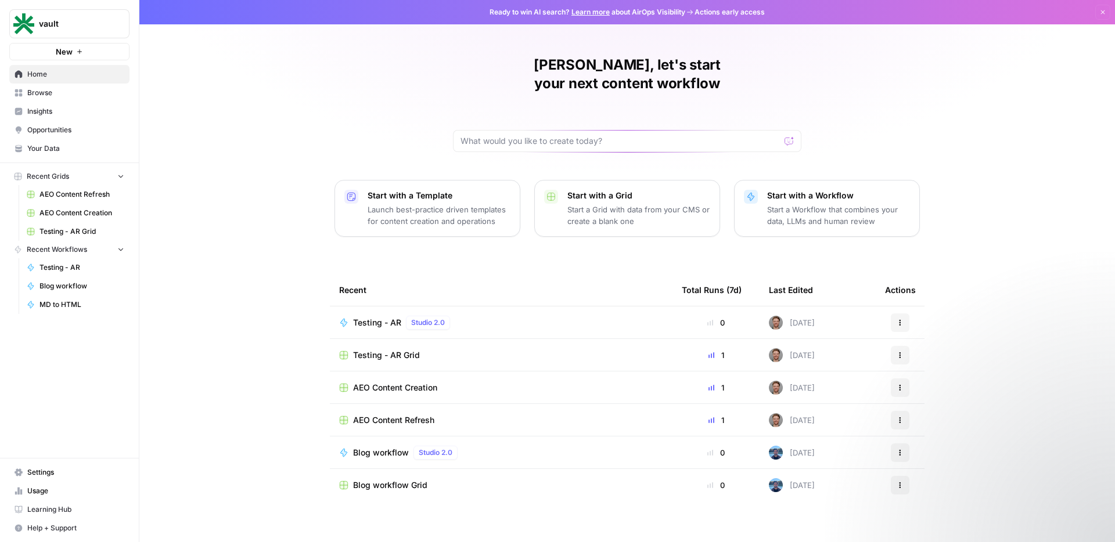
click at [898, 319] on icon "button" at bounding box center [900, 322] width 7 height 7
click at [937, 433] on span "Delete" at bounding box center [960, 433] width 93 height 12
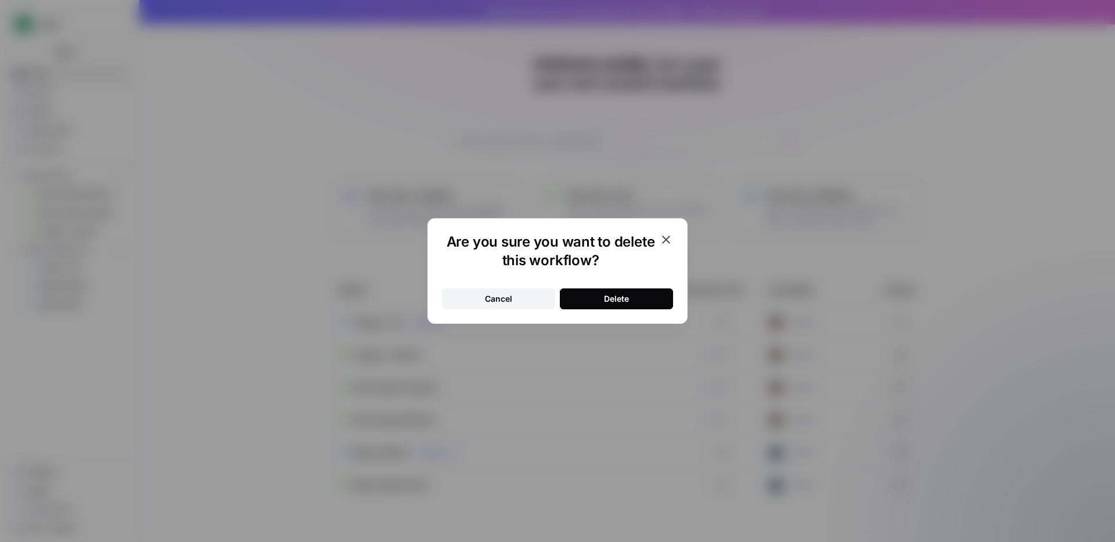
click at [631, 302] on button "Delete" at bounding box center [616, 299] width 113 height 21
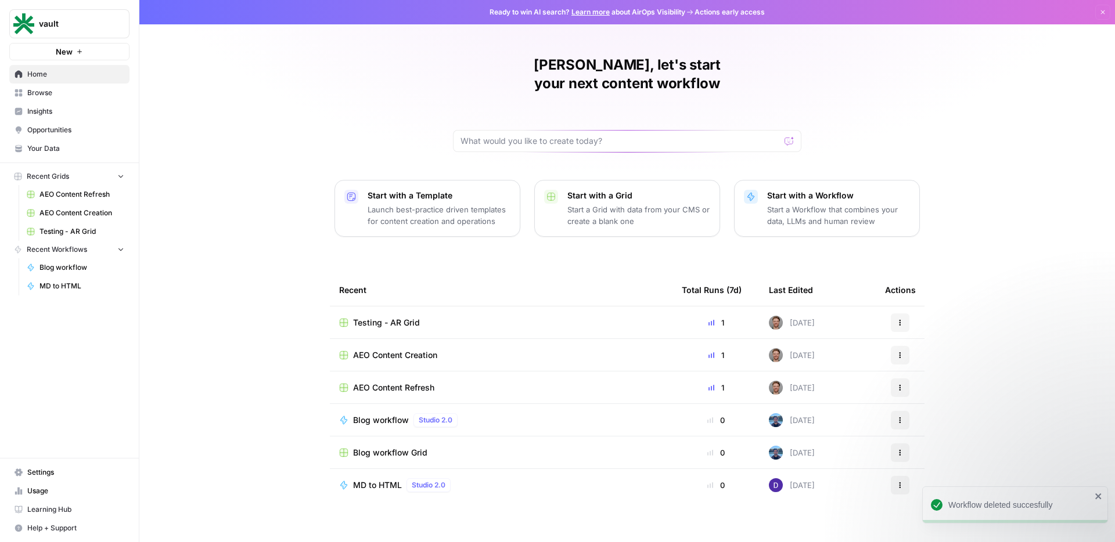
click at [819, 190] on p "Start with a Workflow" at bounding box center [838, 196] width 143 height 12
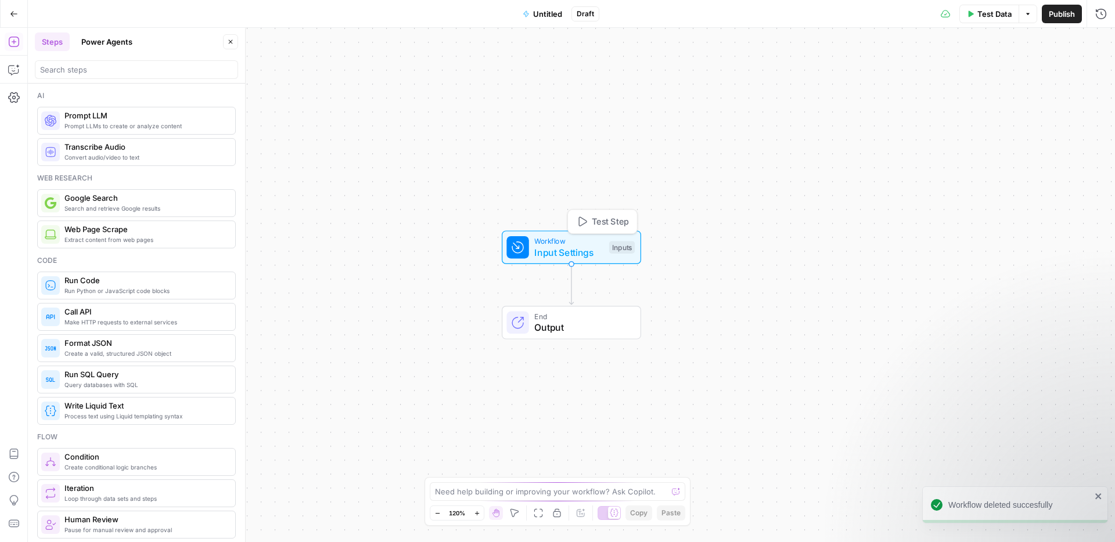
click at [558, 250] on span "Input Settings" at bounding box center [568, 253] width 69 height 14
click at [987, 80] on span "Add Field" at bounding box center [985, 79] width 34 height 12
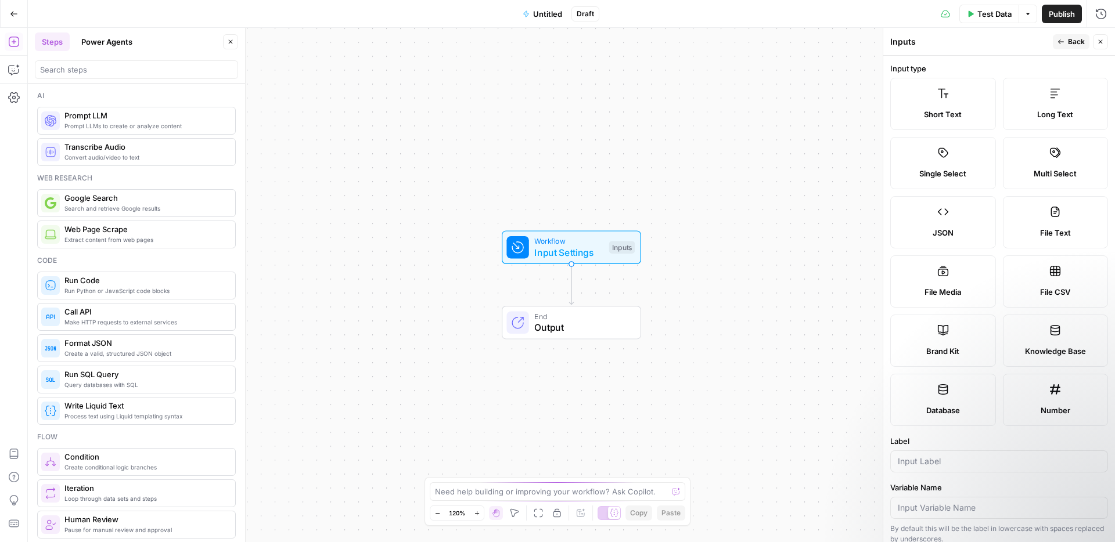
click at [977, 92] on label "Short Text" at bounding box center [943, 104] width 106 height 52
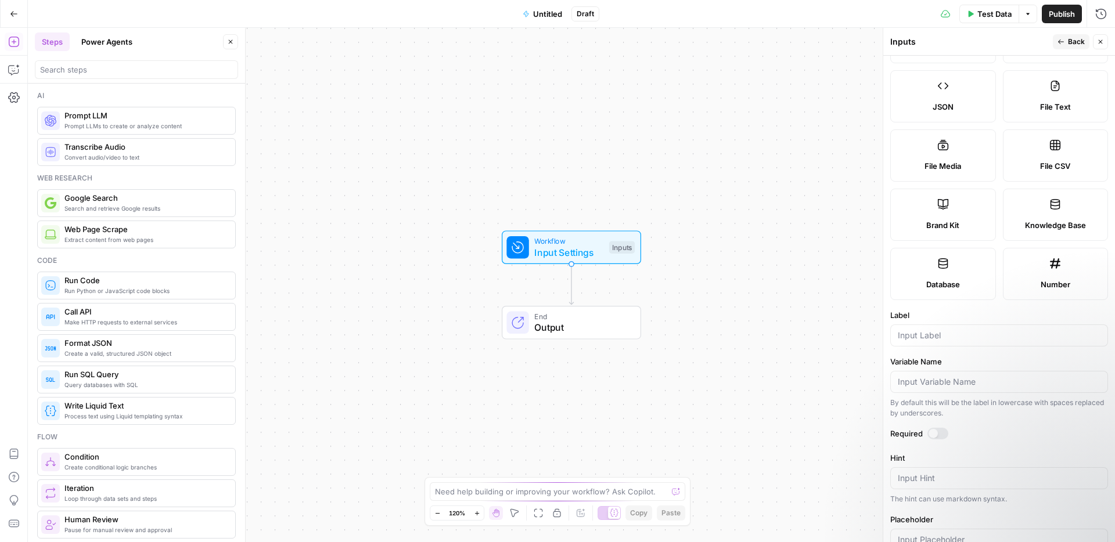
scroll to position [219, 0]
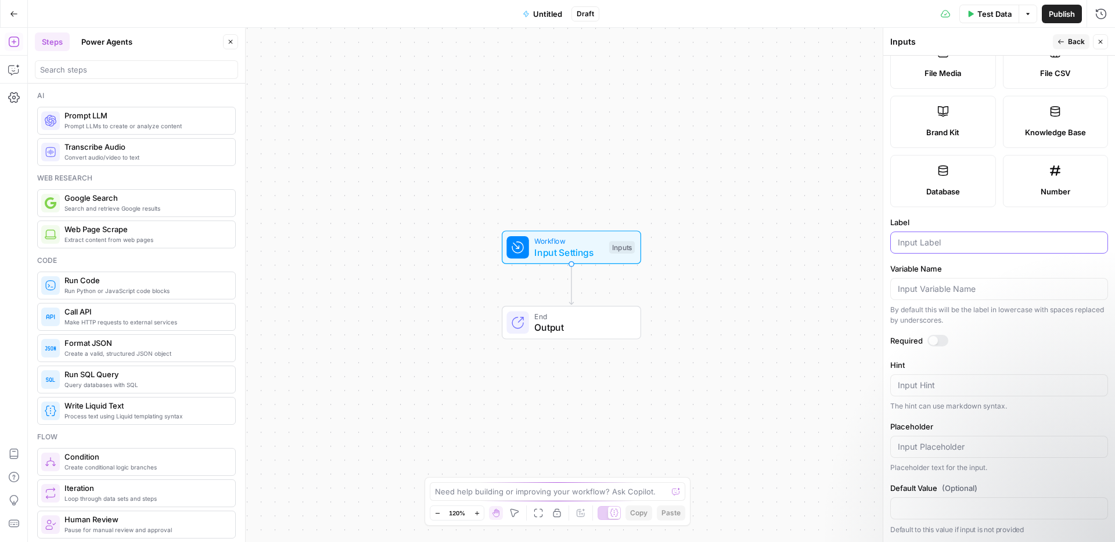
click at [966, 244] on input "Label" at bounding box center [999, 243] width 203 height 12
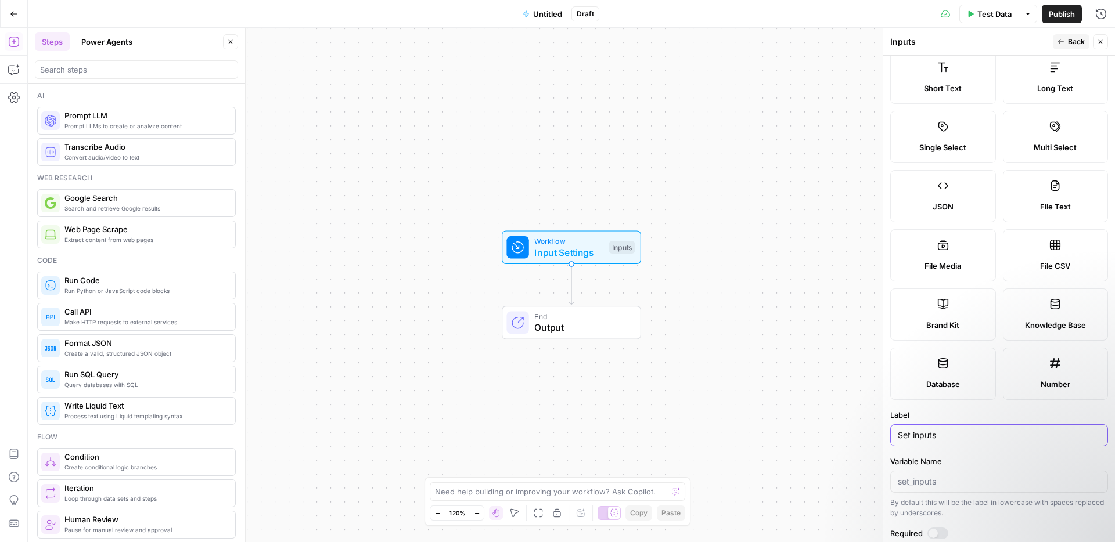
scroll to position [0, 0]
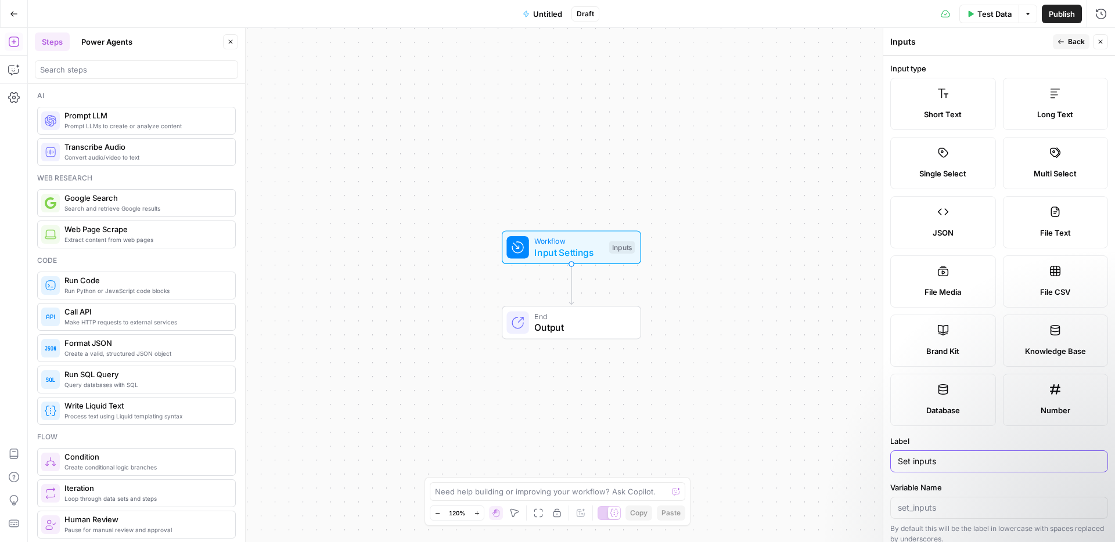
type input "Set inputs"
click at [1076, 49] on button "Back" at bounding box center [1071, 41] width 37 height 15
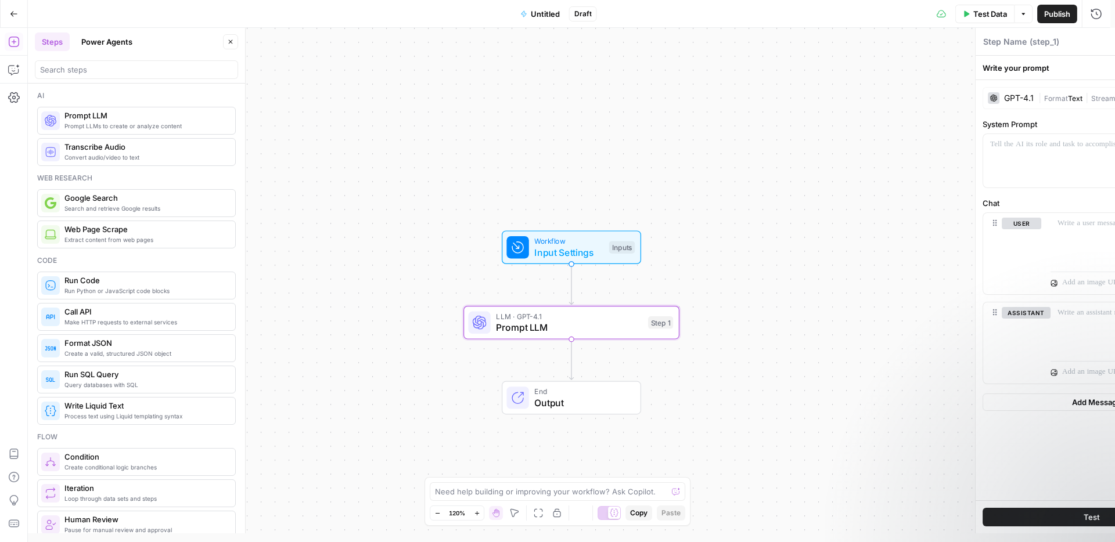
type textarea "Prompt LLM"
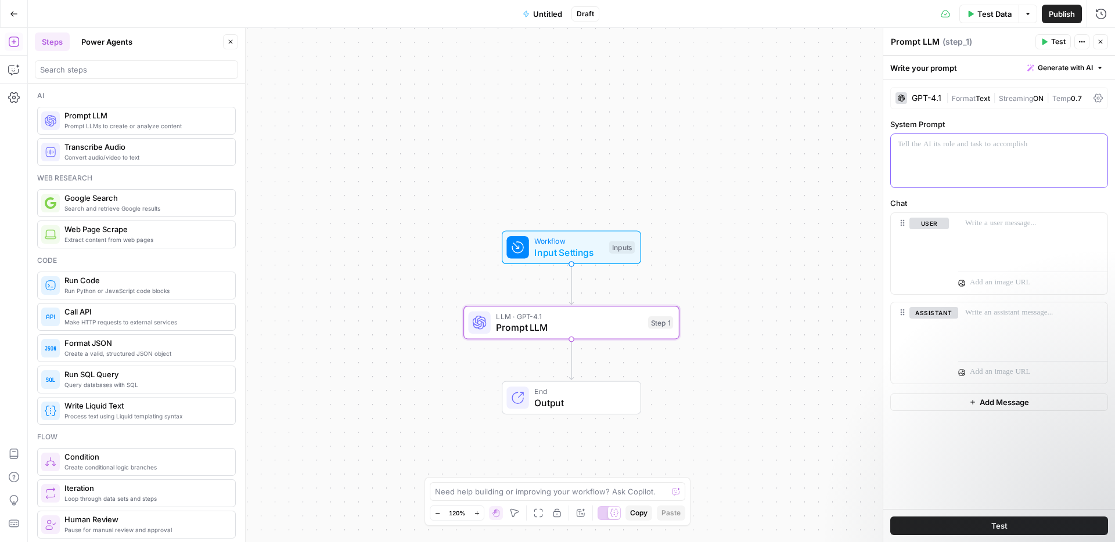
click at [1002, 146] on p at bounding box center [999, 145] width 203 height 12
click at [1014, 528] on button "Test" at bounding box center [999, 526] width 218 height 19
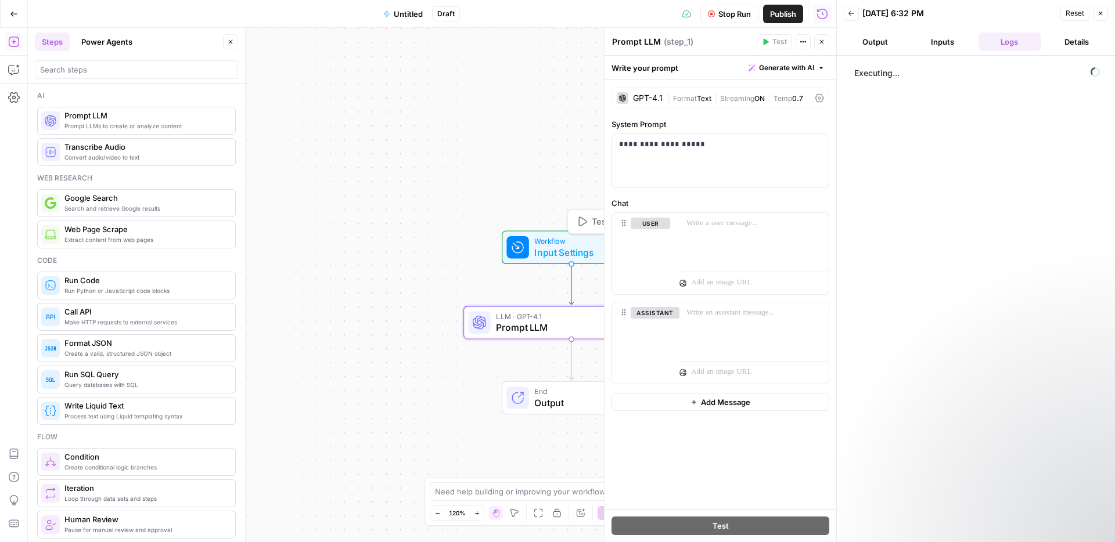
click at [547, 236] on span "Workflow" at bounding box center [568, 241] width 69 height 11
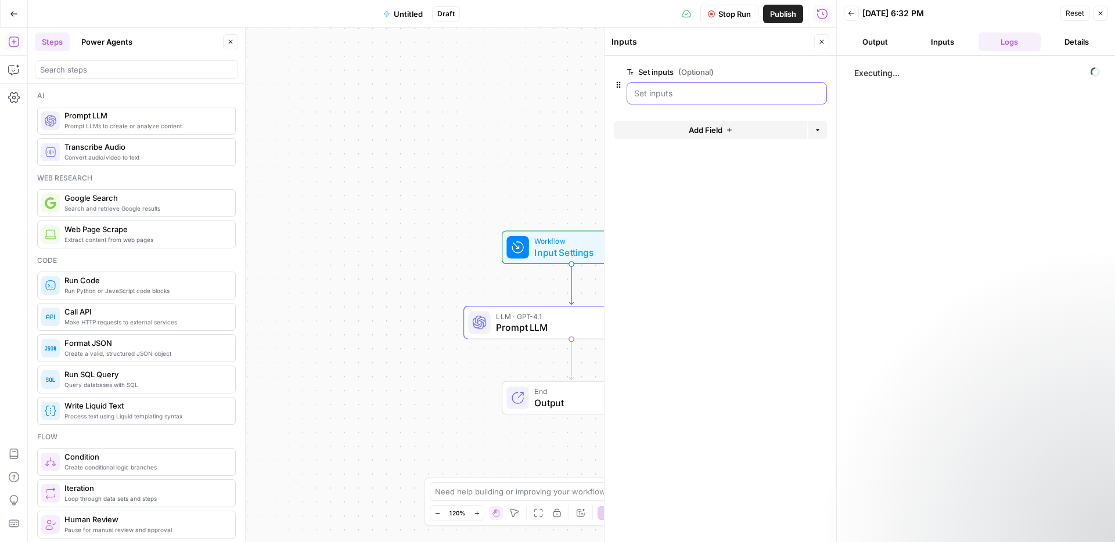
click at [699, 89] on inputs "Set inputs (Optional)" at bounding box center [726, 94] width 185 height 12
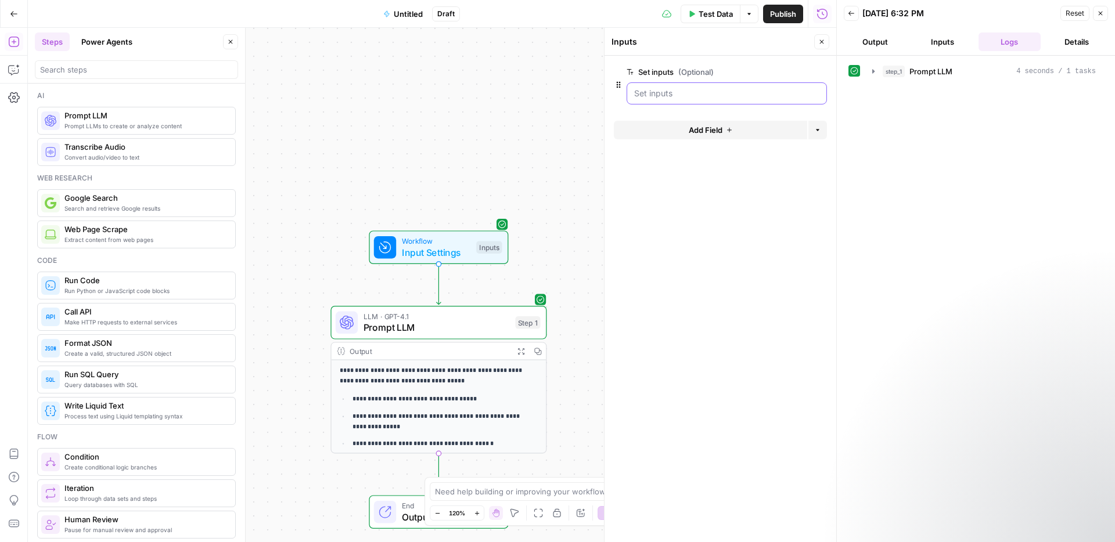
click at [712, 91] on inputs "Set inputs (Optional)" at bounding box center [726, 94] width 185 height 12
click at [712, 94] on inputs "Set inputs (Optional)" at bounding box center [726, 94] width 185 height 12
click at [943, 47] on button "Inputs" at bounding box center [942, 42] width 63 height 19
click at [760, 128] on button "Add Field" at bounding box center [710, 130] width 193 height 19
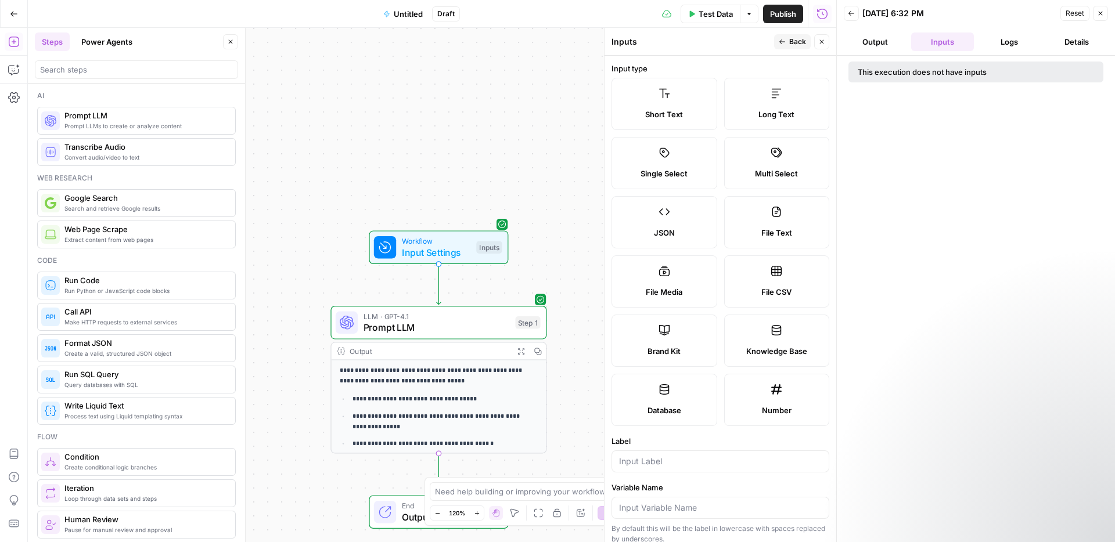
click at [820, 37] on button "Close" at bounding box center [821, 41] width 15 height 15
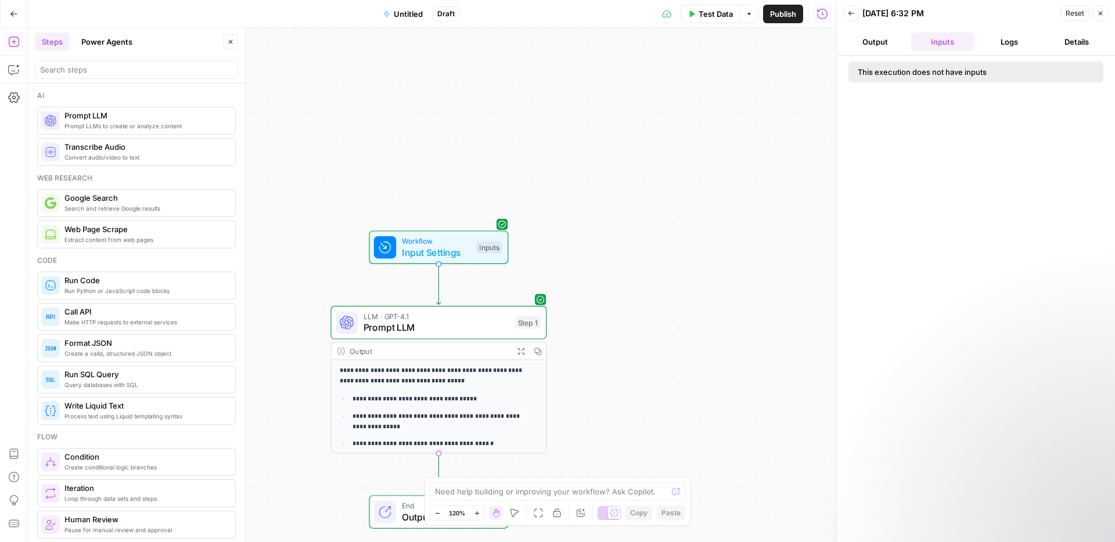
click at [1106, 11] on button "Close" at bounding box center [1100, 13] width 15 height 15
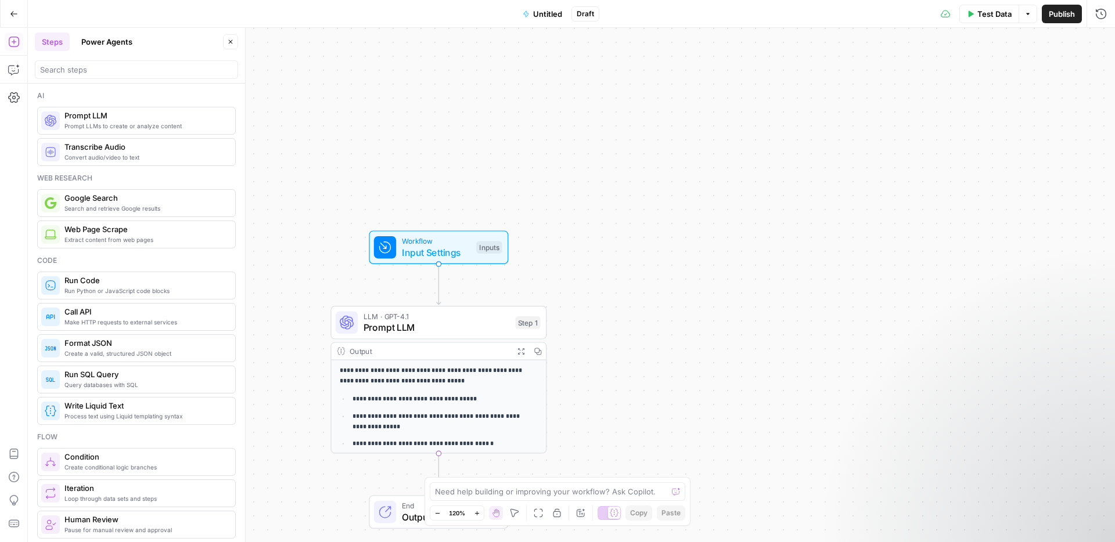
click at [446, 242] on span "Workflow" at bounding box center [436, 241] width 69 height 11
click at [965, 97] on inputs "Set inputs (Optional)" at bounding box center [1005, 94] width 185 height 12
click at [1072, 67] on span "edit field" at bounding box center [1063, 71] width 26 height 9
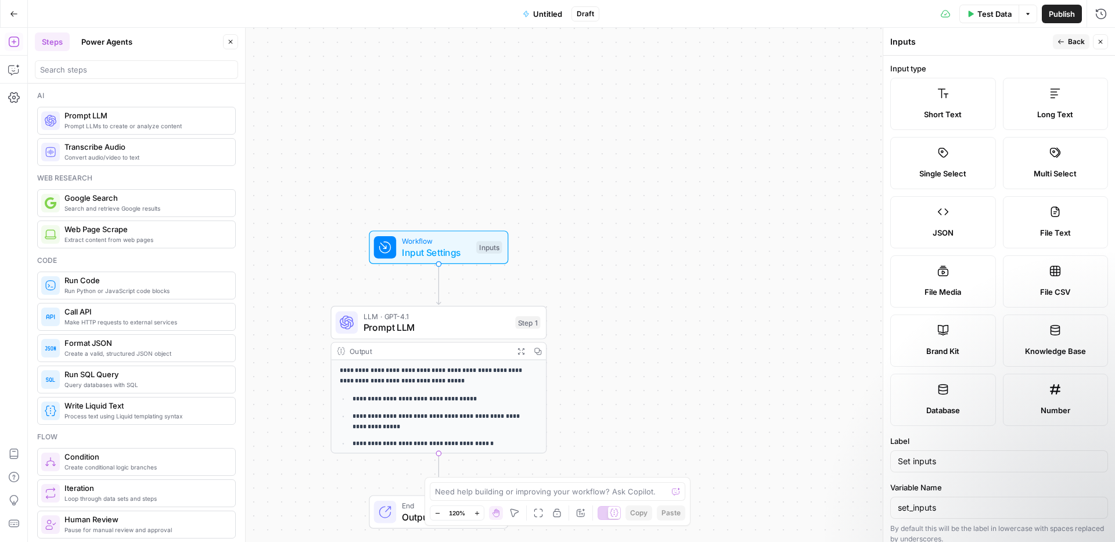
click at [1068, 45] on div "Run History E" at bounding box center [1076, 38] width 65 height 20
click at [1082, 42] on span "Back" at bounding box center [1076, 42] width 17 height 10
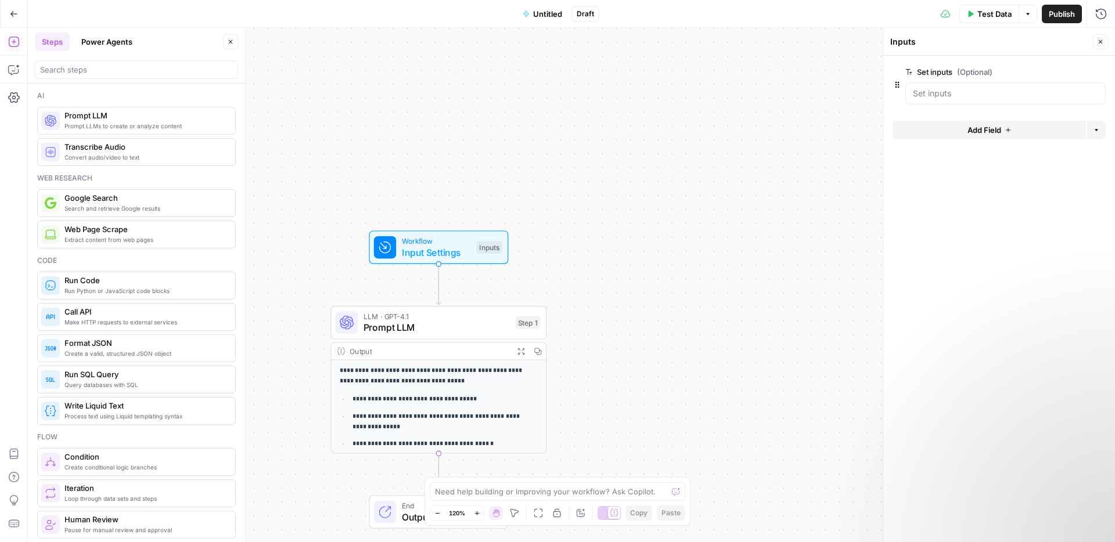
click at [1034, 123] on button "Add Field" at bounding box center [989, 130] width 193 height 19
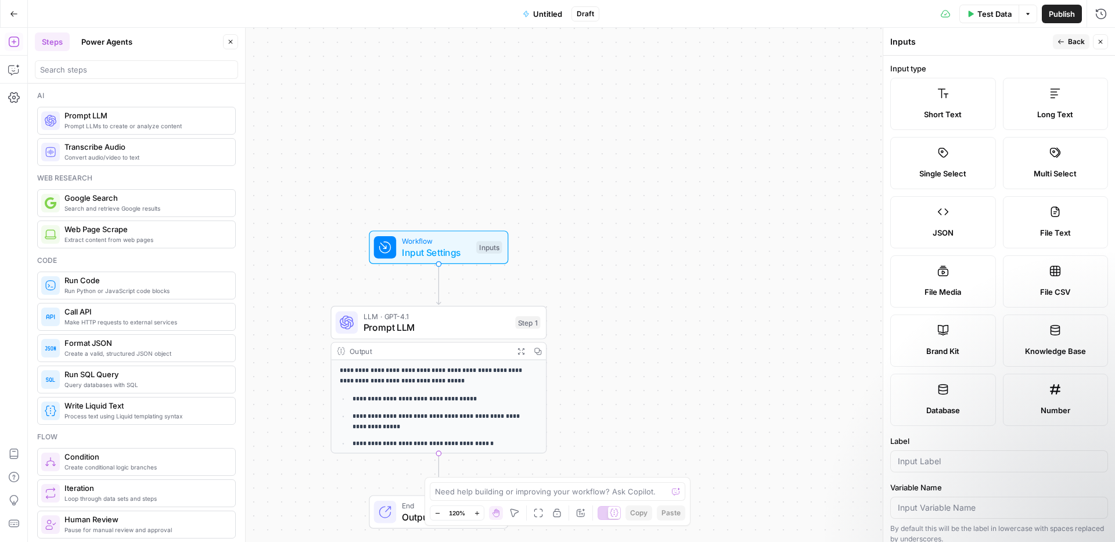
click at [964, 111] on div "Short Text" at bounding box center [943, 115] width 86 height 12
click at [1084, 35] on button "Back" at bounding box center [1071, 41] width 37 height 15
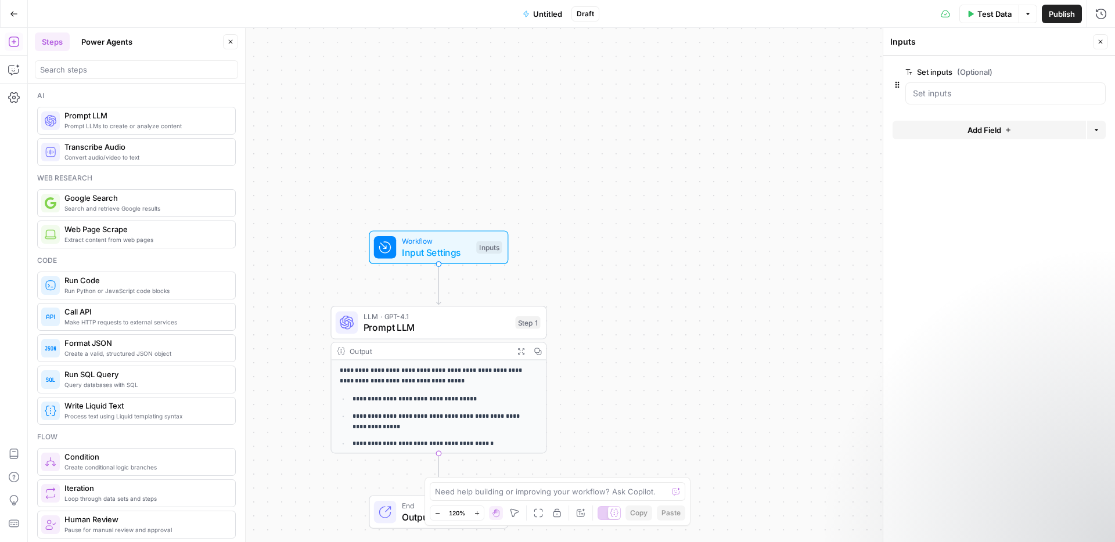
click at [981, 16] on span "Test Data" at bounding box center [995, 14] width 34 height 12
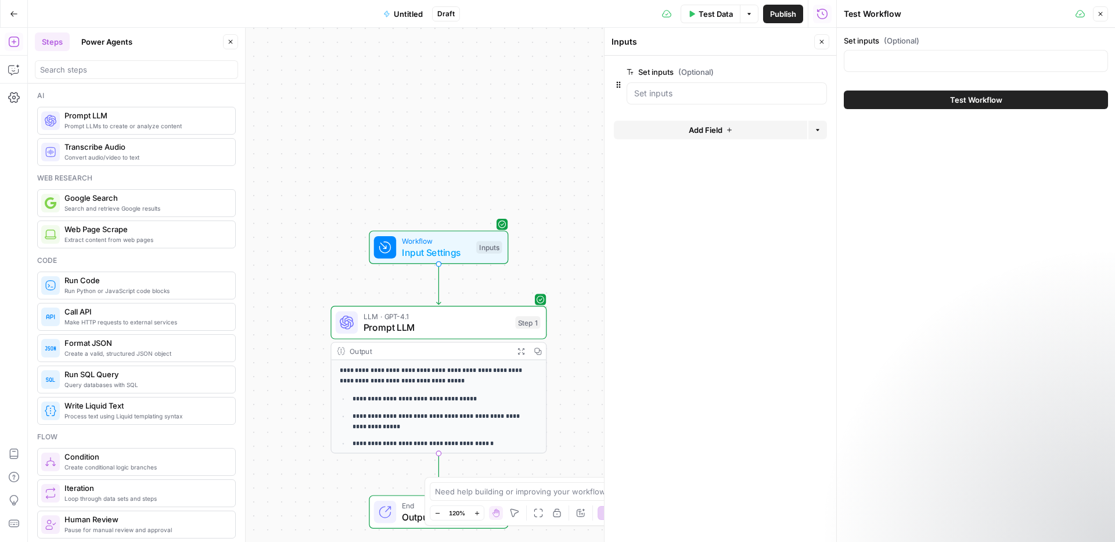
click at [936, 53] on div at bounding box center [976, 61] width 264 height 22
type input "R"
type input "How to send money to [GEOGRAPHIC_DATA]"
click at [1012, 99] on button "Test Workflow" at bounding box center [976, 100] width 264 height 19
click at [956, 100] on span "Test Workflow" at bounding box center [976, 100] width 52 height 12
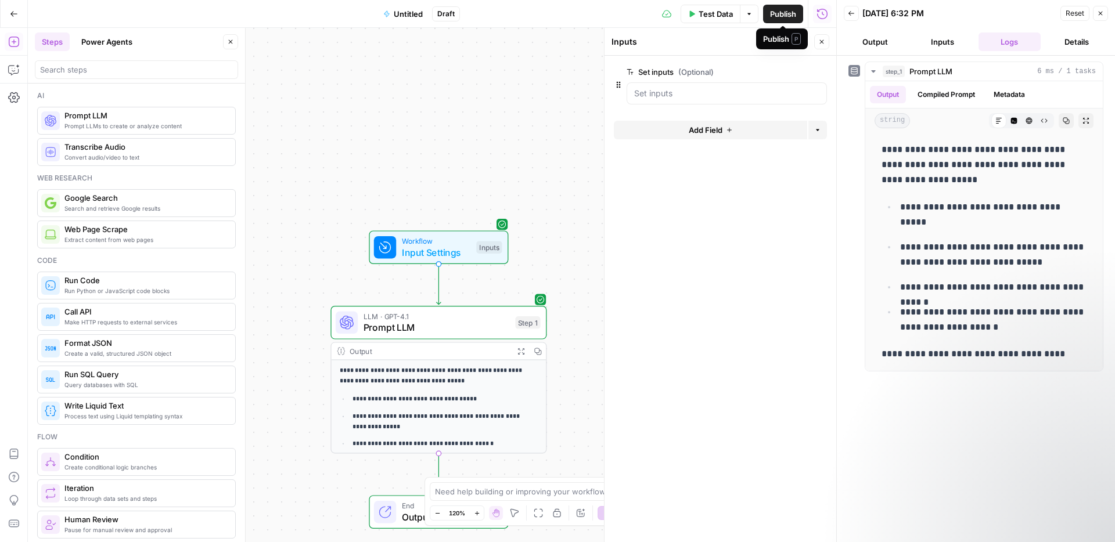
click at [715, 16] on span "Test Data" at bounding box center [716, 14] width 34 height 12
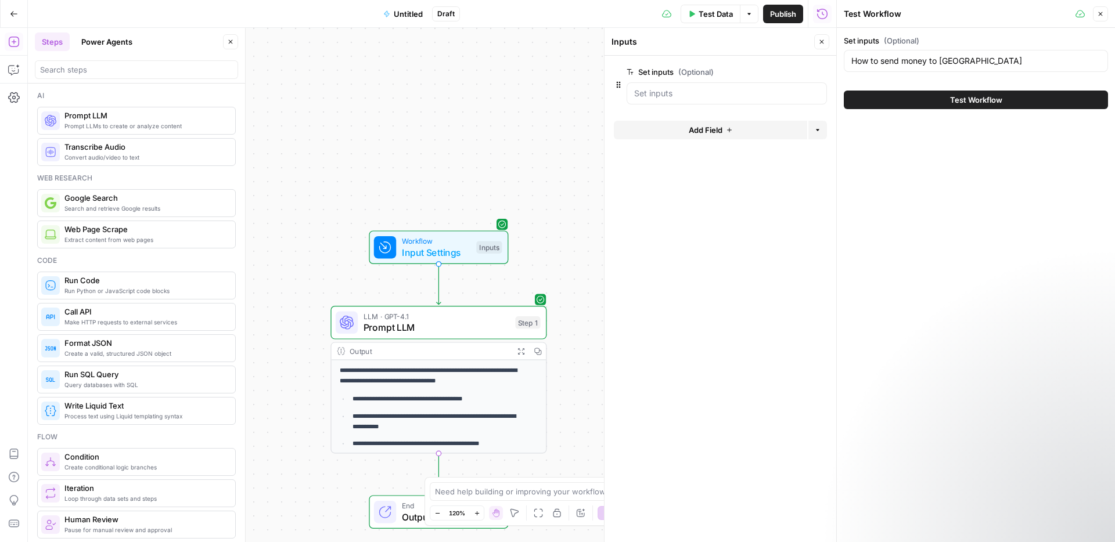
click at [925, 97] on button "Test Workflow" at bounding box center [976, 100] width 264 height 19
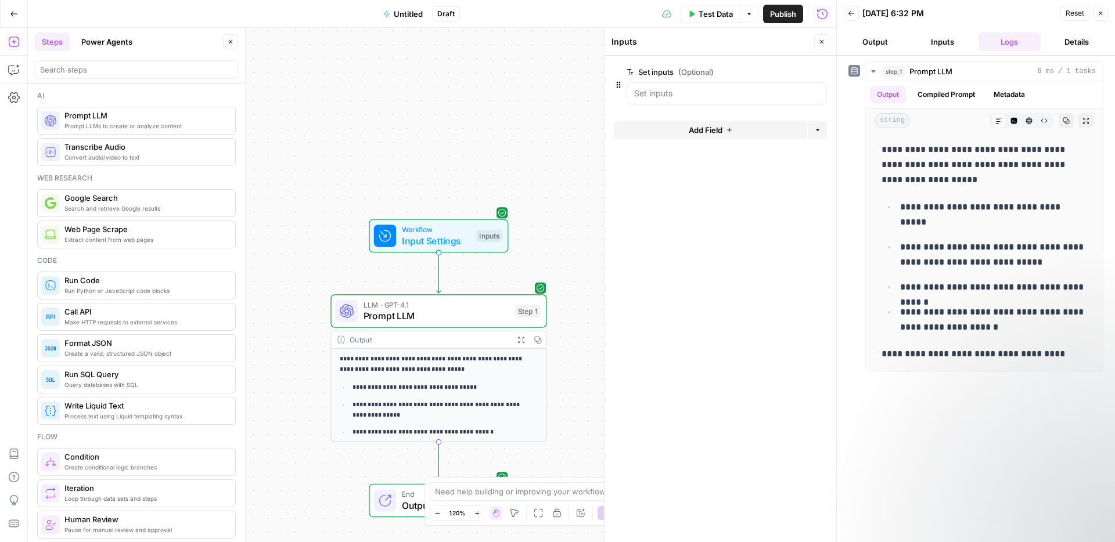
click at [432, 358] on p "**********" at bounding box center [434, 364] width 188 height 20
click at [940, 38] on button "Inputs" at bounding box center [942, 42] width 63 height 19
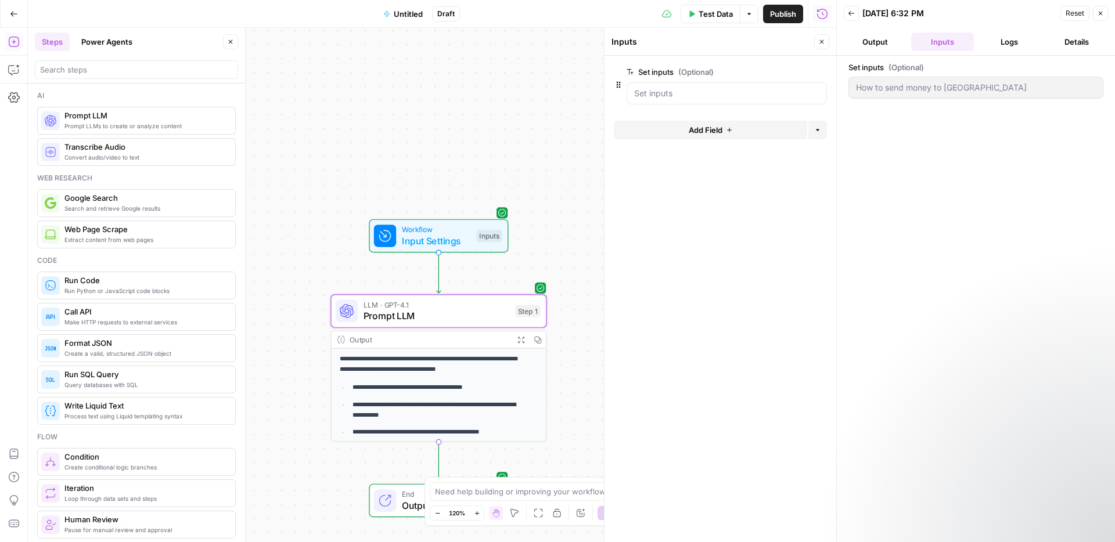
click at [1073, 39] on button "Details" at bounding box center [1076, 42] width 63 height 19
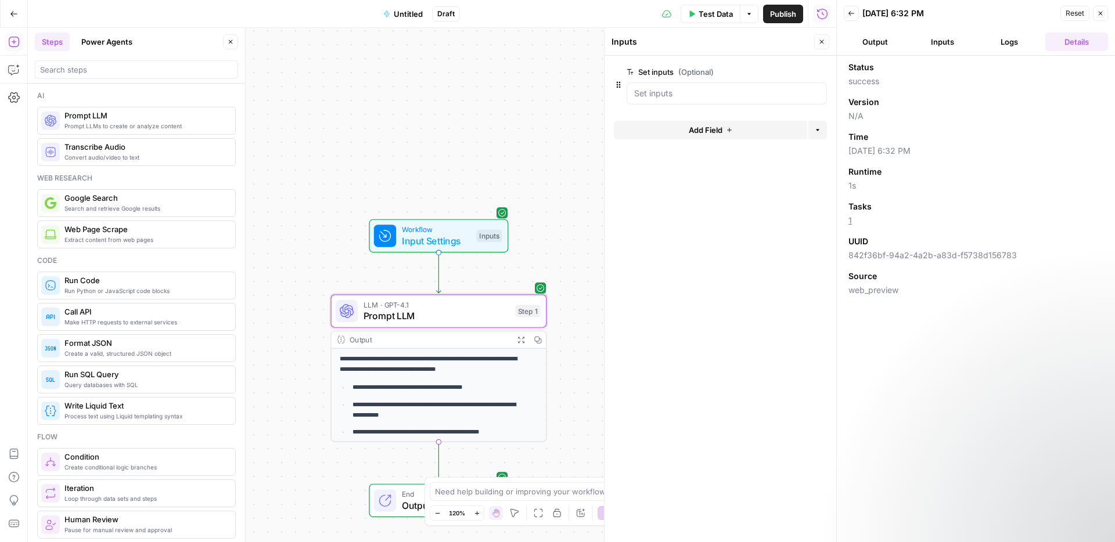
click at [1011, 38] on button "Logs" at bounding box center [1010, 42] width 63 height 19
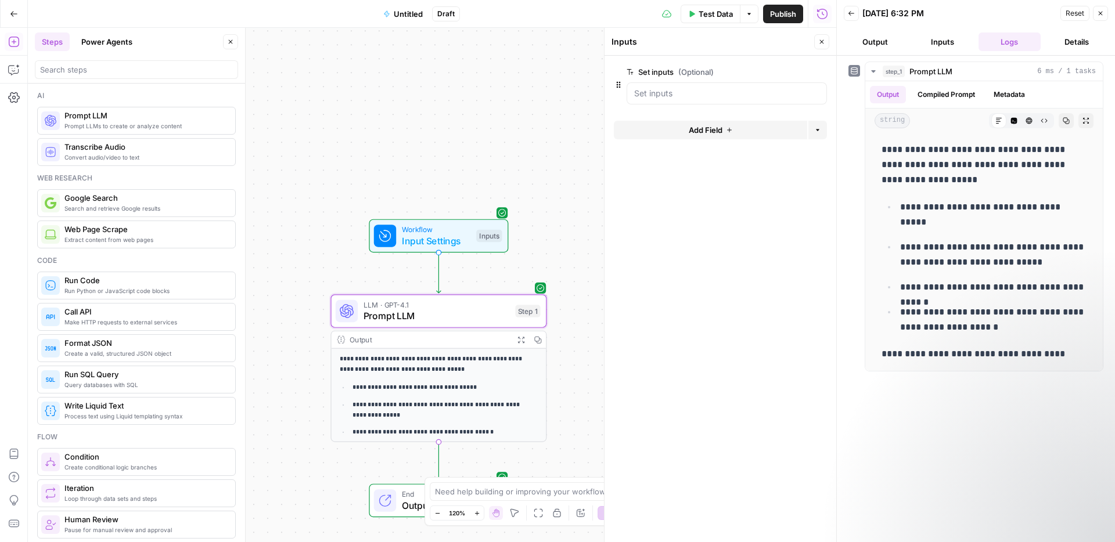
click at [935, 42] on button "Inputs" at bounding box center [942, 42] width 63 height 19
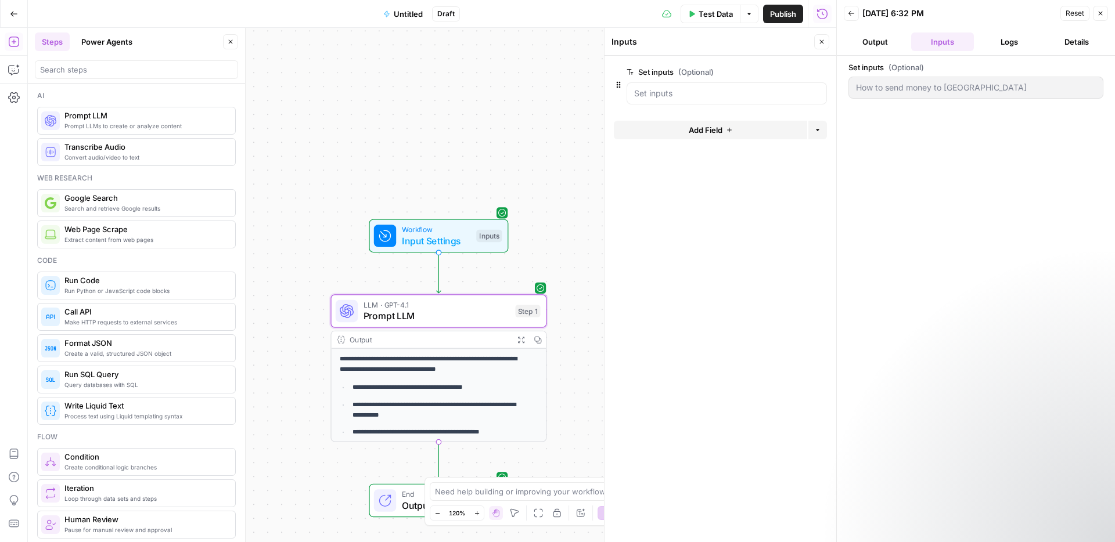
click at [892, 44] on button "Output" at bounding box center [875, 42] width 63 height 19
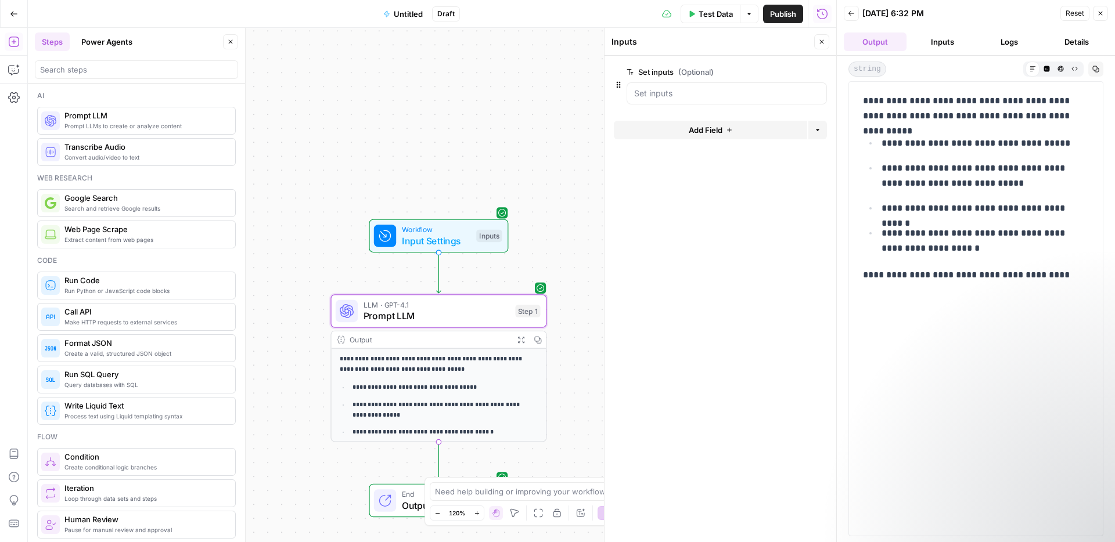
click at [936, 360] on div "**********" at bounding box center [976, 309] width 240 height 440
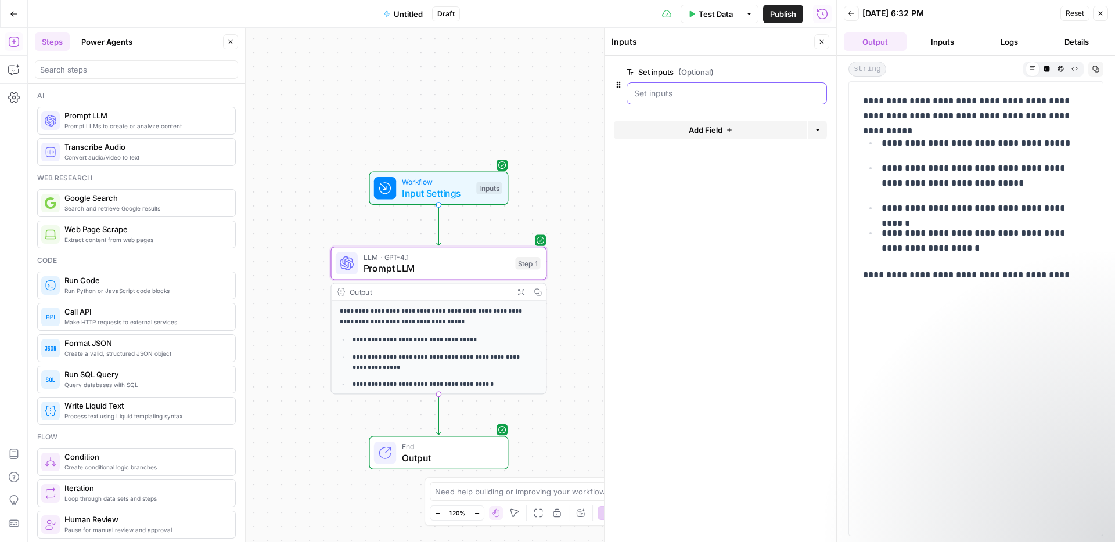
click at [716, 94] on inputs "Set inputs (Optional)" at bounding box center [726, 94] width 185 height 12
click at [710, 130] on span "Add Field" at bounding box center [706, 130] width 34 height 12
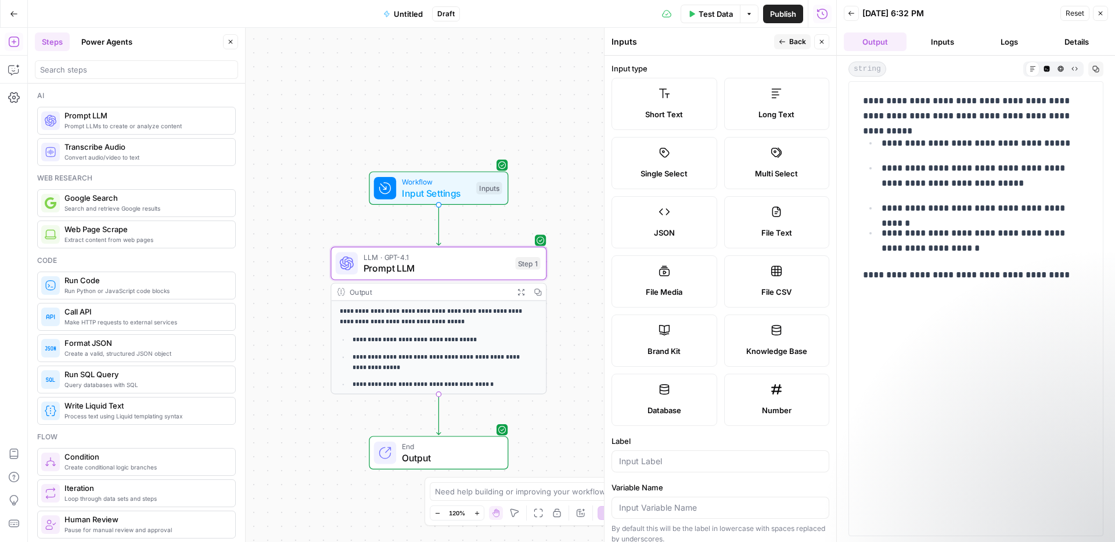
click at [797, 37] on span "Back" at bounding box center [797, 42] width 17 height 10
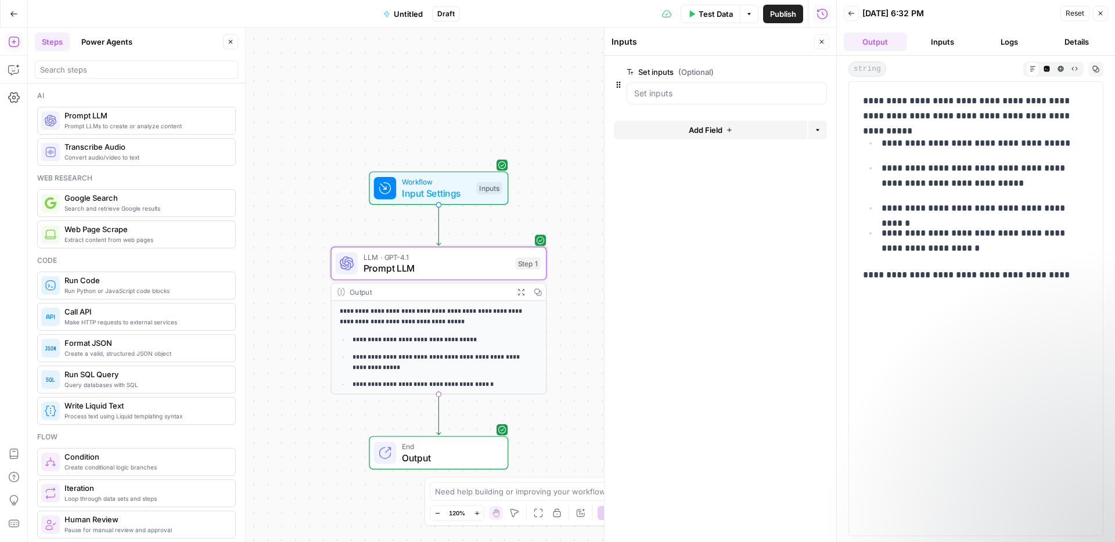
click at [830, 38] on header "Inputs Close" at bounding box center [721, 42] width 232 height 28
click at [821, 38] on button "Close" at bounding box center [821, 41] width 15 height 15
click at [892, 38] on button "Output" at bounding box center [875, 42] width 63 height 19
click at [854, 13] on icon "button" at bounding box center [851, 13] width 7 height 7
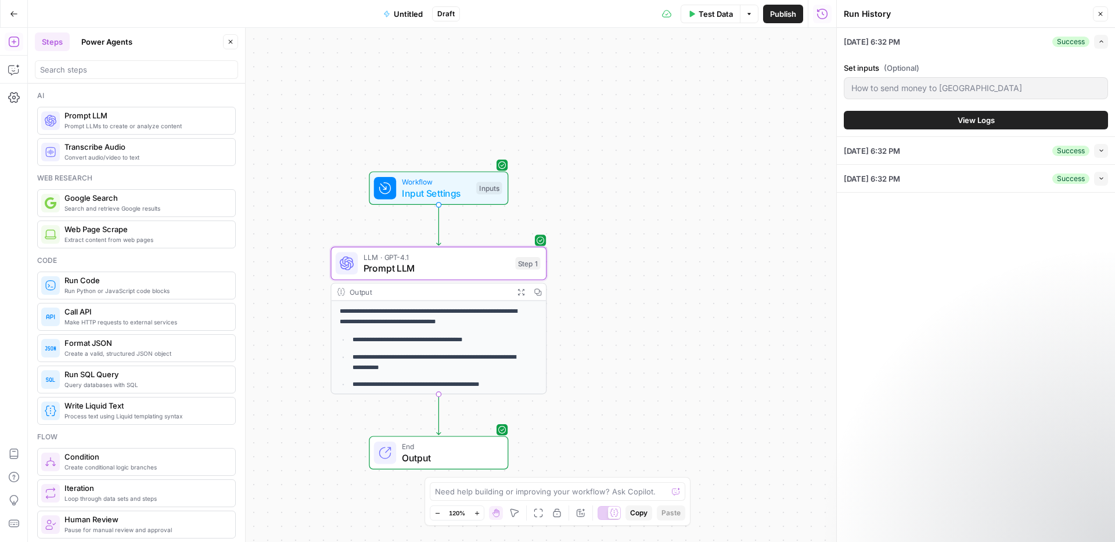
click at [951, 121] on button "View Logs" at bounding box center [976, 120] width 264 height 19
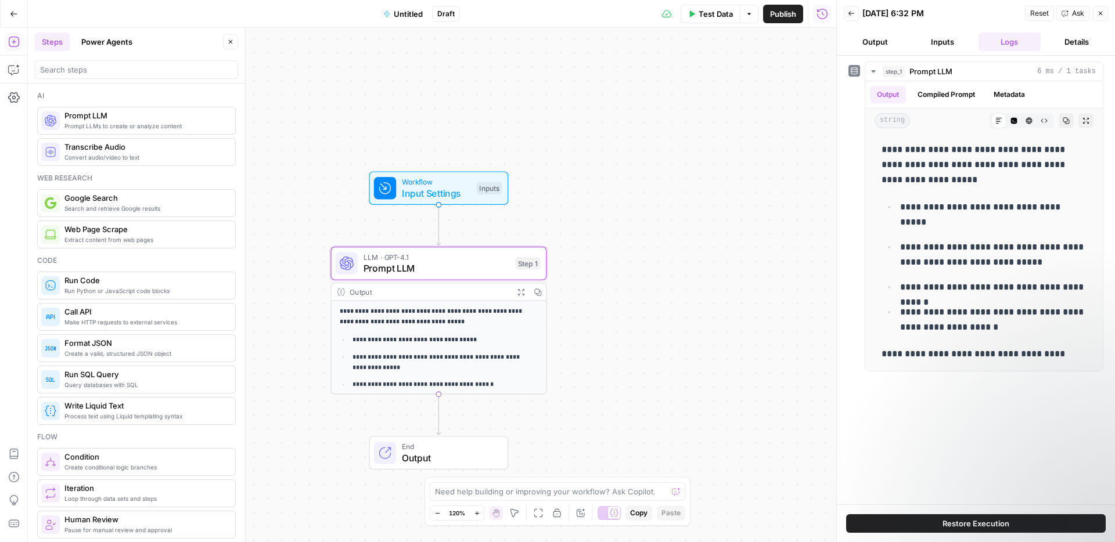
click at [853, 11] on icon "button" at bounding box center [851, 13] width 7 height 7
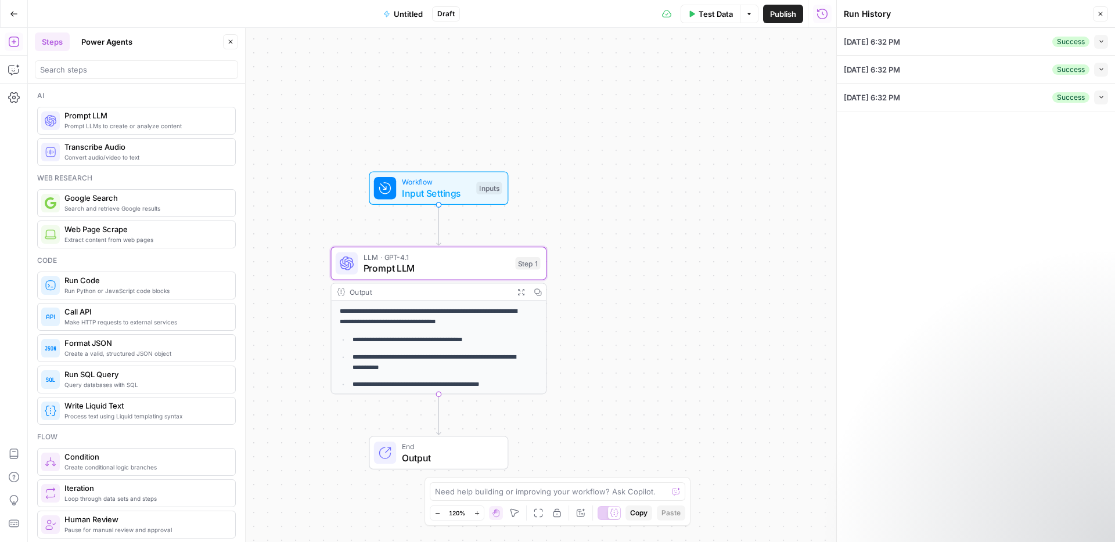
click at [1105, 15] on button "Close" at bounding box center [1100, 13] width 15 height 15
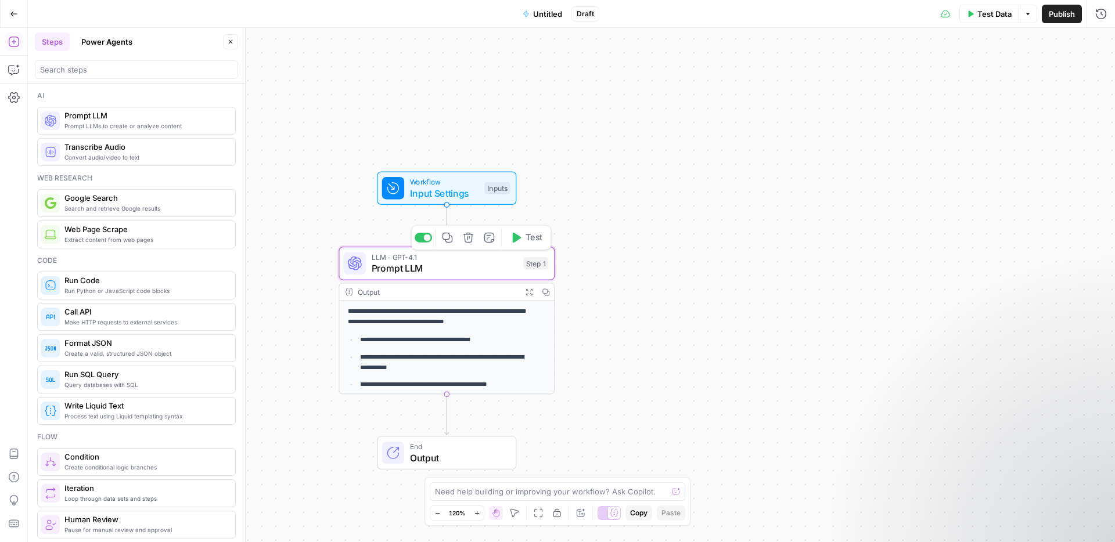
click at [454, 269] on span "Prompt LLM" at bounding box center [445, 268] width 146 height 14
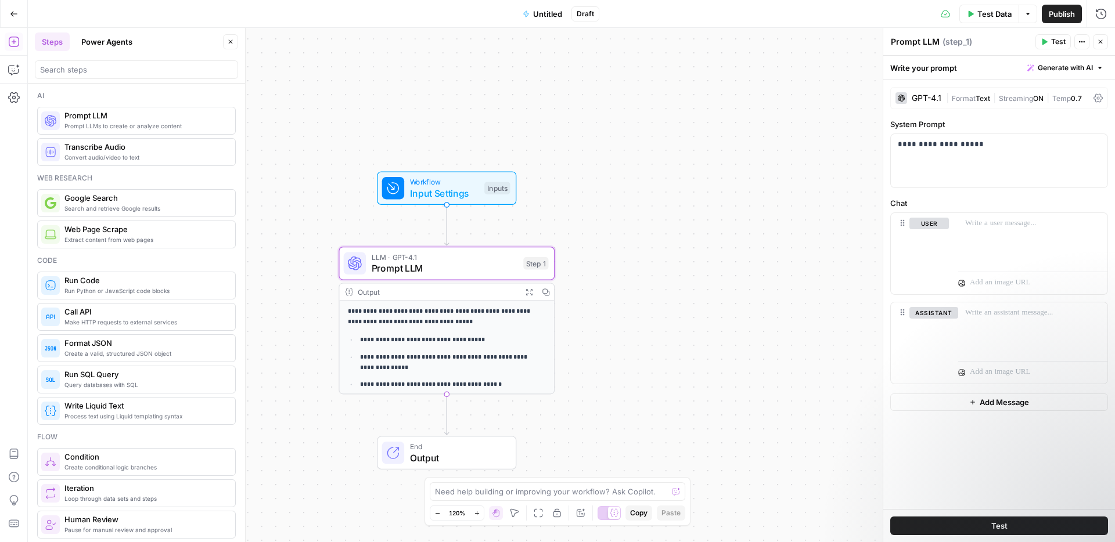
click at [906, 92] on div "GPT-4.1" at bounding box center [919, 98] width 46 height 12
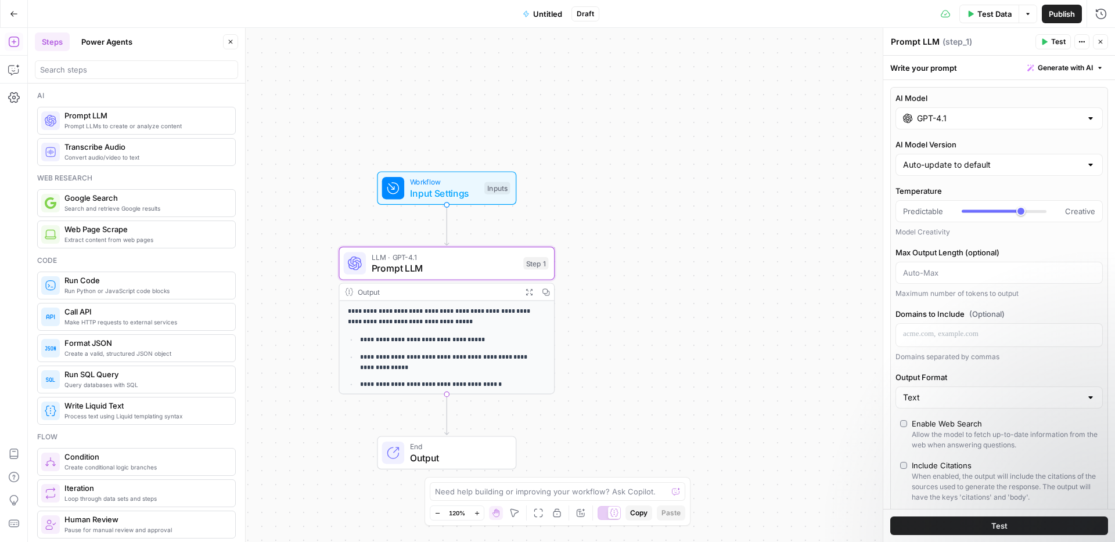
click at [92, 37] on button "Power Agents" at bounding box center [106, 42] width 65 height 19
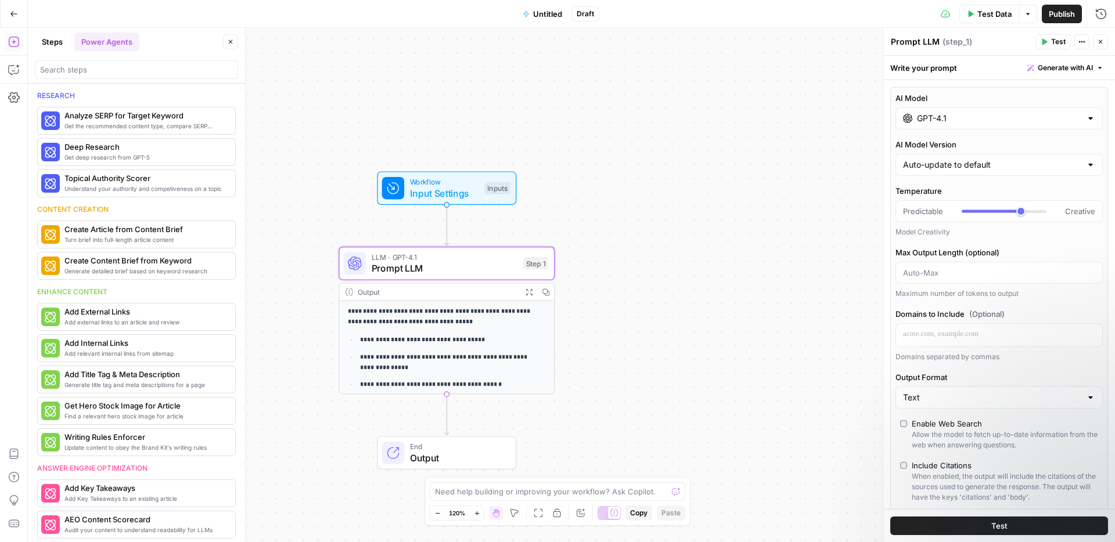
click at [1104, 43] on icon "button" at bounding box center [1100, 41] width 7 height 7
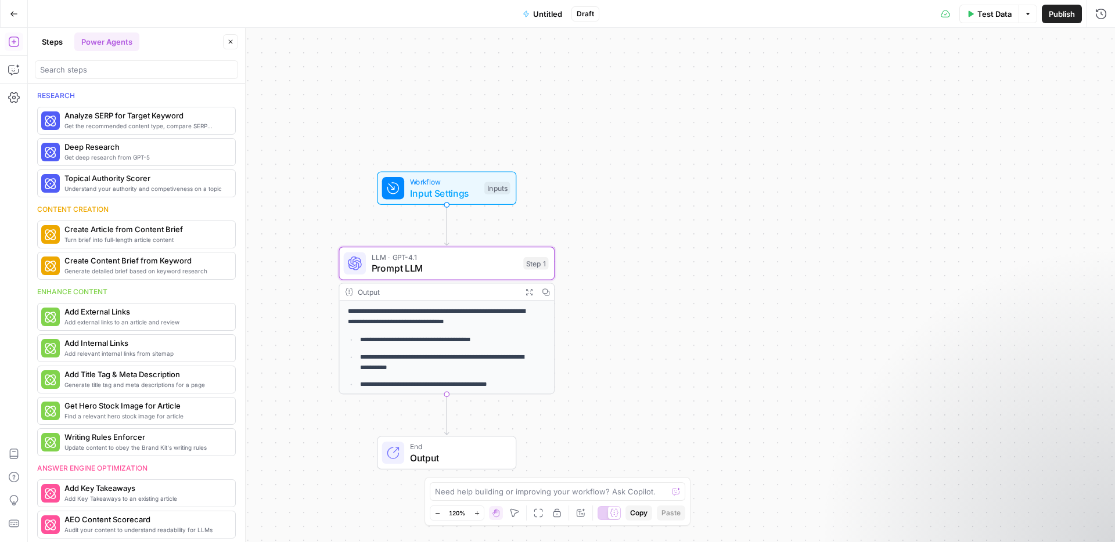
click at [442, 189] on span "Input Settings" at bounding box center [444, 193] width 69 height 14
click at [972, 92] on inputs "Set inputs (Optional)" at bounding box center [1005, 94] width 185 height 12
click at [897, 87] on icon "button" at bounding box center [898, 85] width 4 height 6
click at [1062, 71] on span "edit field" at bounding box center [1063, 71] width 26 height 9
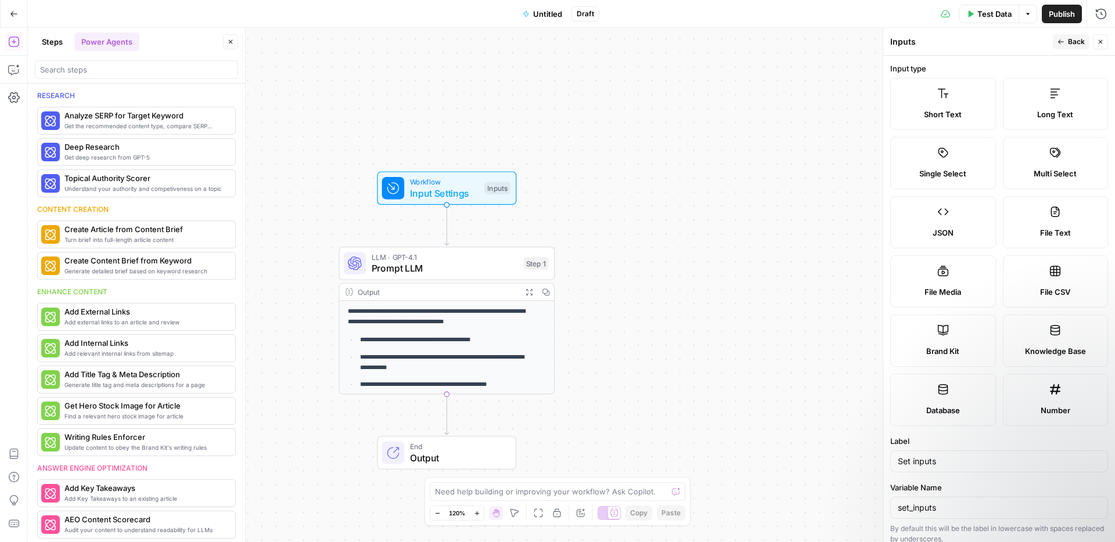
click at [1070, 46] on div "Run History E" at bounding box center [1075, 38] width 61 height 19
click at [1057, 41] on button "Back" at bounding box center [1071, 41] width 37 height 15
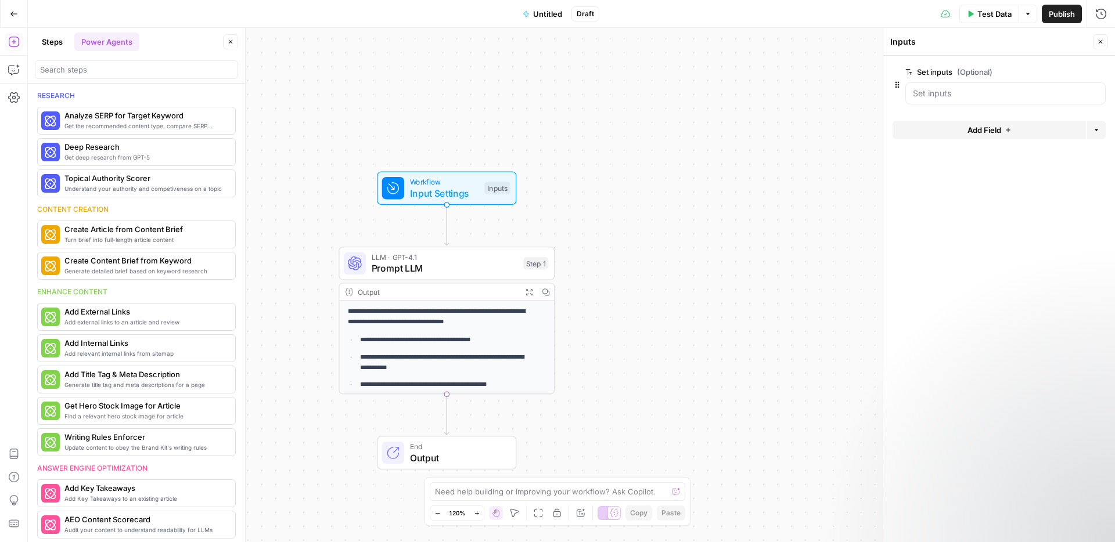
click at [1101, 45] on button "Close" at bounding box center [1100, 41] width 15 height 15
click at [463, 272] on span "Prompt LLM" at bounding box center [445, 268] width 146 height 14
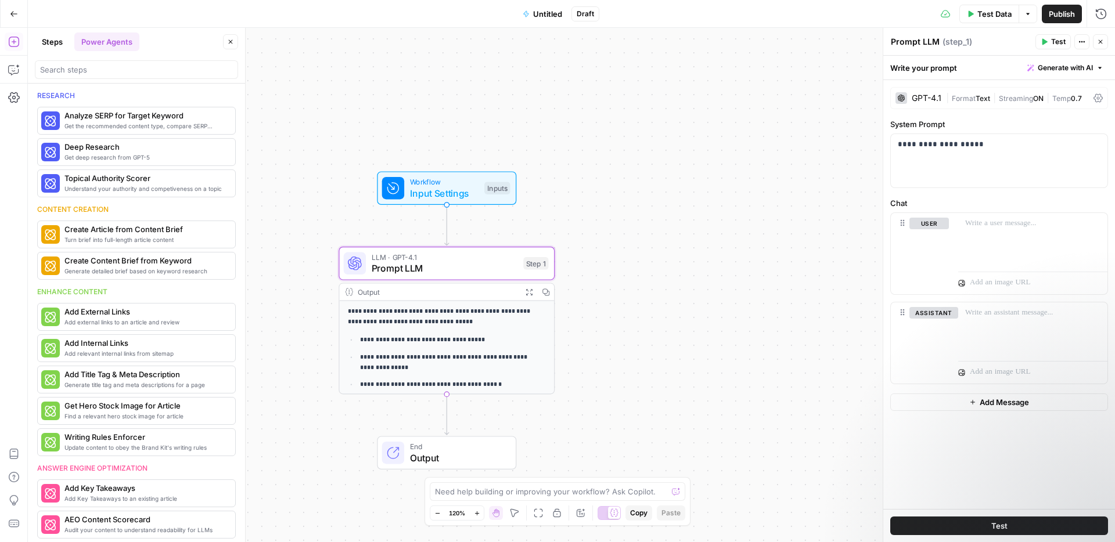
click at [13, 13] on icon "button" at bounding box center [14, 14] width 8 height 8
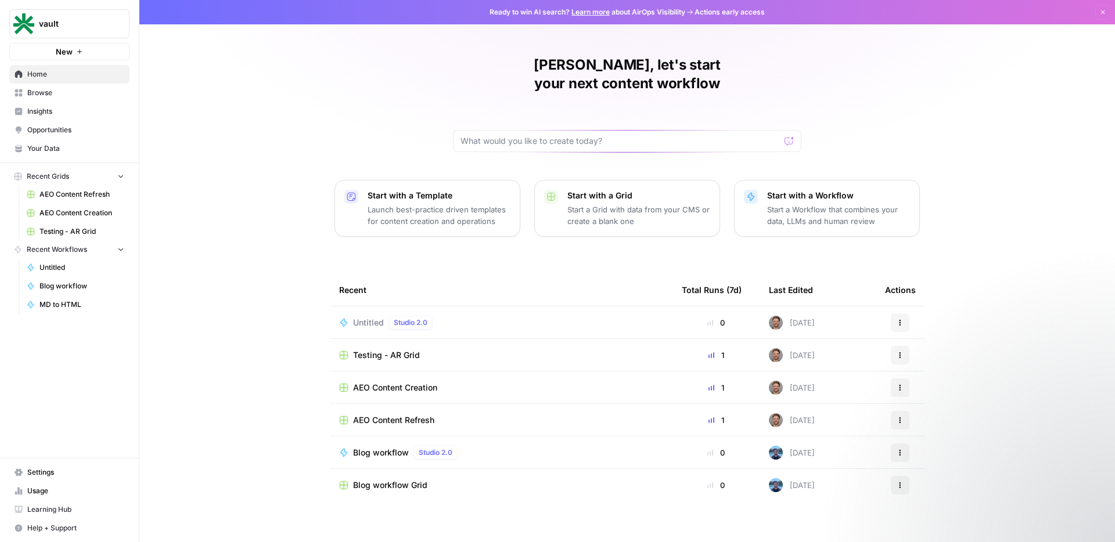
click at [637, 190] on div "Start with a Grid Start a Grid with data from your CMS or create a blank one" at bounding box center [638, 208] width 143 height 37
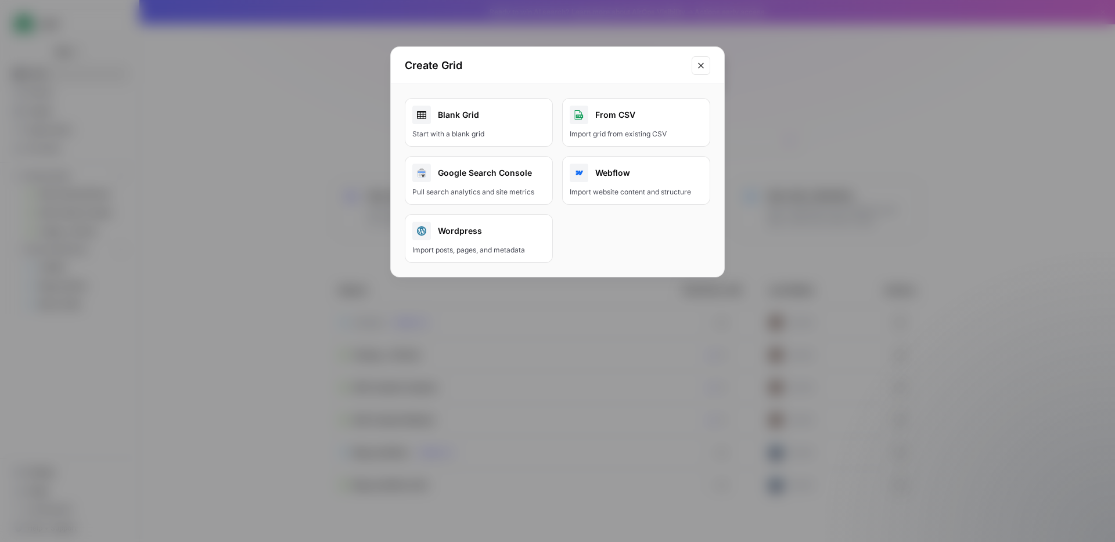
click at [479, 127] on link "Blank Grid Start with a blank grid" at bounding box center [479, 122] width 148 height 49
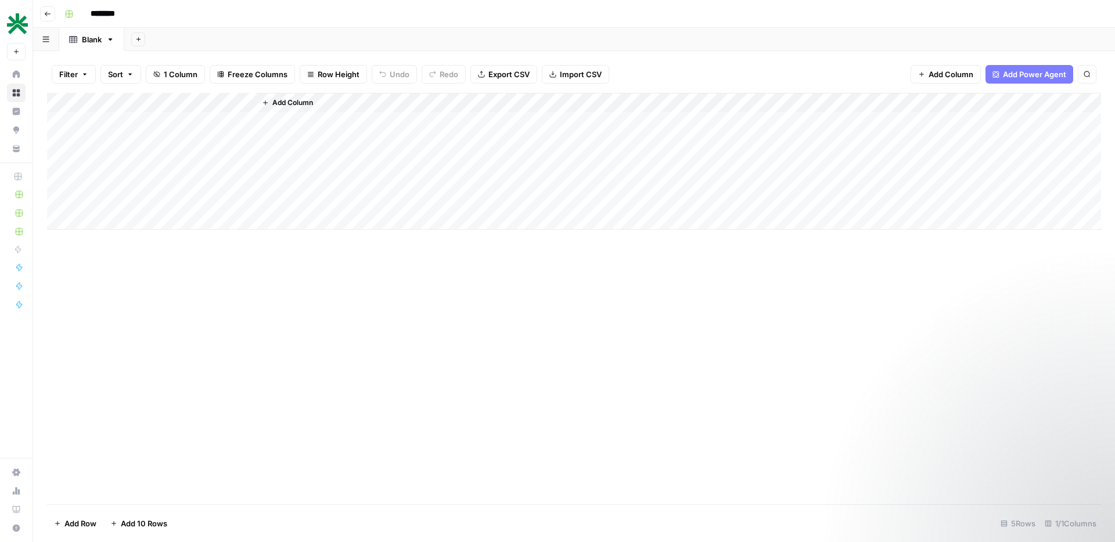
click at [187, 121] on div "Add Column" at bounding box center [574, 161] width 1054 height 137
click at [142, 104] on div "Add Column" at bounding box center [574, 161] width 1054 height 137
click at [112, 101] on div at bounding box center [172, 104] width 168 height 23
click at [125, 129] on input "Title" at bounding box center [157, 131] width 118 height 12
type input "k"
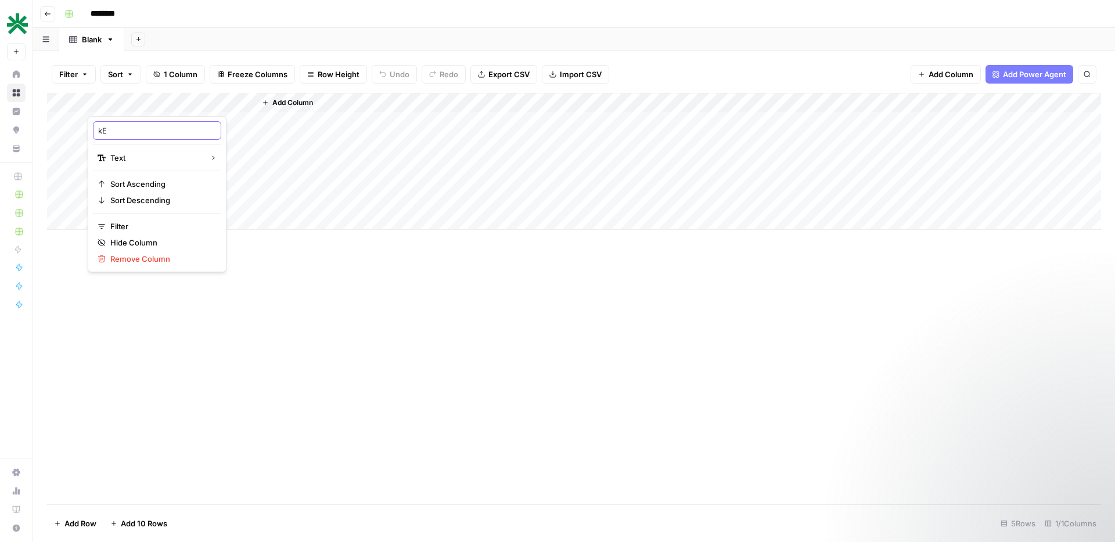
type input "k"
type input "Keyword"
click at [395, 379] on div "Add Column" at bounding box center [574, 299] width 1054 height 412
click at [292, 98] on span "Add Column" at bounding box center [292, 103] width 41 height 10
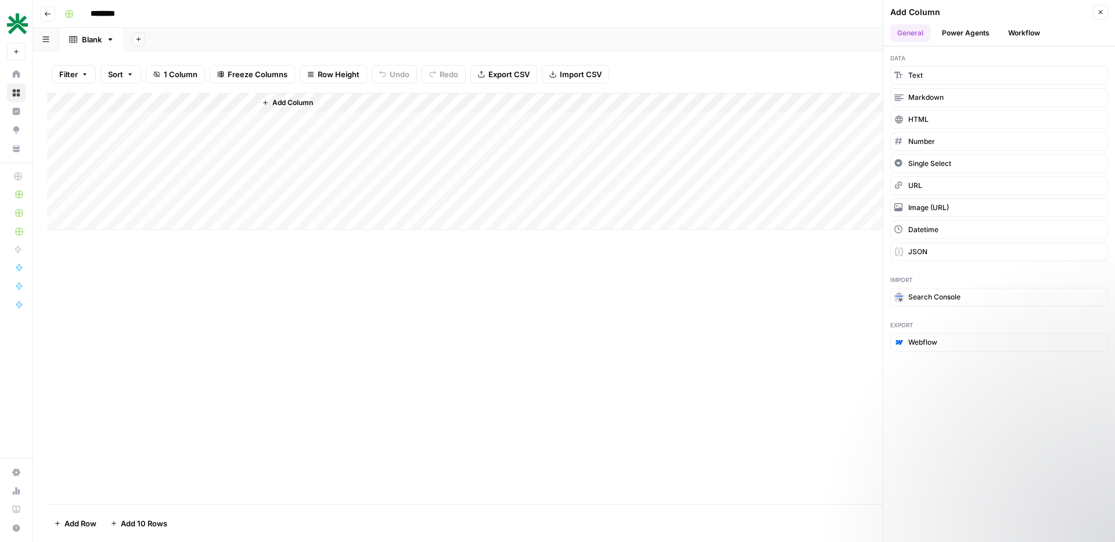
click at [969, 33] on button "Power Agents" at bounding box center [966, 32] width 62 height 17
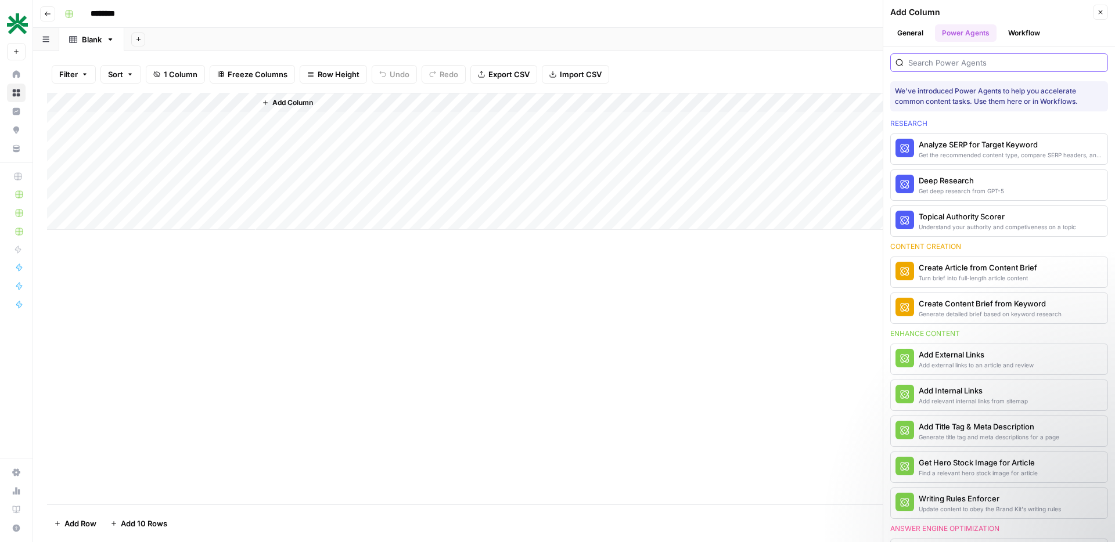
click at [962, 66] on input "search" at bounding box center [1005, 63] width 195 height 12
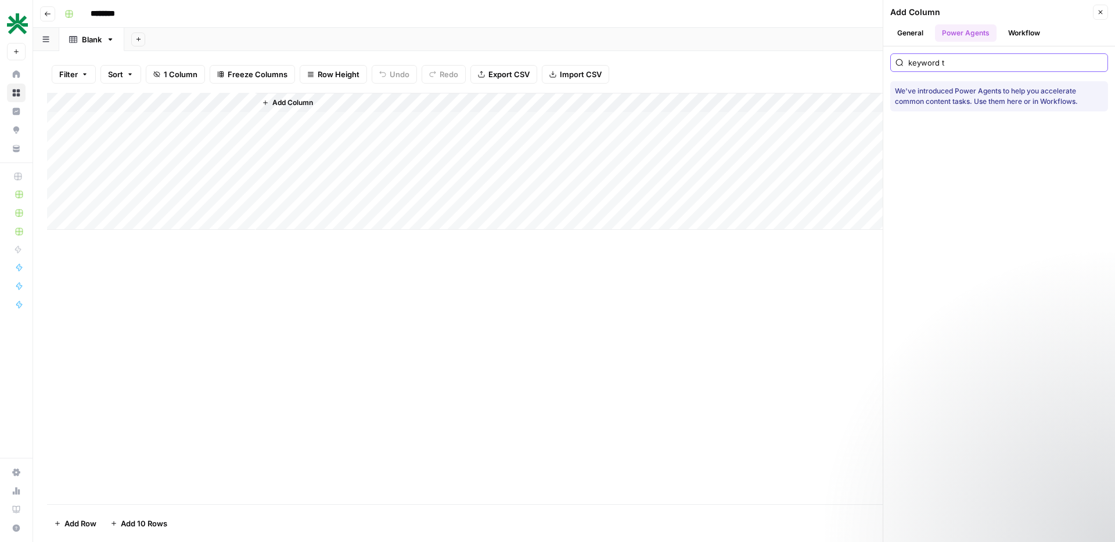
type input "keyword t"
click at [928, 27] on button "General" at bounding box center [910, 32] width 40 height 17
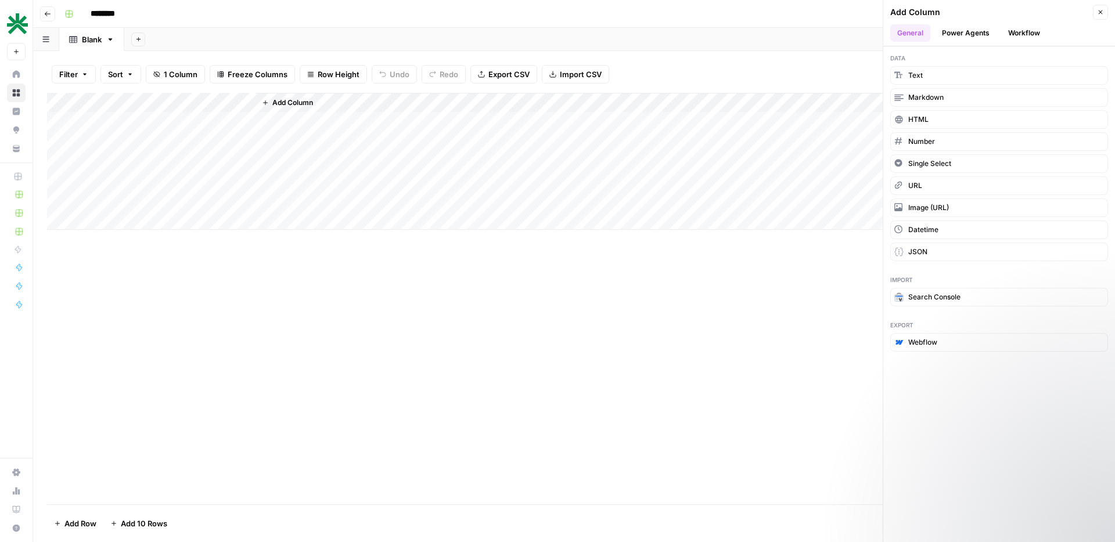
click at [407, 293] on div "Add Column" at bounding box center [574, 299] width 1054 height 412
click at [301, 92] on div "Filter Sort 1 Column Freeze Columns Row Height Undo Redo Export CSV Import CSV …" at bounding box center [574, 74] width 1054 height 37
click at [296, 96] on button "Add Column" at bounding box center [287, 102] width 60 height 15
click at [965, 34] on button "Power Agents" at bounding box center [966, 32] width 62 height 17
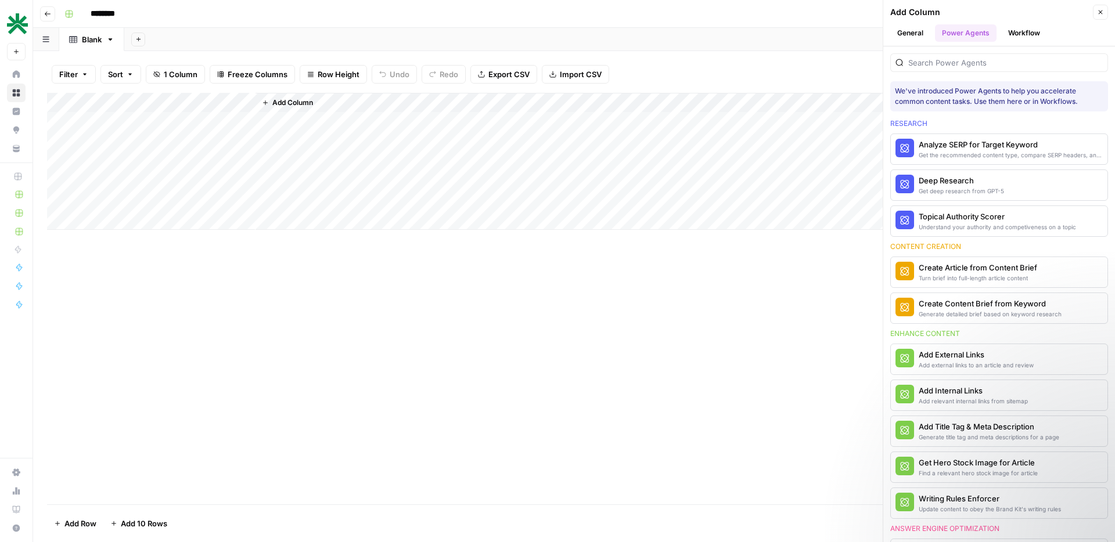
click at [201, 124] on div "Add Column" at bounding box center [574, 161] width 1054 height 137
click at [312, 101] on span "Add Column" at bounding box center [292, 103] width 41 height 10
click at [914, 21] on header "Add Column Close General Power Agents Workflow" at bounding box center [999, 23] width 232 height 46
click at [912, 27] on button "General" at bounding box center [910, 32] width 40 height 17
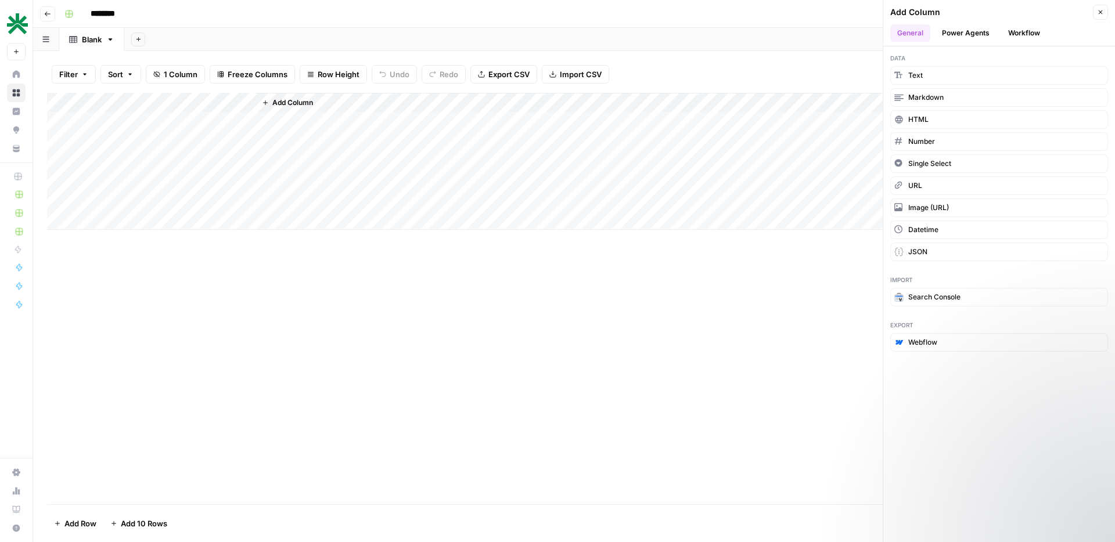
click at [15, 21] on img "Workspace: vault" at bounding box center [17, 23] width 21 height 21
click at [252, 297] on div "Add Column" at bounding box center [574, 299] width 1054 height 412
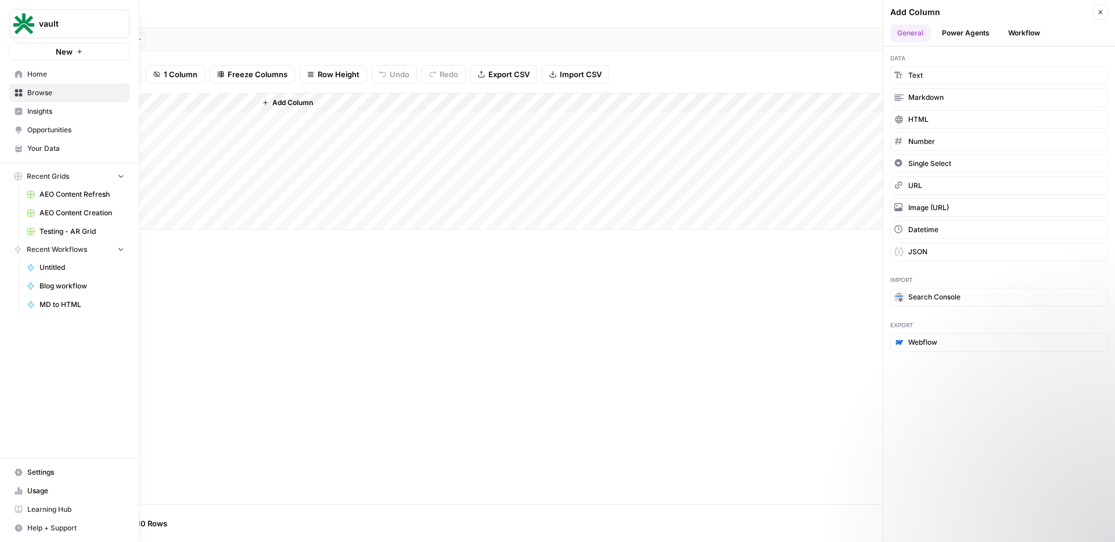
click at [19, 75] on icon at bounding box center [19, 74] width 8 height 8
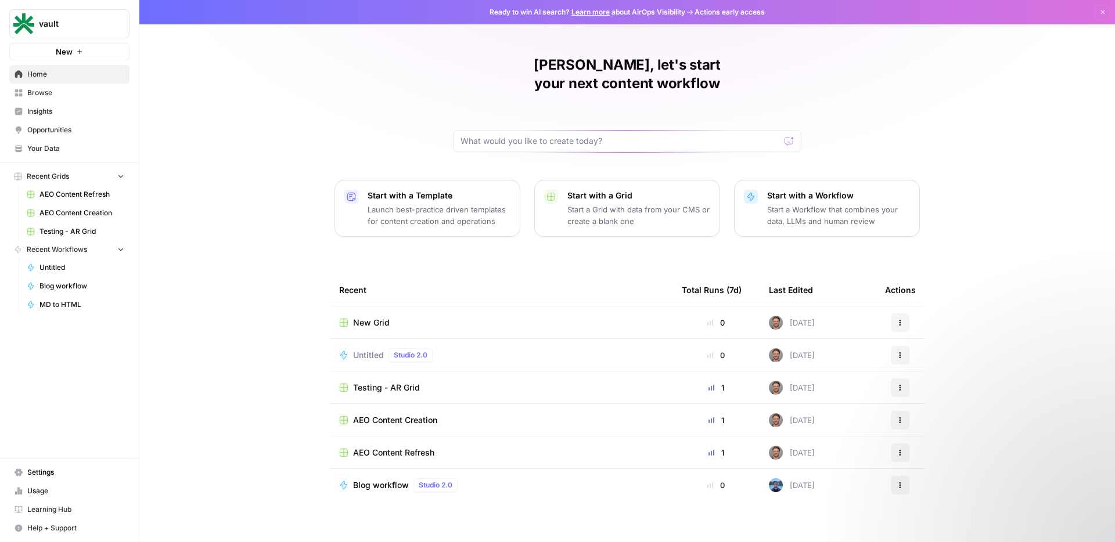
click at [906, 314] on button "Actions" at bounding box center [900, 323] width 19 height 19
click at [933, 354] on span "Delete" at bounding box center [960, 358] width 93 height 12
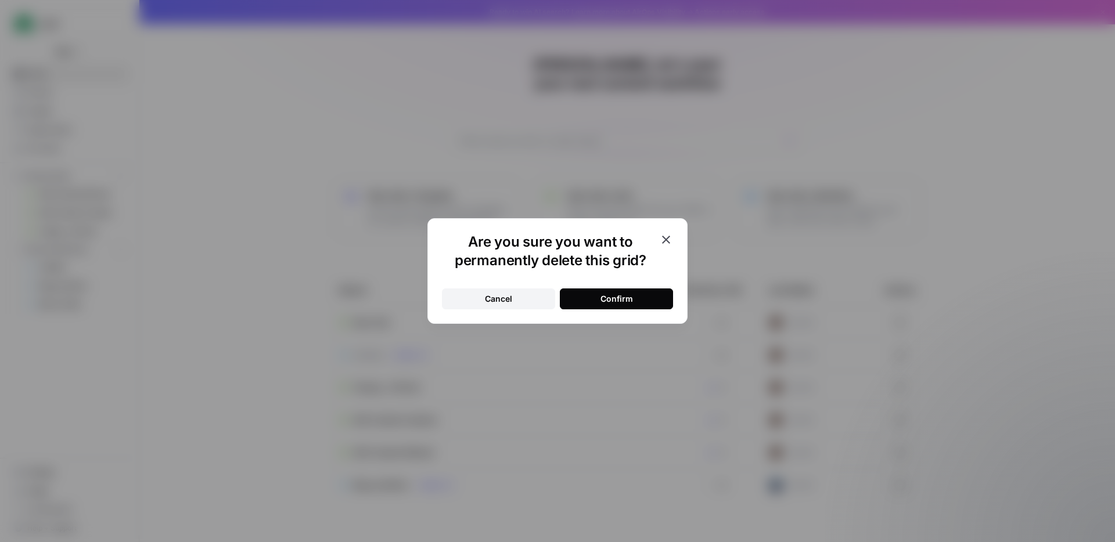
click at [608, 286] on div "Cancel Confirm" at bounding box center [557, 292] width 231 height 35
click at [618, 294] on div "Confirm" at bounding box center [617, 299] width 33 height 12
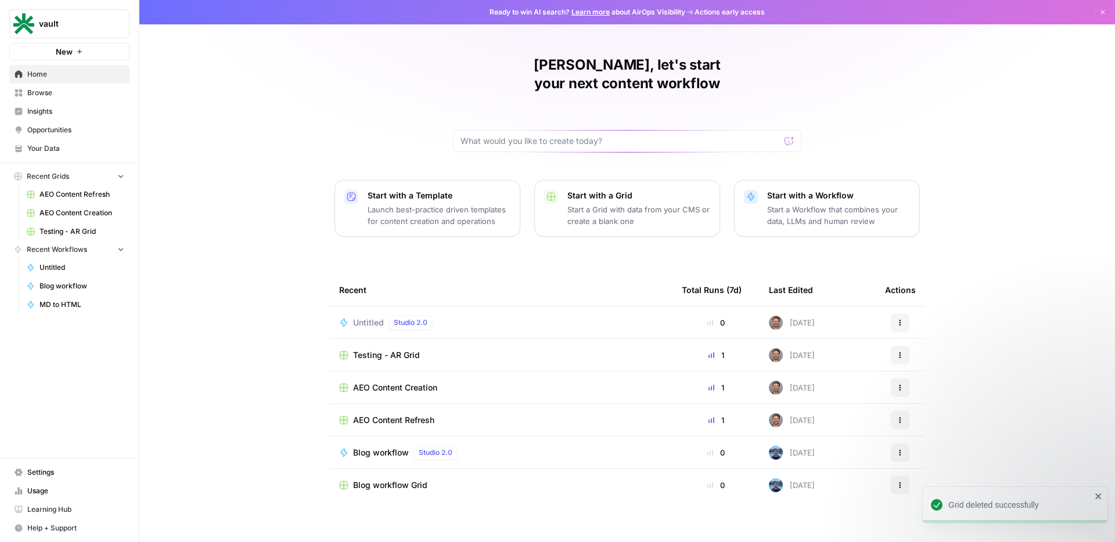
click at [905, 314] on button "Actions" at bounding box center [900, 323] width 19 height 19
drag, startPoint x: 916, startPoint y: 347, endPoint x: 917, endPoint y: 355, distance: 8.2
click at [917, 355] on div "Edit in [GEOGRAPHIC_DATA]" at bounding box center [956, 344] width 130 height 53
click at [917, 355] on span "Delete" at bounding box center [960, 358] width 93 height 12
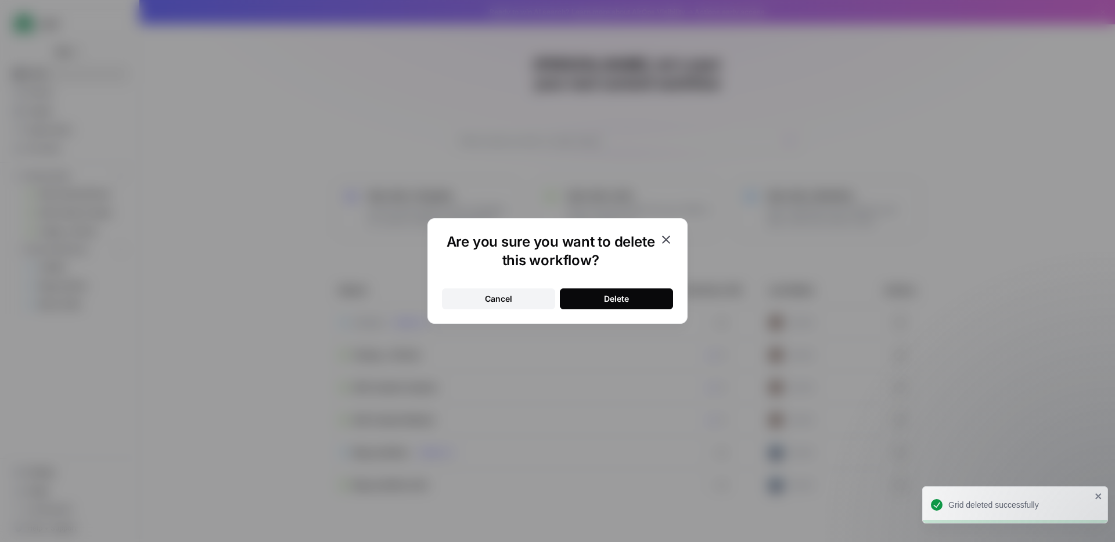
click at [639, 297] on button "Delete" at bounding box center [616, 299] width 113 height 21
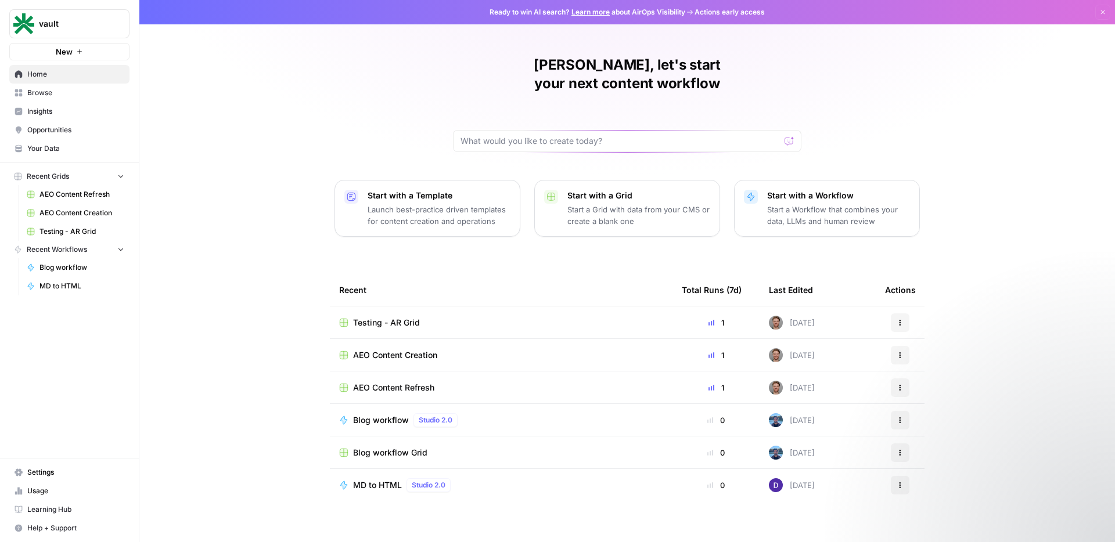
click at [842, 204] on p "Start a Workflow that combines your data, LLMs and human review" at bounding box center [838, 215] width 143 height 23
